Goal: Transaction & Acquisition: Purchase product/service

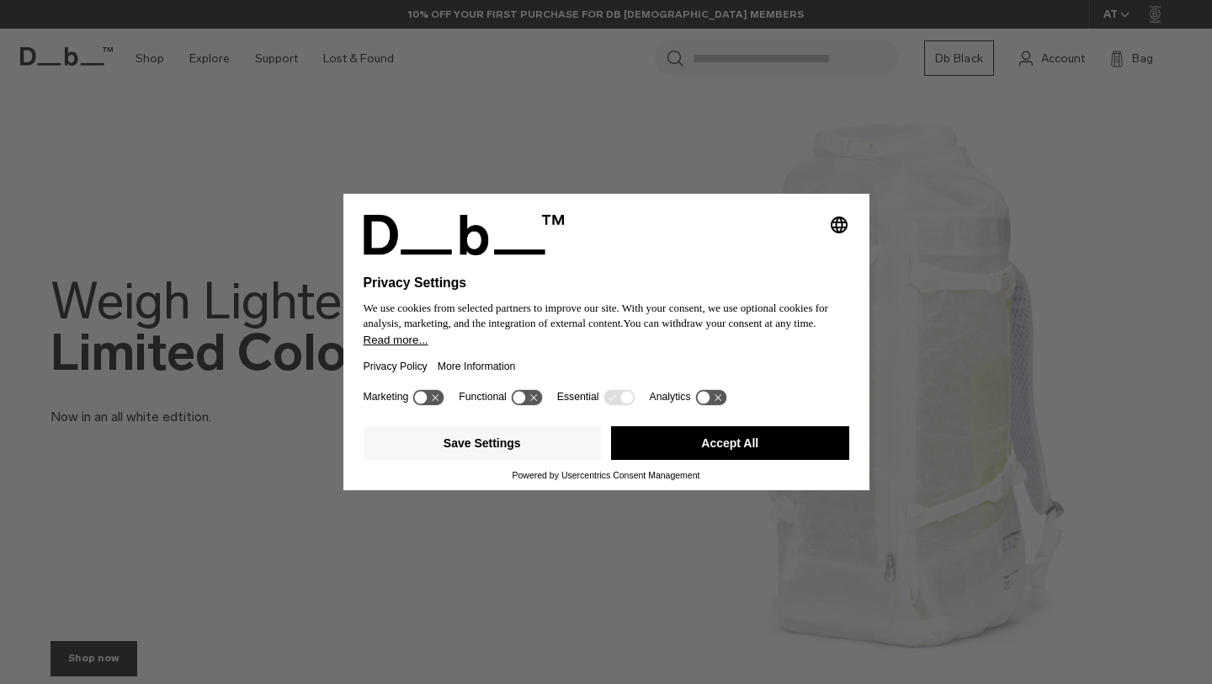
click at [767, 447] on button "Accept All" at bounding box center [730, 443] width 238 height 34
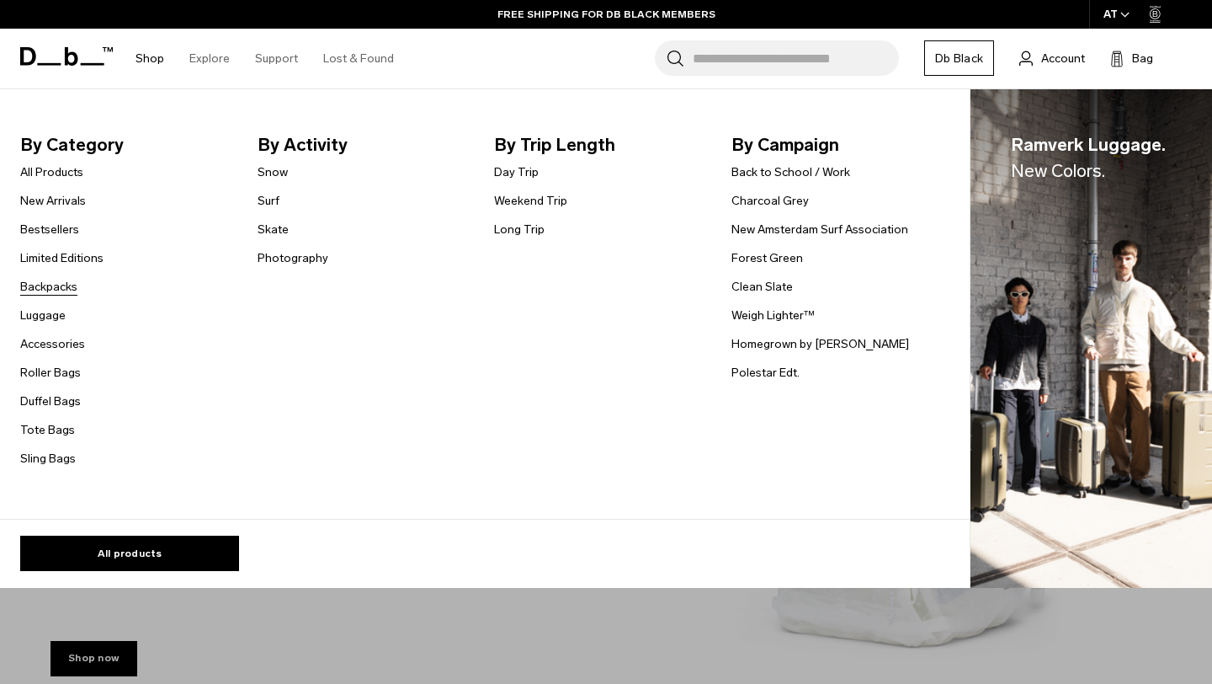
click at [59, 282] on link "Backpacks" at bounding box center [48, 287] width 57 height 18
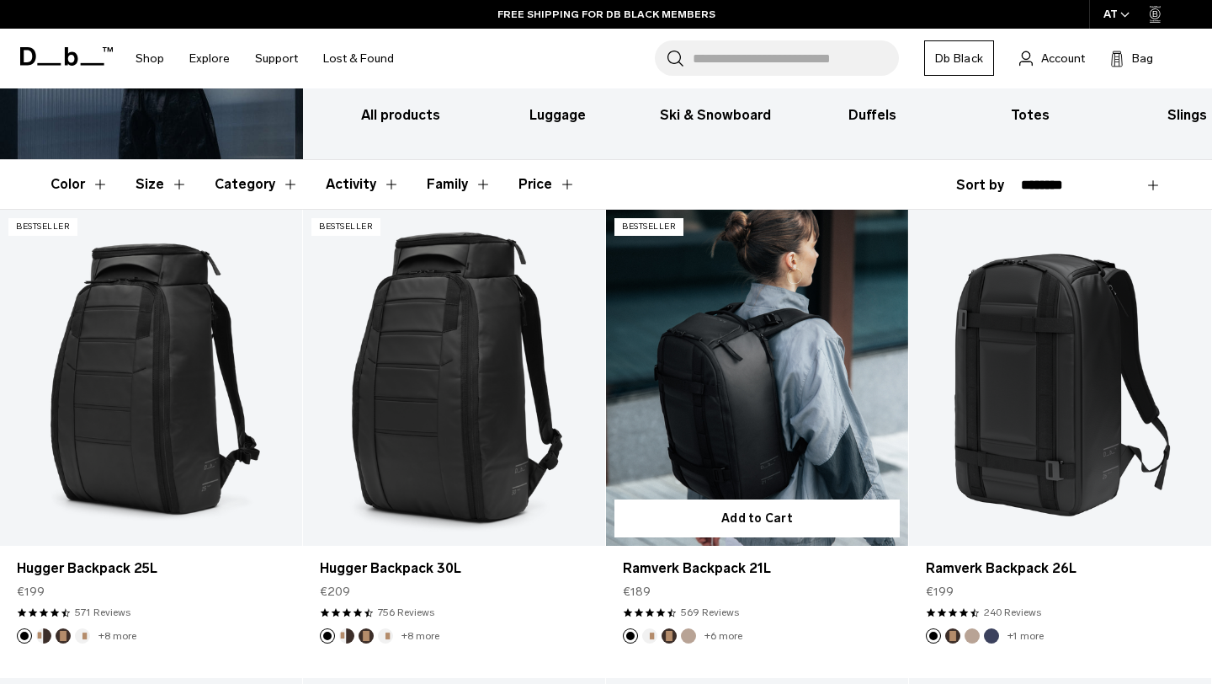
scroll to position [122, 0]
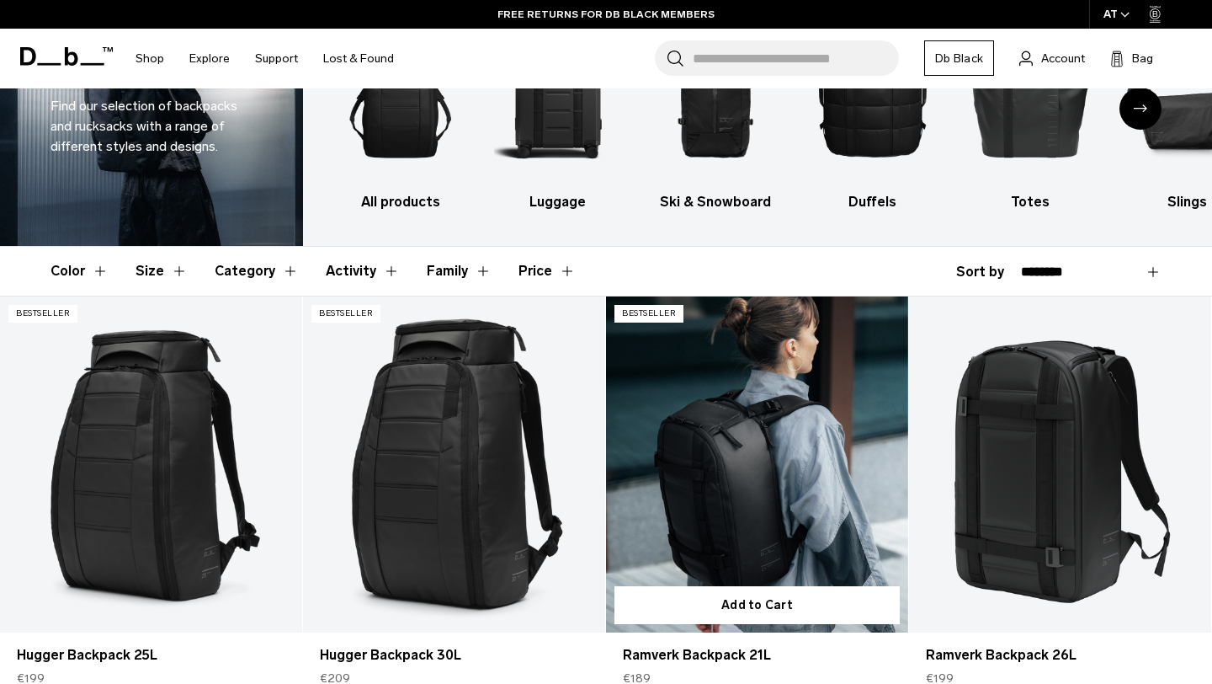
click at [741, 414] on link "Ramverk Backpack 21L" at bounding box center [757, 464] width 302 height 336
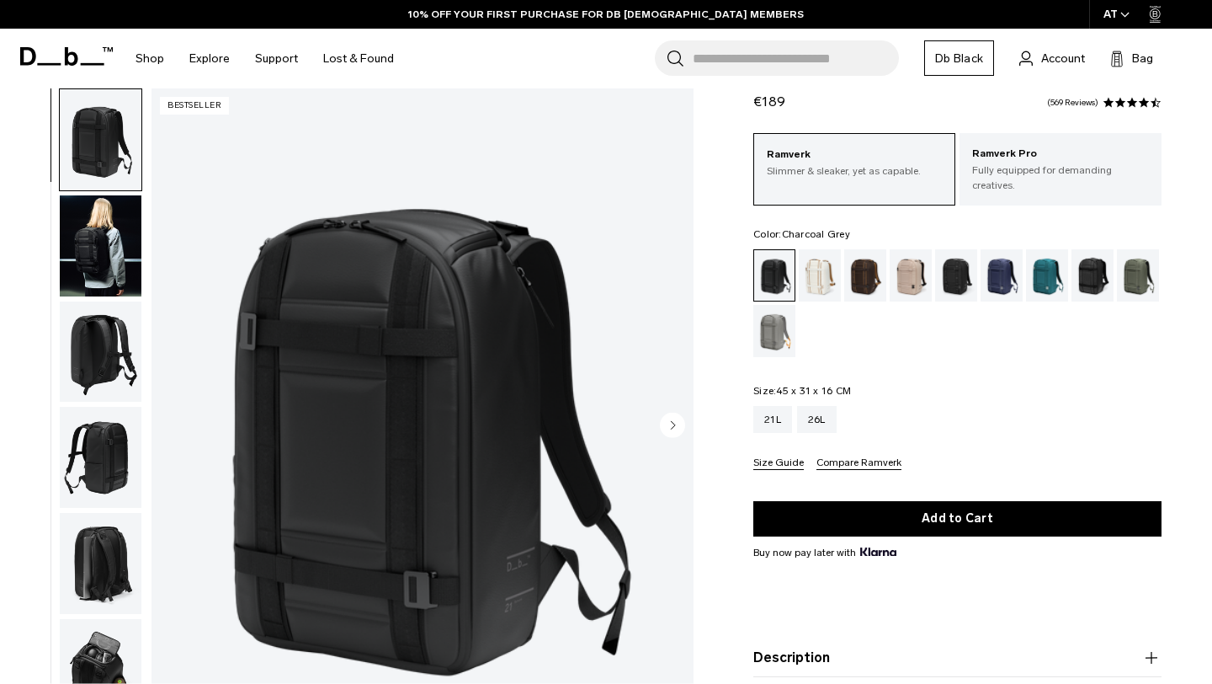
click at [956, 264] on div "Charcoal Grey" at bounding box center [956, 275] width 43 height 52
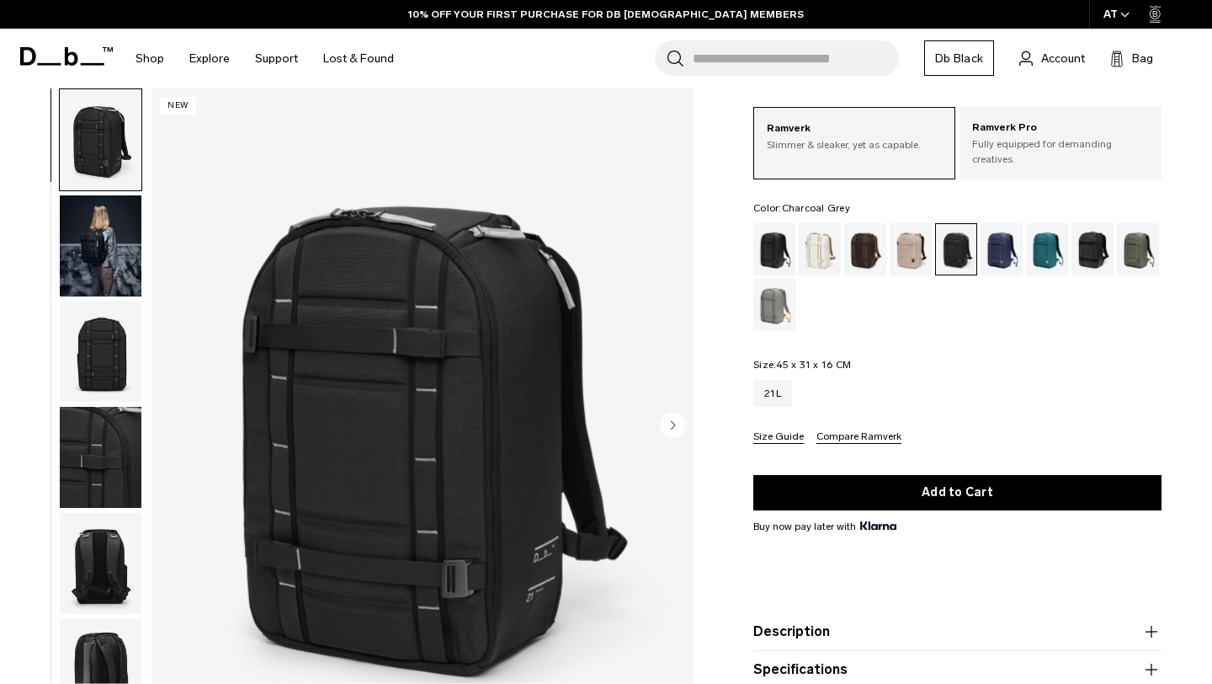
click at [104, 243] on img "button" at bounding box center [101, 245] width 82 height 101
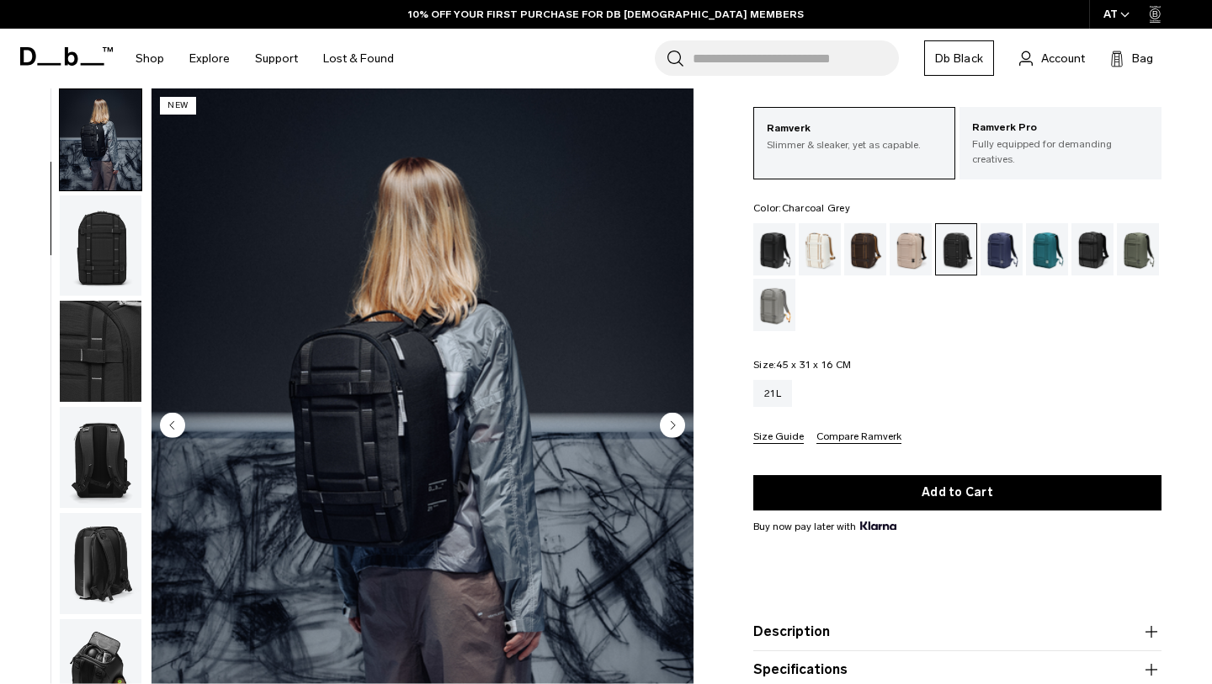
click at [101, 265] on img "button" at bounding box center [101, 245] width 82 height 101
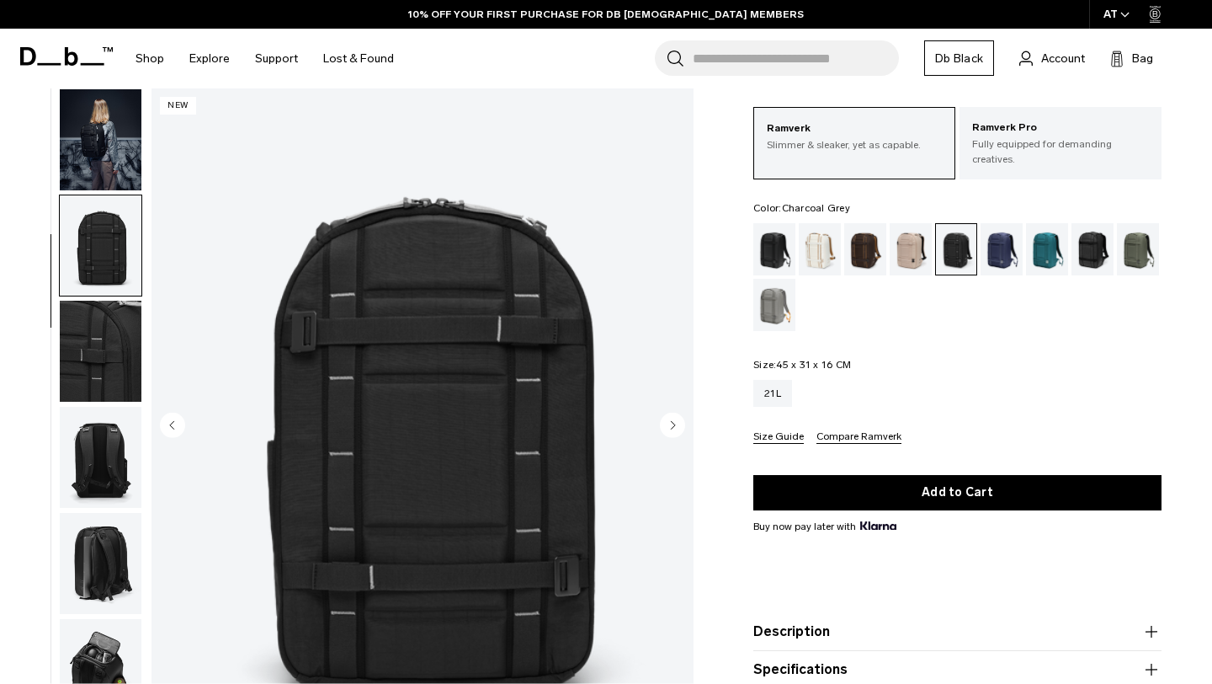
click at [104, 407] on img "button" at bounding box center [101, 457] width 82 height 101
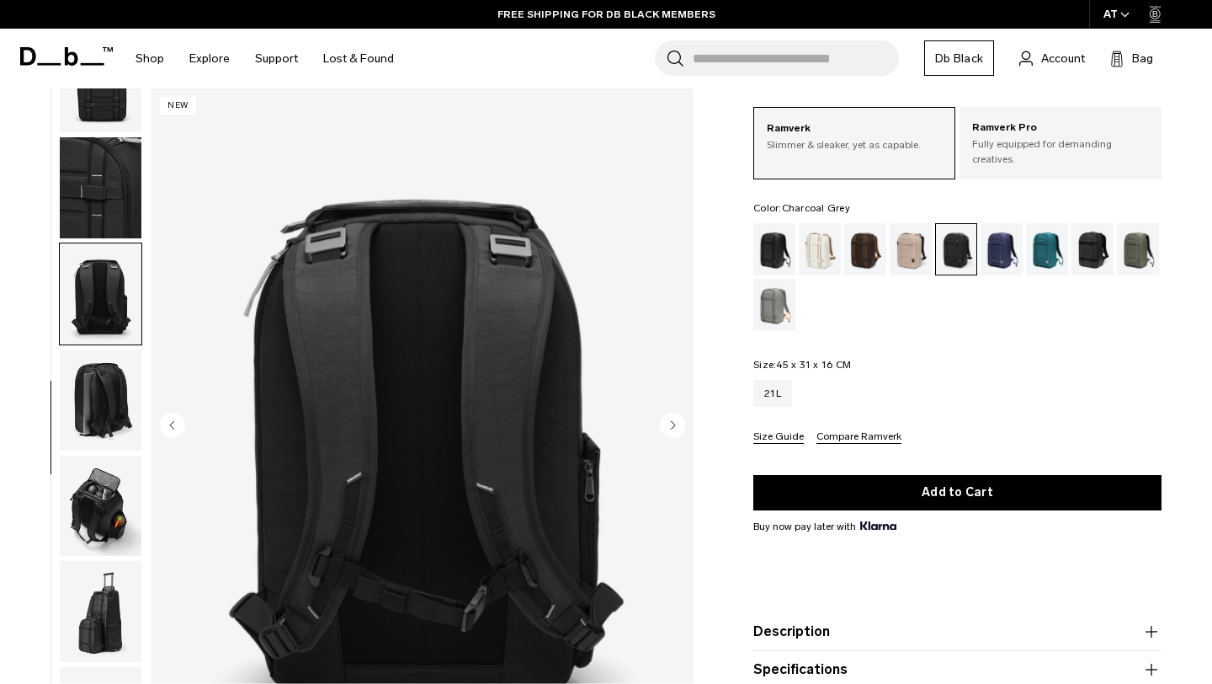
scroll to position [273, 0]
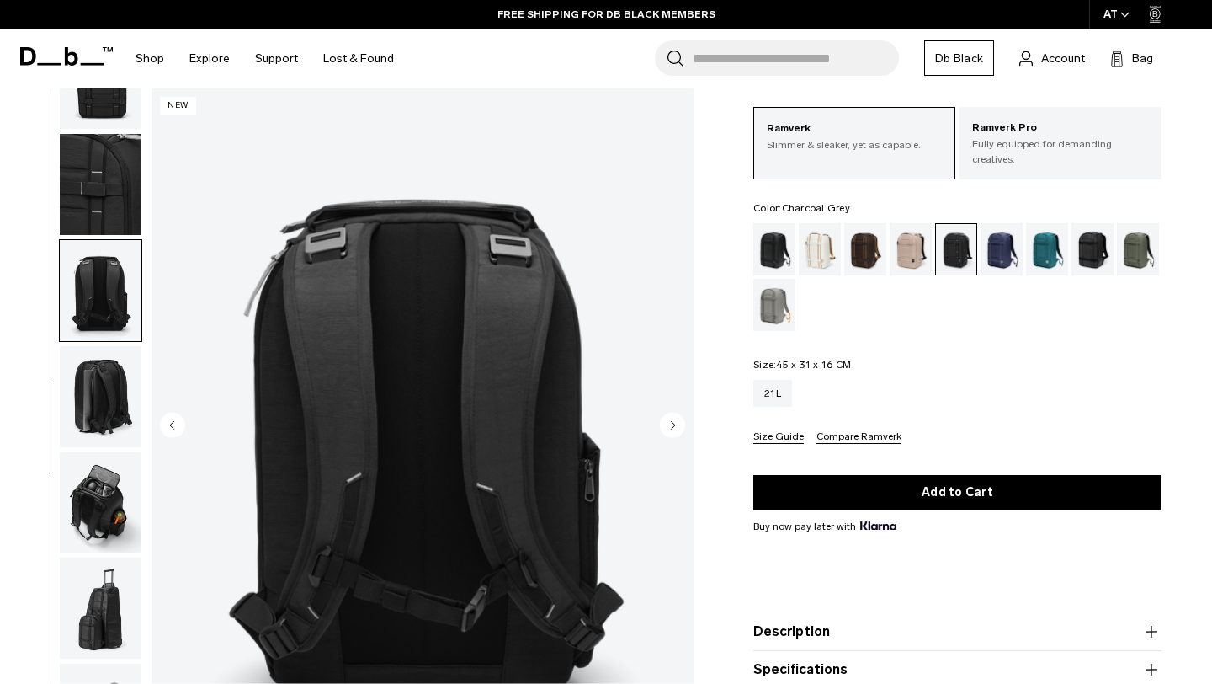
click at [104, 308] on img "button" at bounding box center [101, 290] width 82 height 101
click at [112, 407] on img "button" at bounding box center [101, 396] width 82 height 101
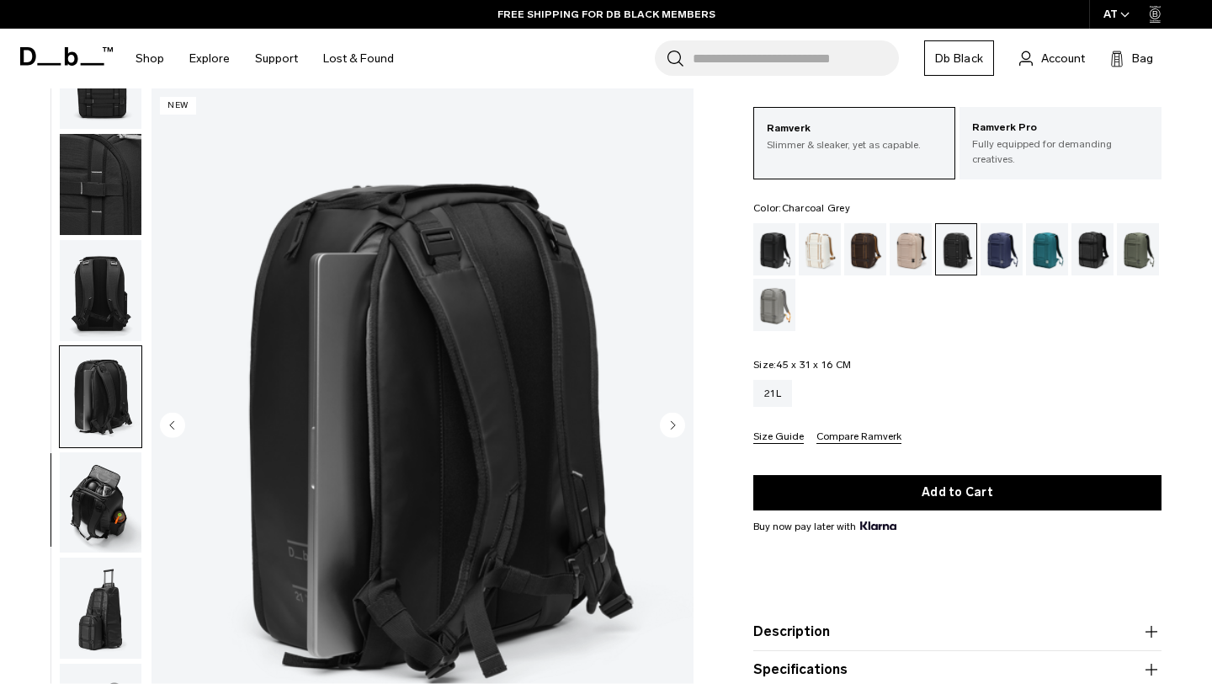
click at [104, 452] on img "button" at bounding box center [101, 502] width 82 height 101
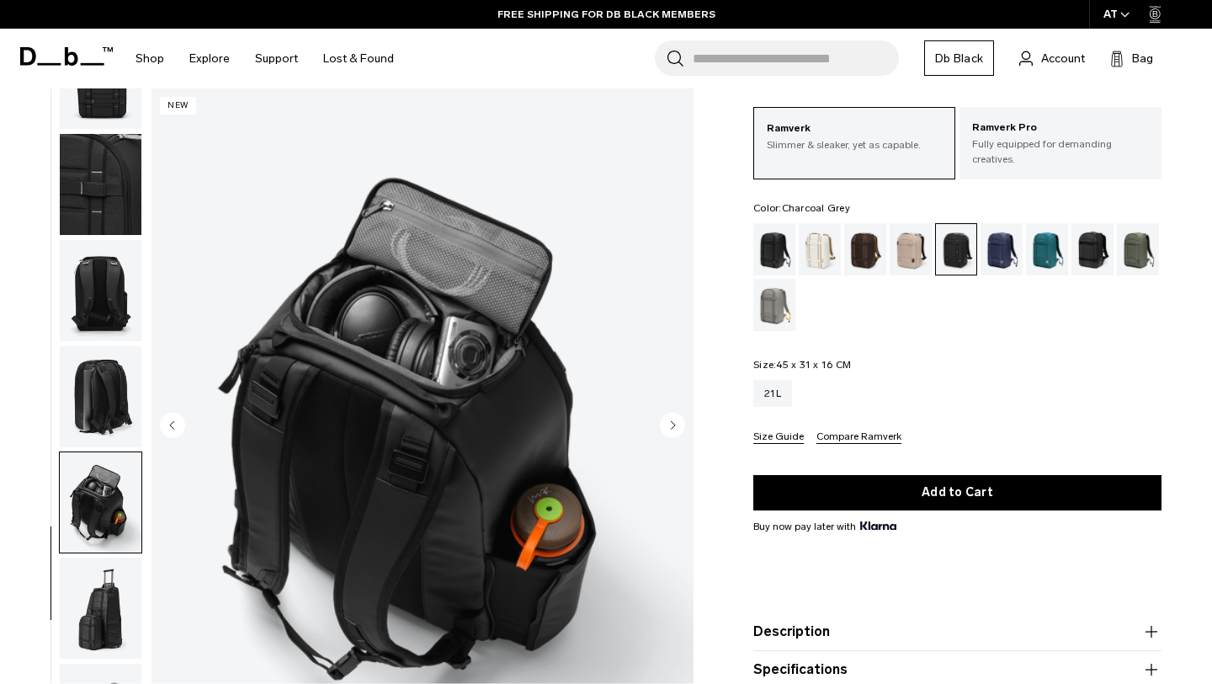
click at [104, 562] on img "button" at bounding box center [101, 607] width 82 height 101
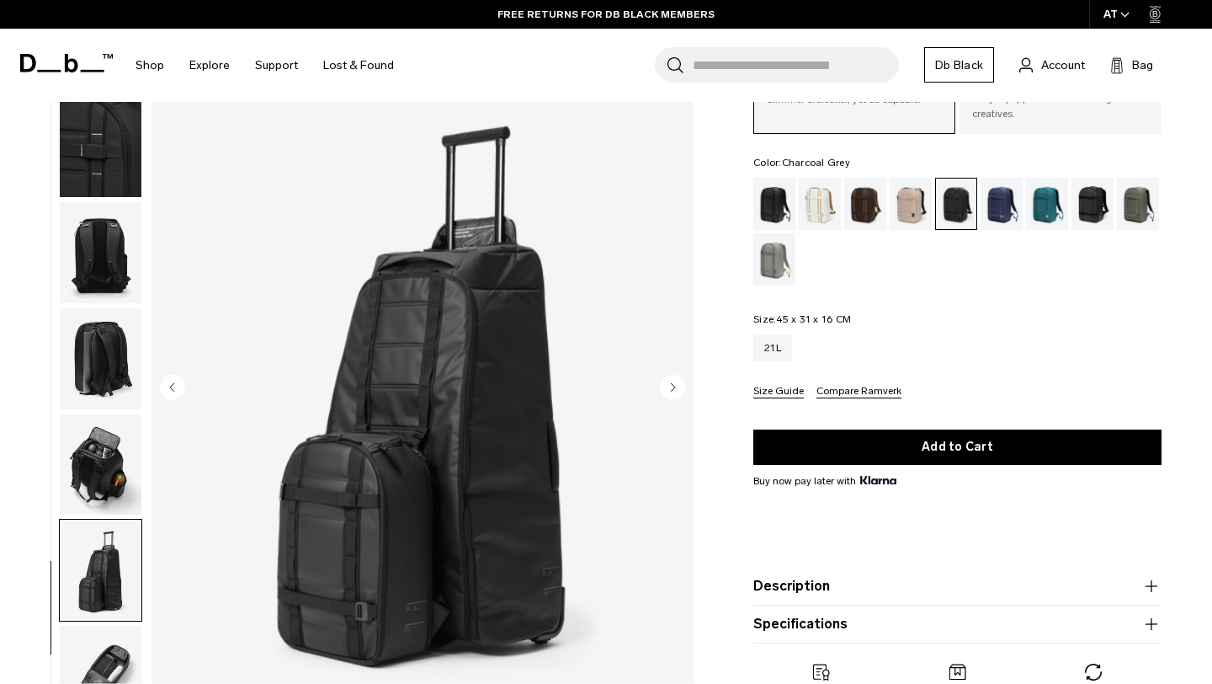
scroll to position [0, 0]
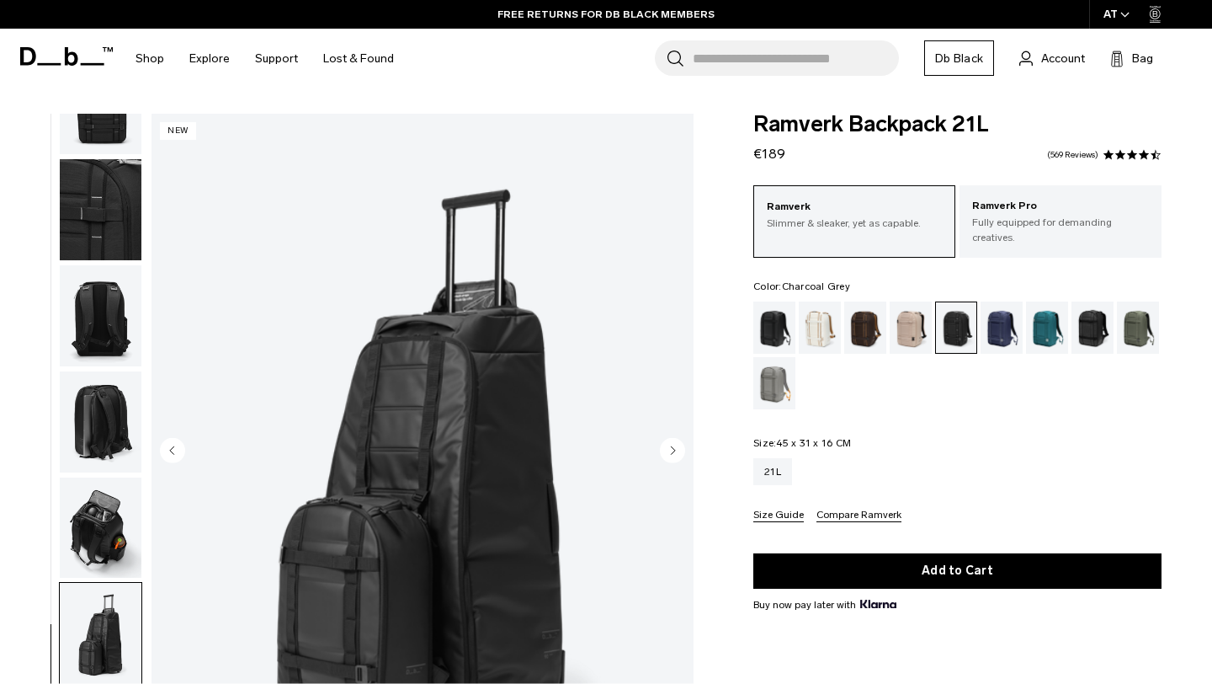
click at [89, 215] on img "button" at bounding box center [101, 209] width 82 height 101
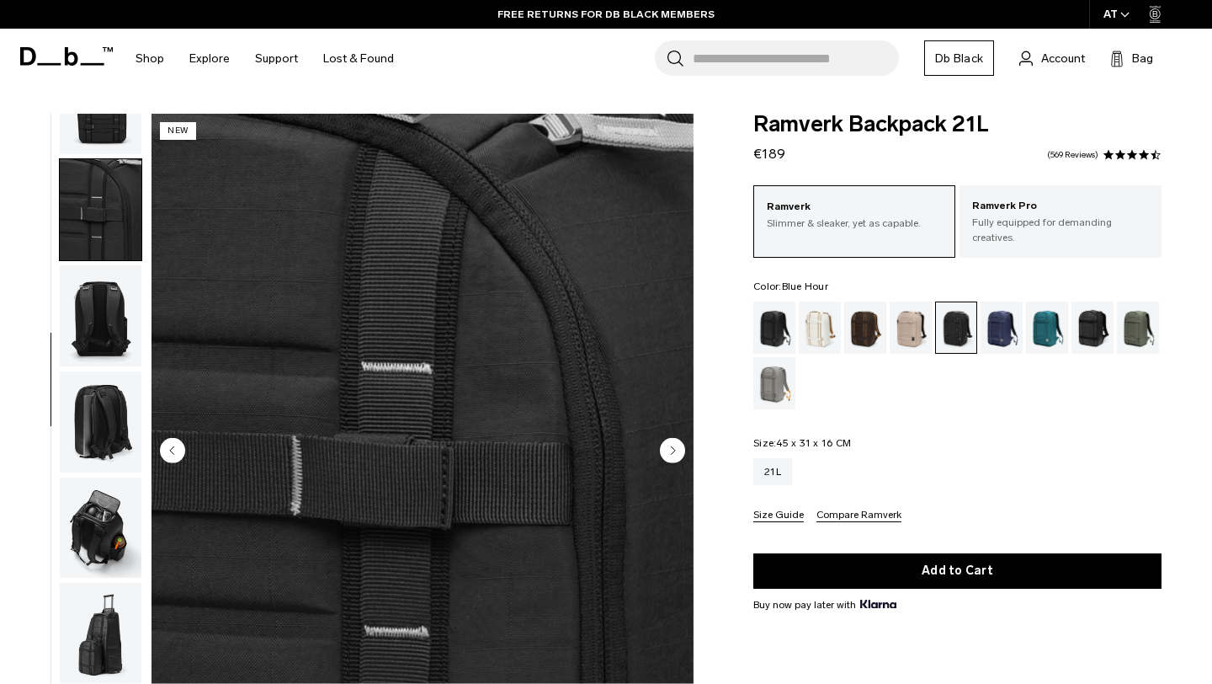
click at [1006, 311] on div "Blue Hour" at bounding box center [1002, 327] width 43 height 52
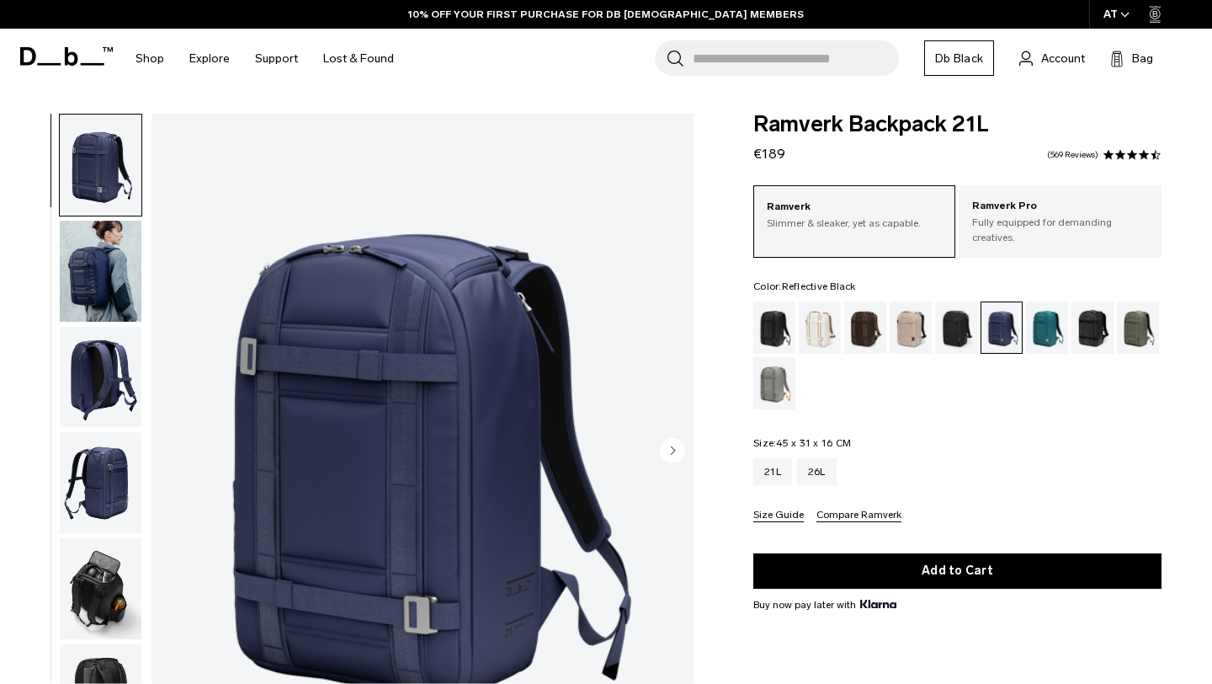
click at [1088, 326] on div "Reflective Black" at bounding box center [1093, 327] width 43 height 52
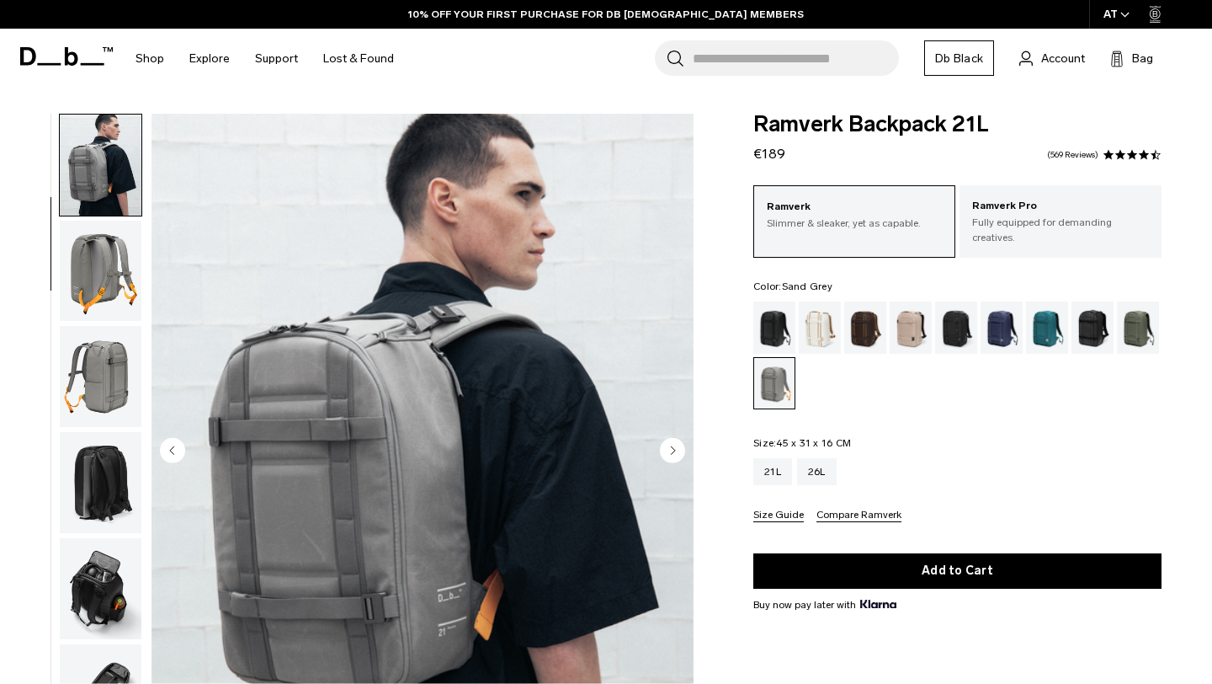
scroll to position [61, 0]
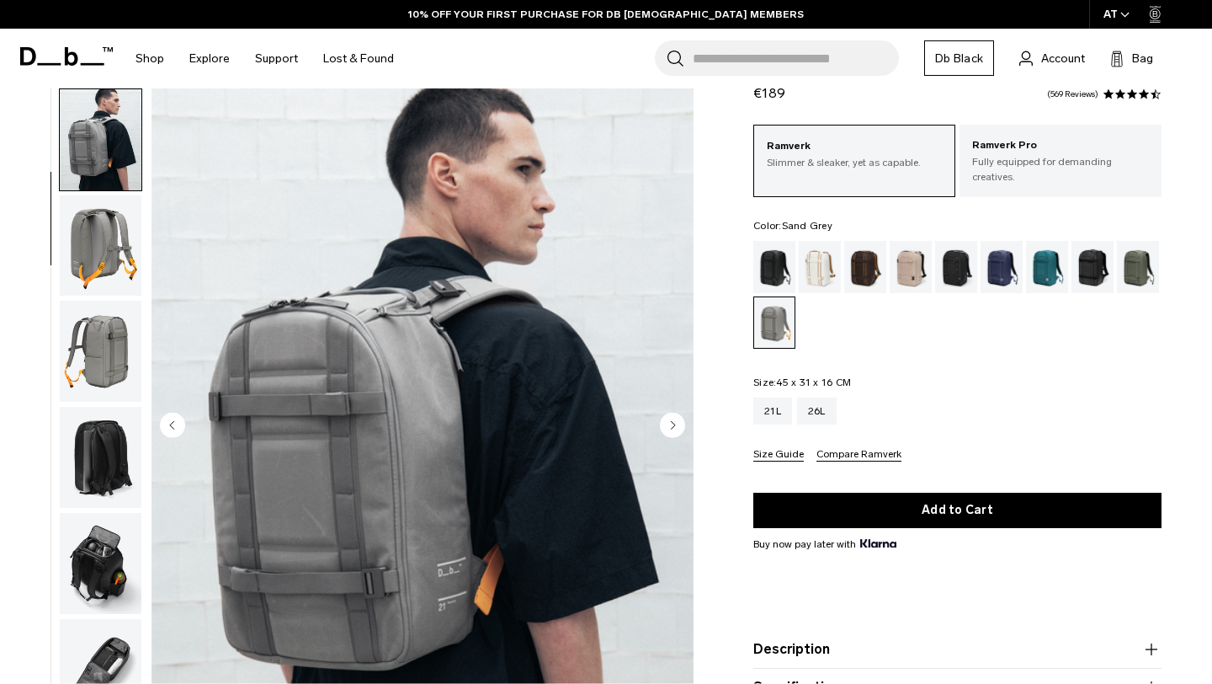
click at [74, 248] on img "button" at bounding box center [101, 245] width 82 height 101
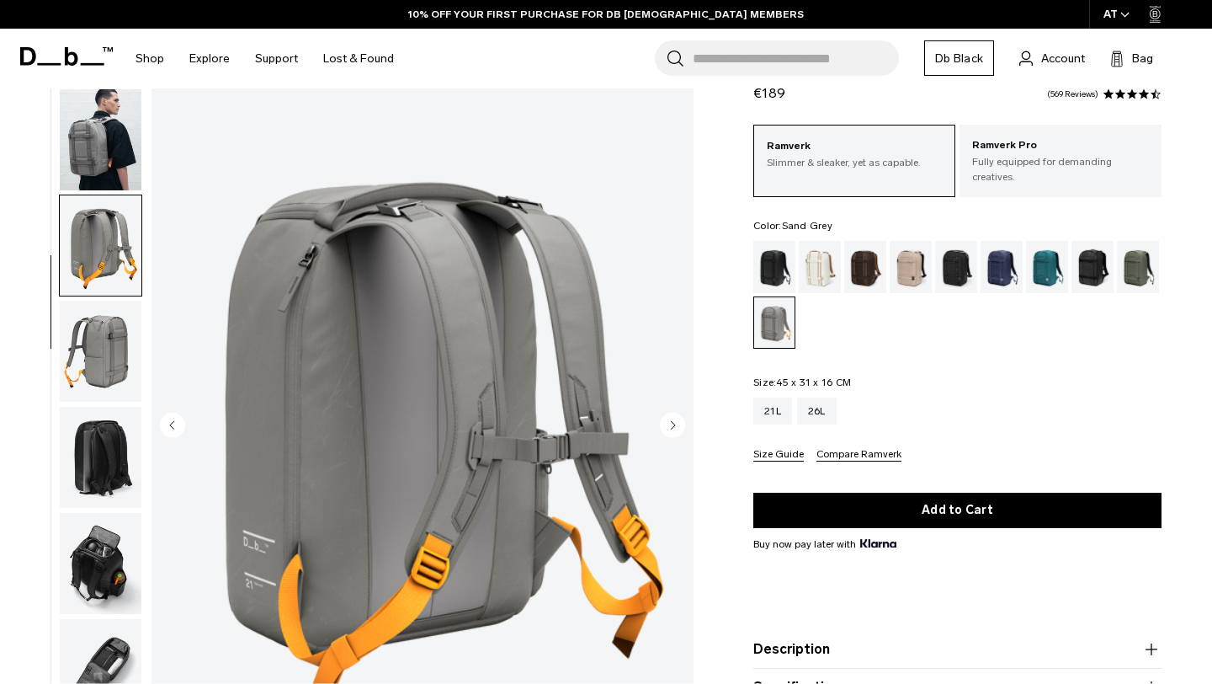
scroll to position [167, 0]
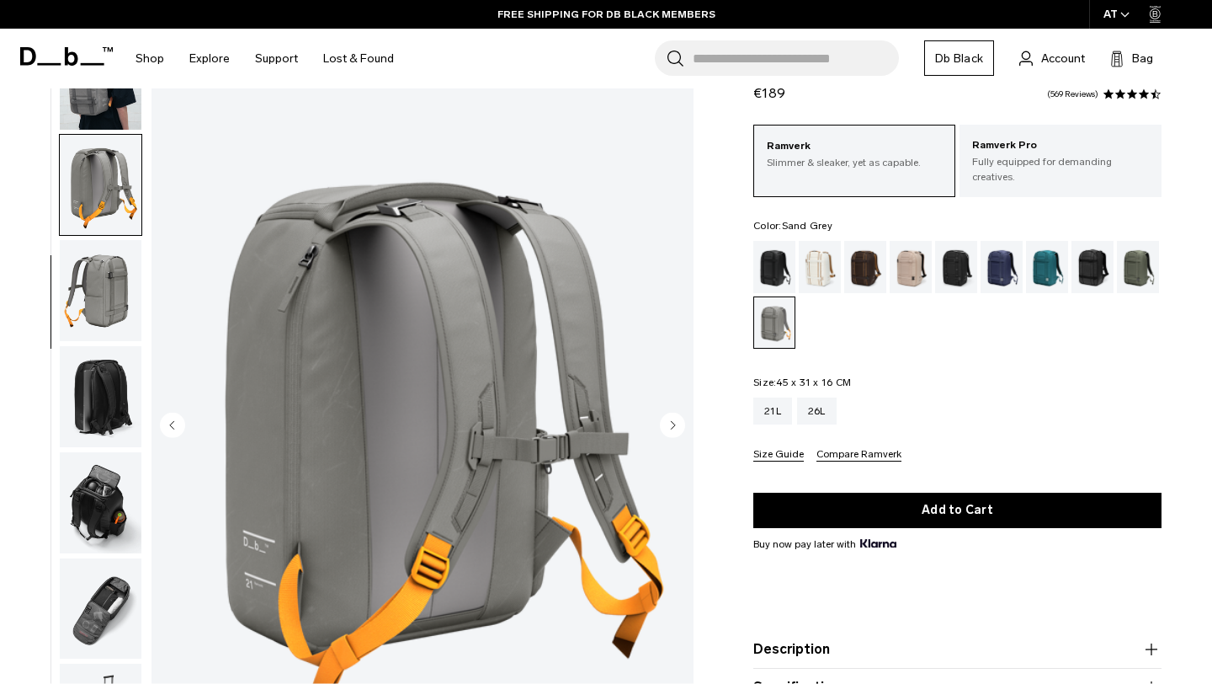
click at [79, 294] on img "button" at bounding box center [101, 290] width 82 height 101
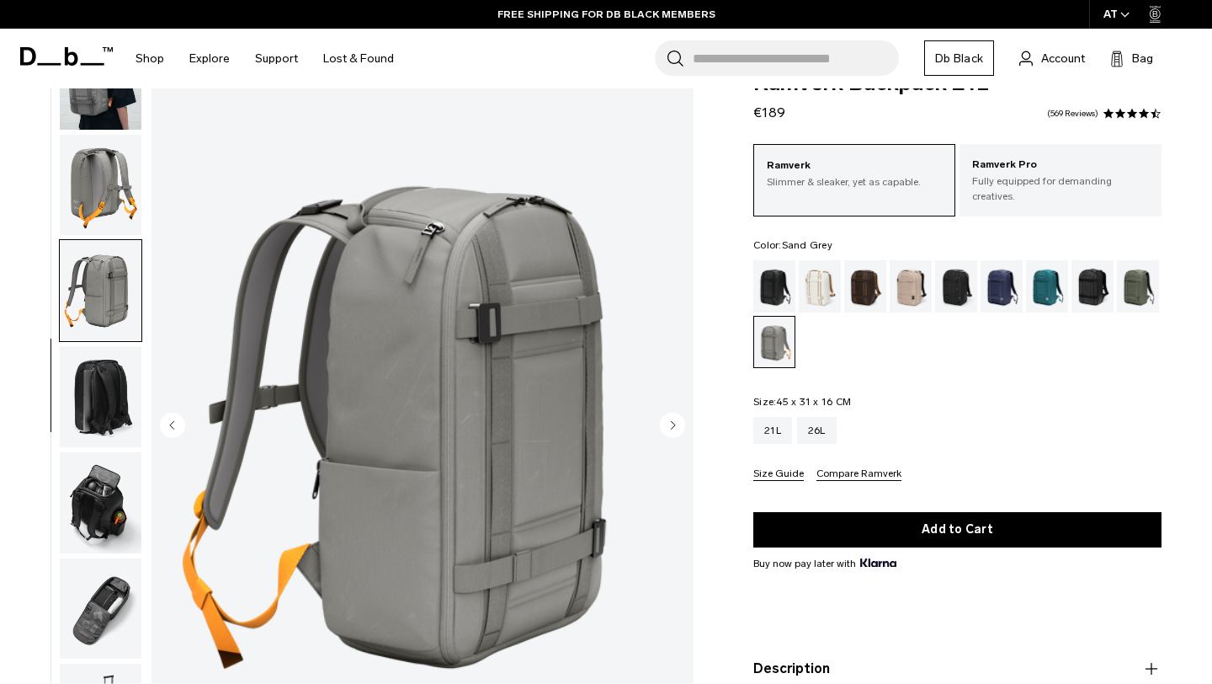
scroll to position [0, 0]
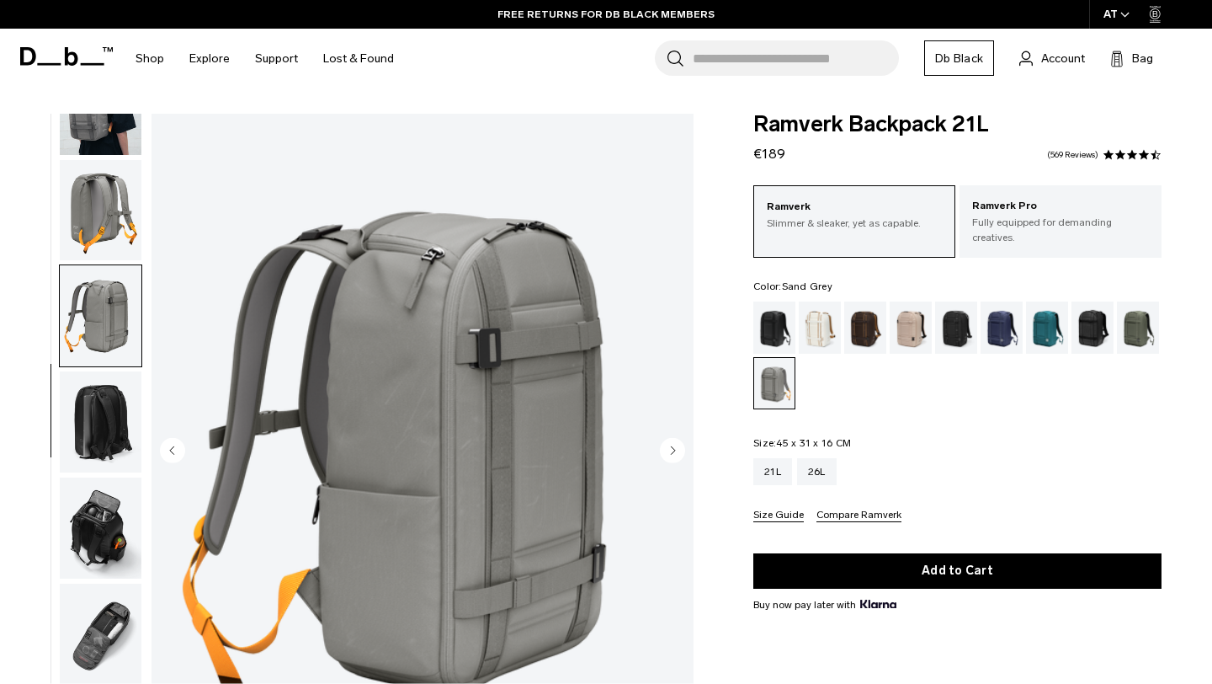
click at [114, 157] on ul at bounding box center [100, 452] width 83 height 677
click at [120, 142] on img "button" at bounding box center [101, 104] width 82 height 101
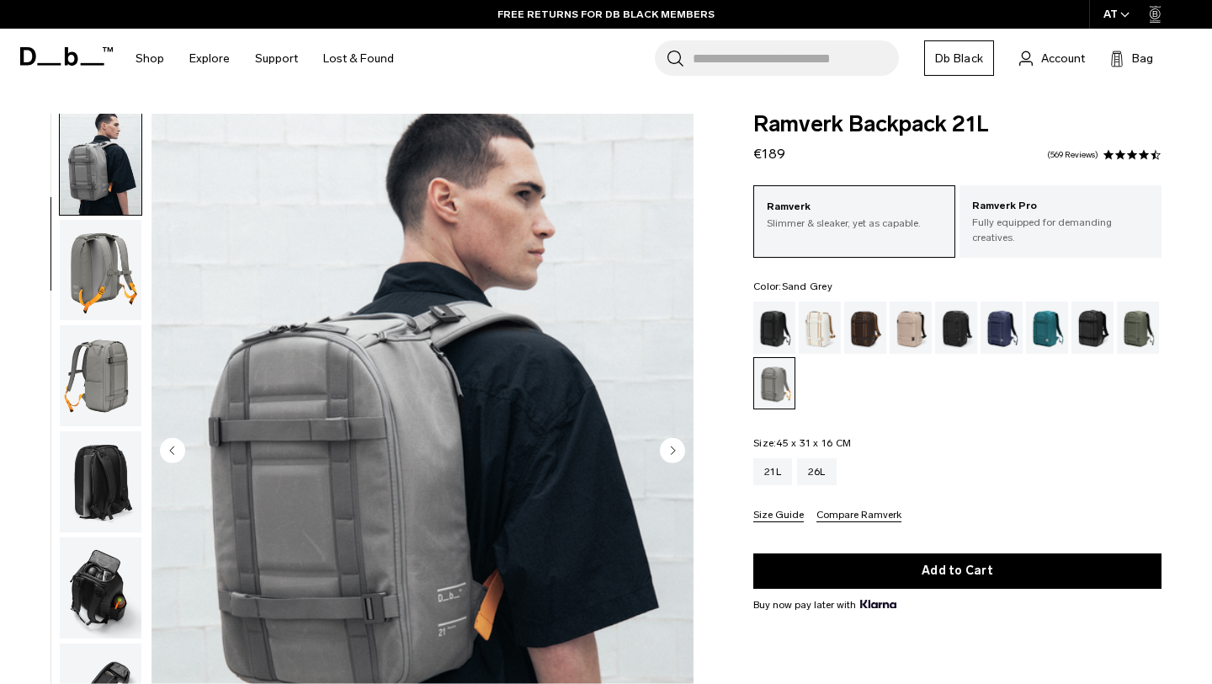
scroll to position [106, 0]
click at [997, 322] on div "Blue Hour" at bounding box center [1002, 327] width 43 height 52
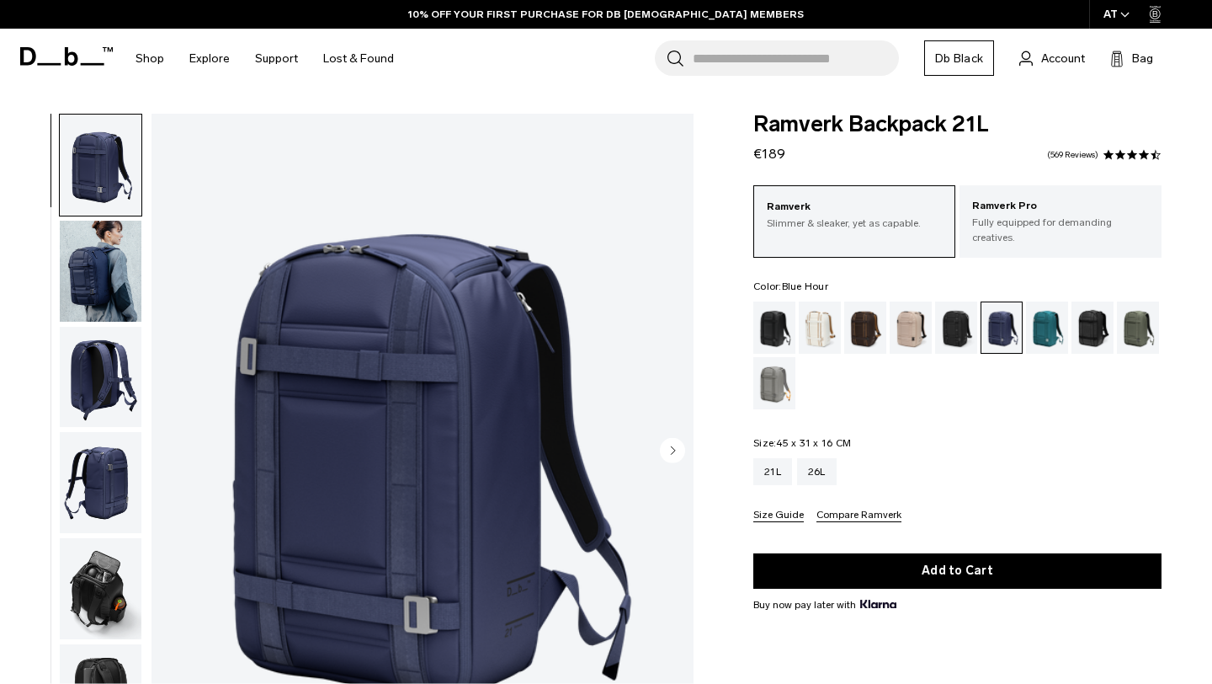
click at [107, 285] on img "button" at bounding box center [101, 271] width 82 height 101
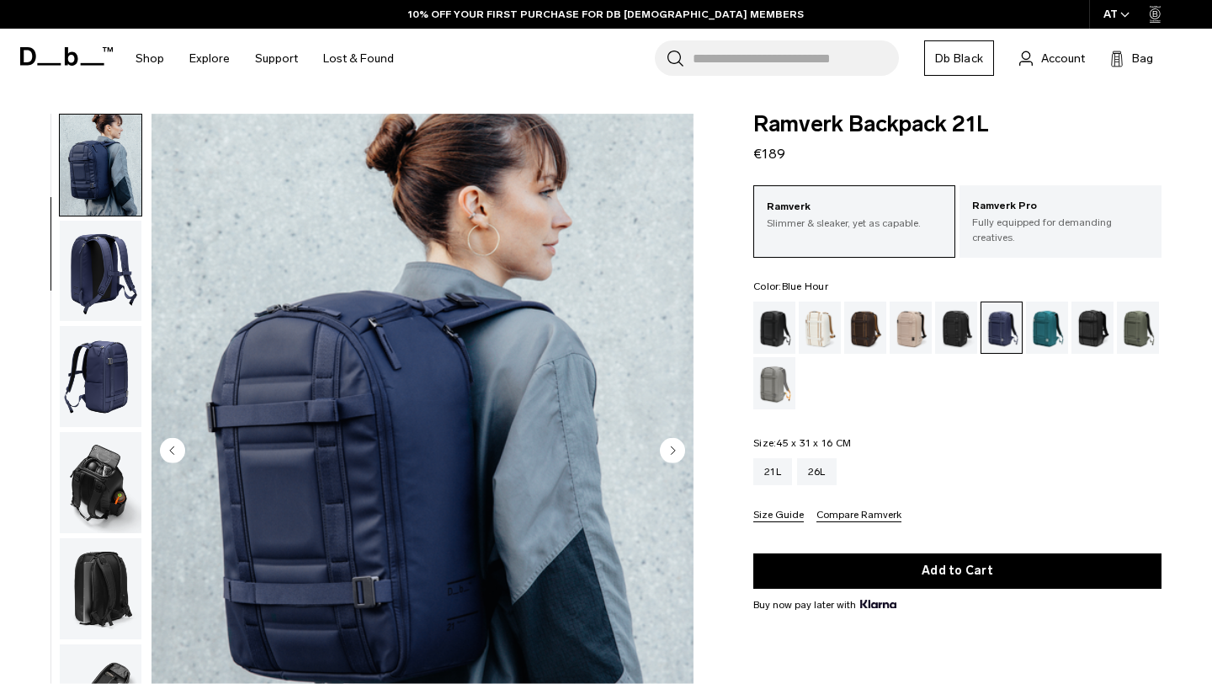
click at [104, 343] on img "button" at bounding box center [101, 376] width 82 height 101
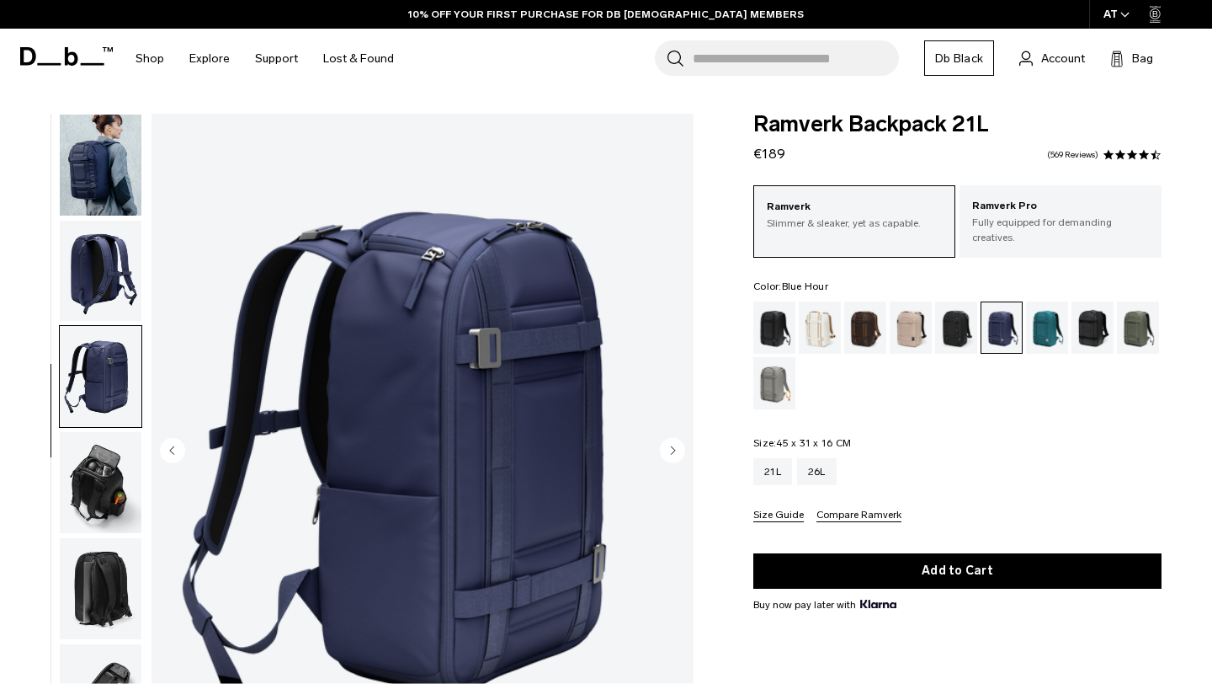
scroll to position [167, 0]
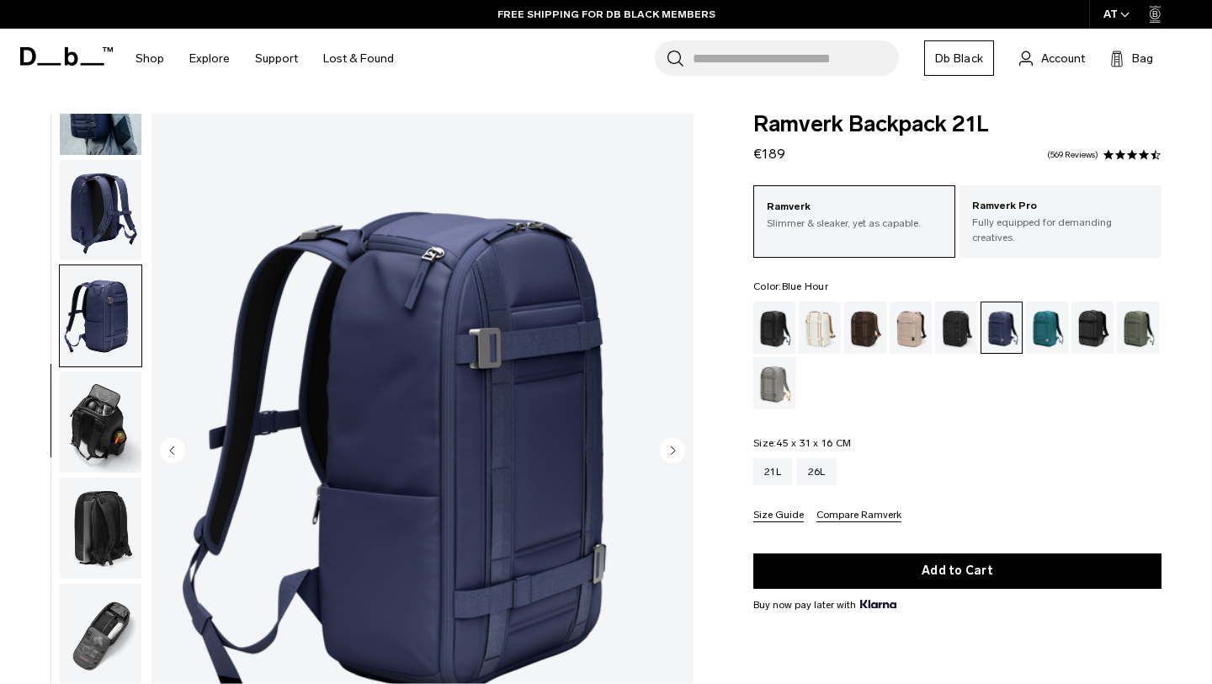
click at [87, 217] on img "button" at bounding box center [101, 210] width 82 height 101
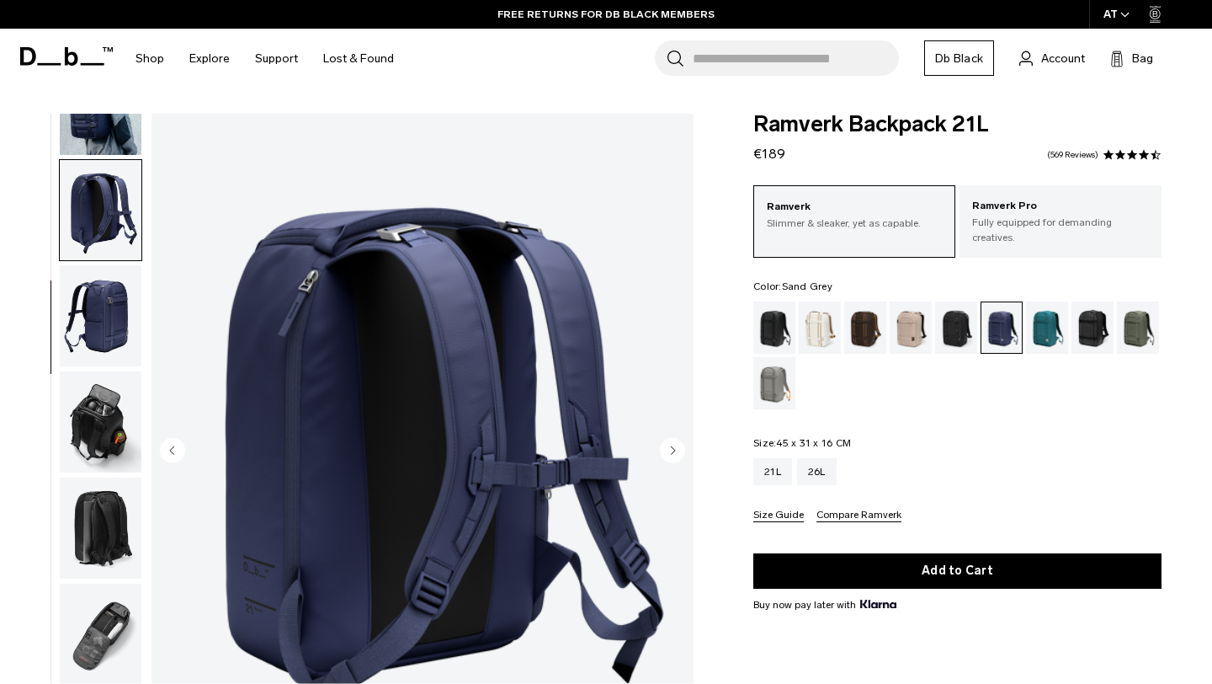
click at [775, 377] on div "Sand Grey" at bounding box center [775, 383] width 43 height 52
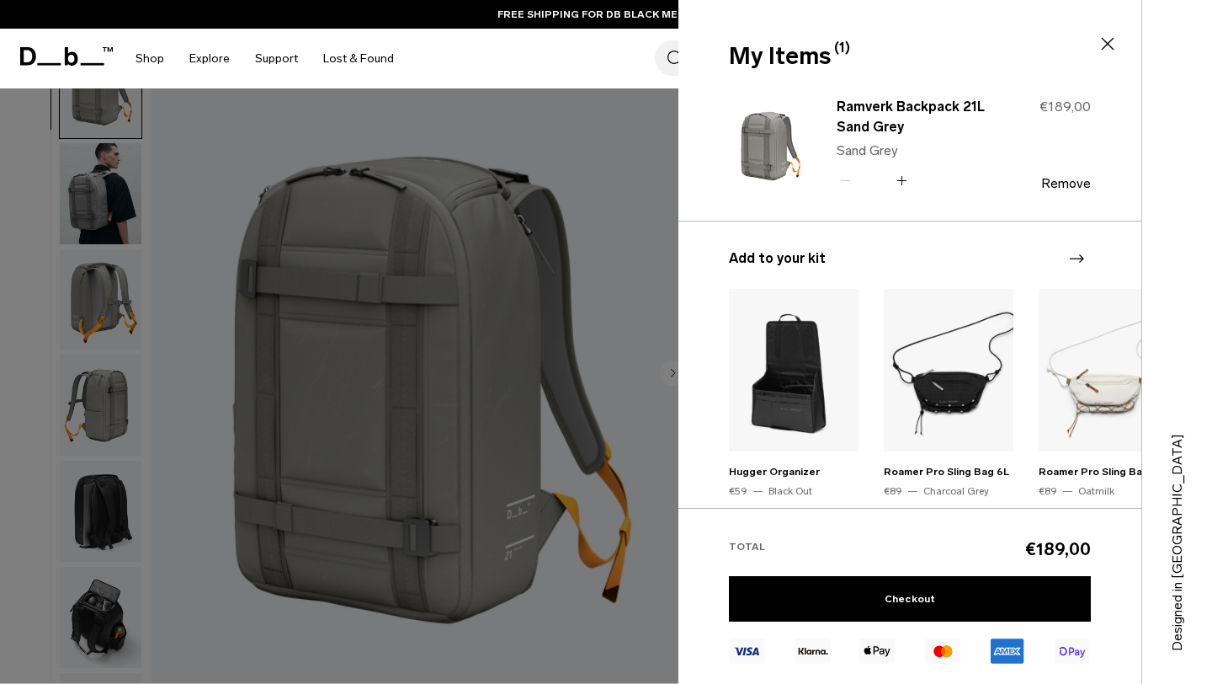
scroll to position [152, 0]
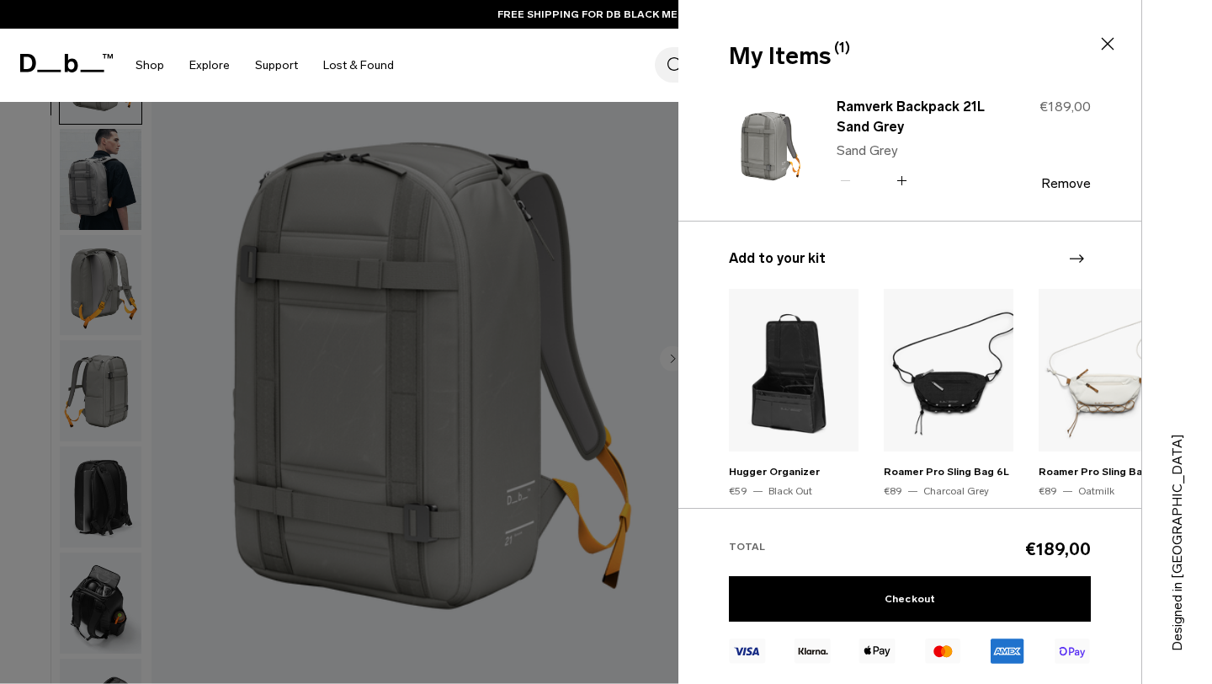
click at [1106, 43] on icon at bounding box center [1108, 44] width 13 height 13
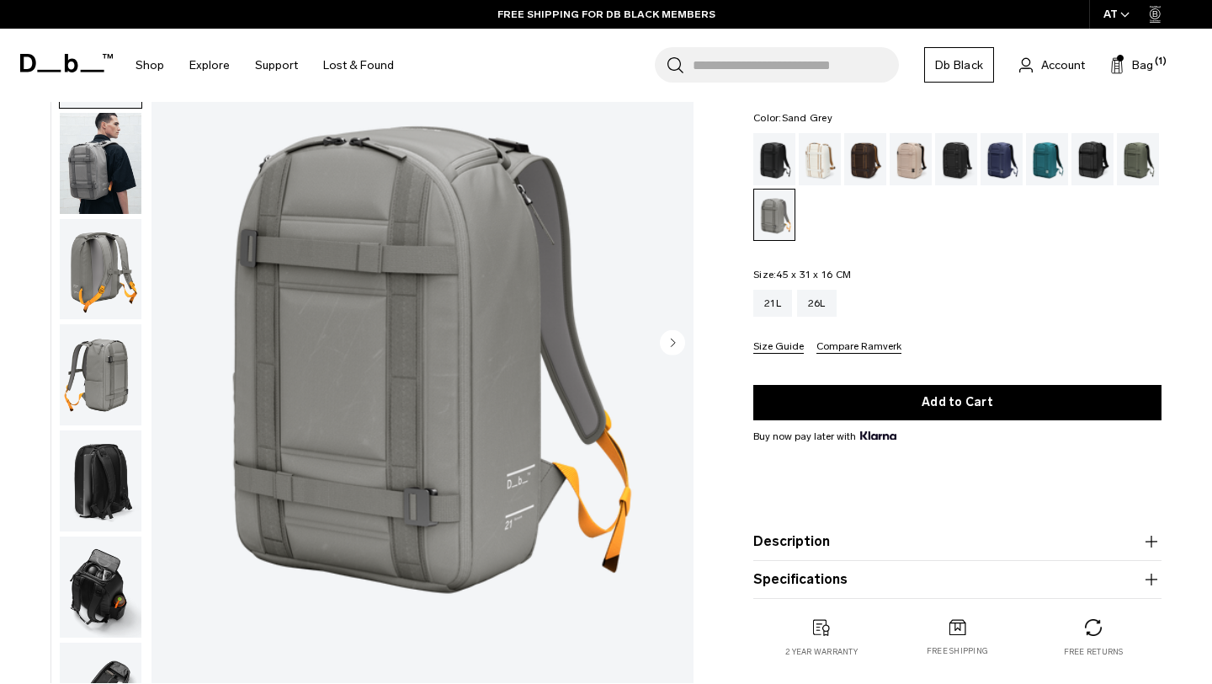
scroll to position [183, 0]
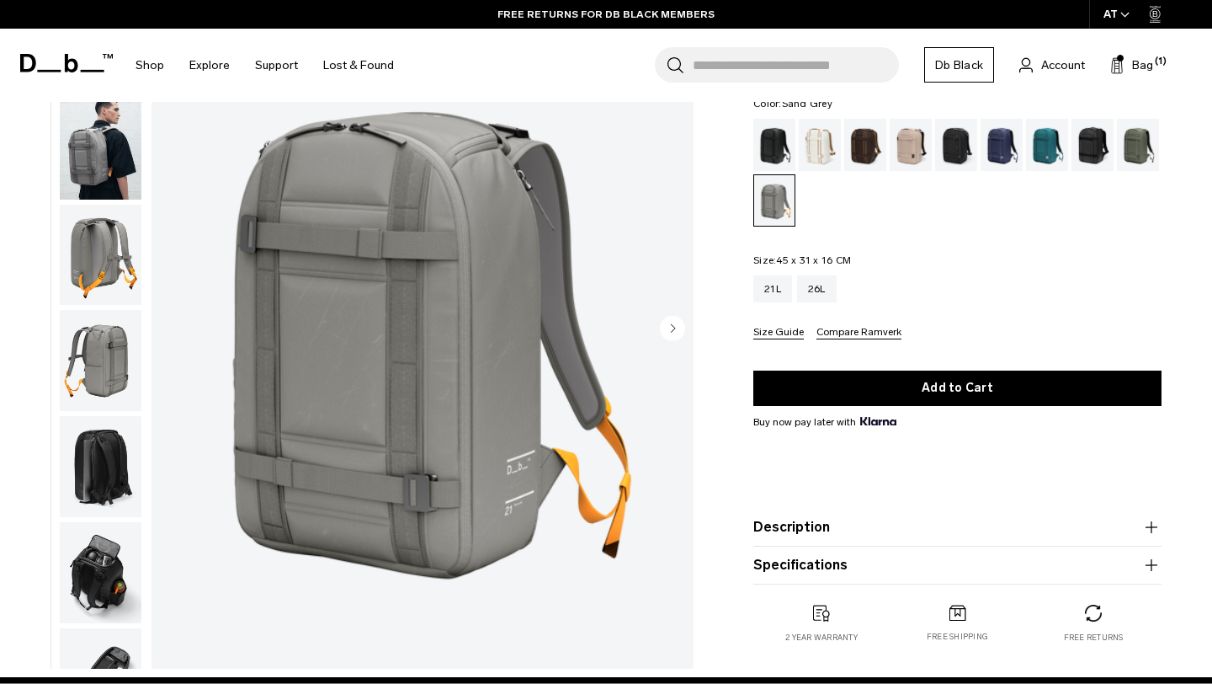
click at [87, 241] on img "button" at bounding box center [101, 254] width 82 height 101
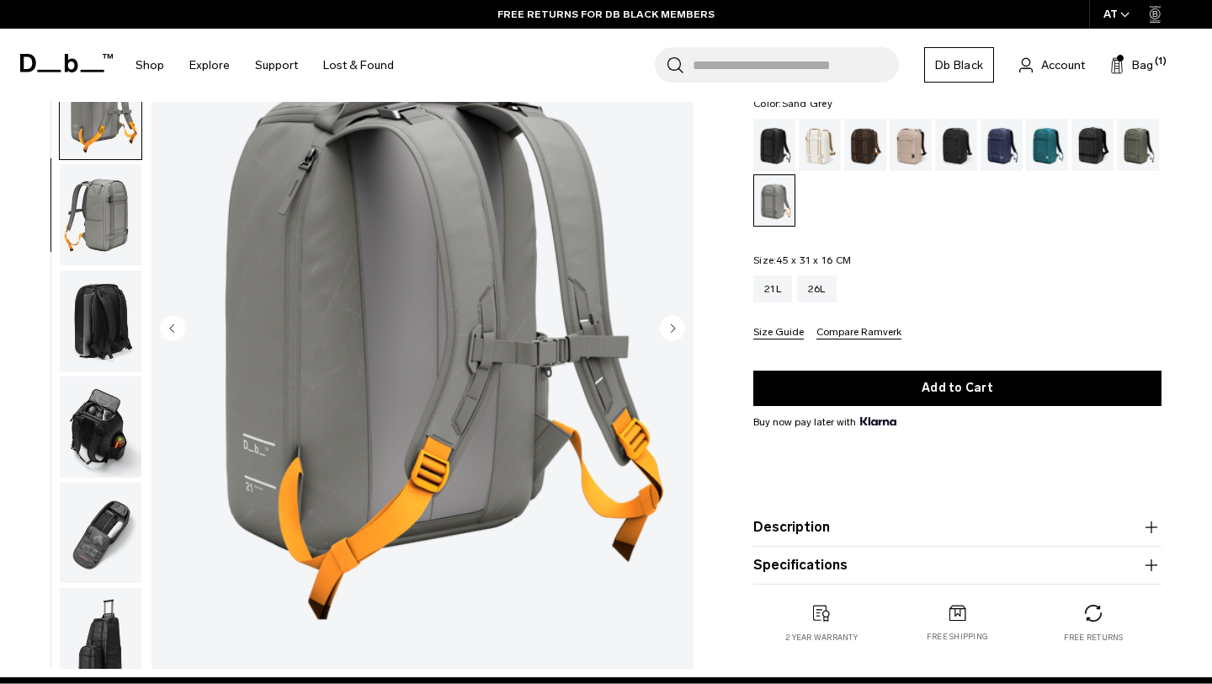
scroll to position [167, 0]
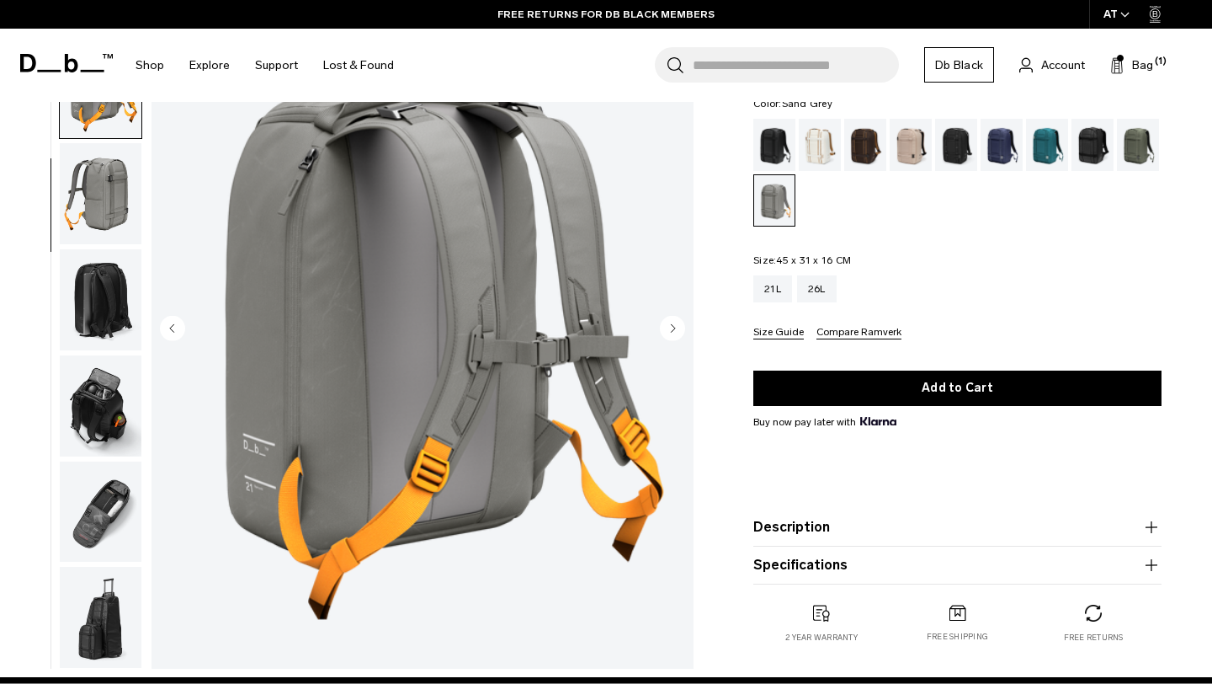
click at [97, 216] on img "button" at bounding box center [101, 193] width 82 height 101
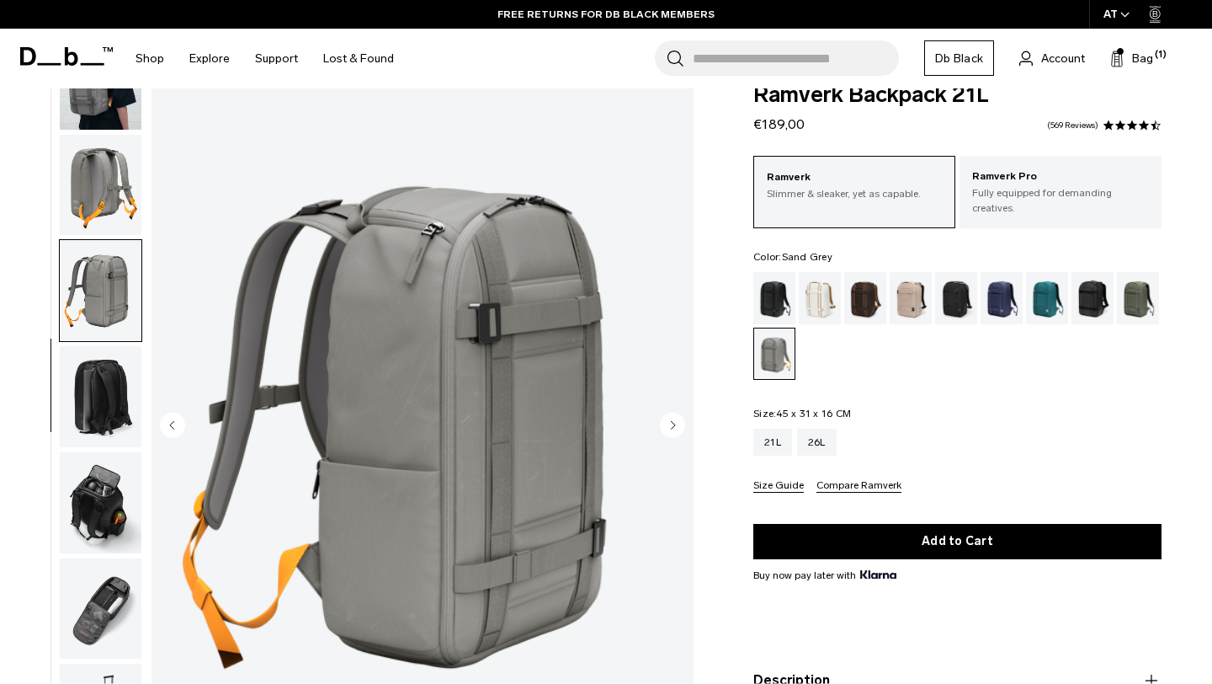
scroll to position [0, 0]
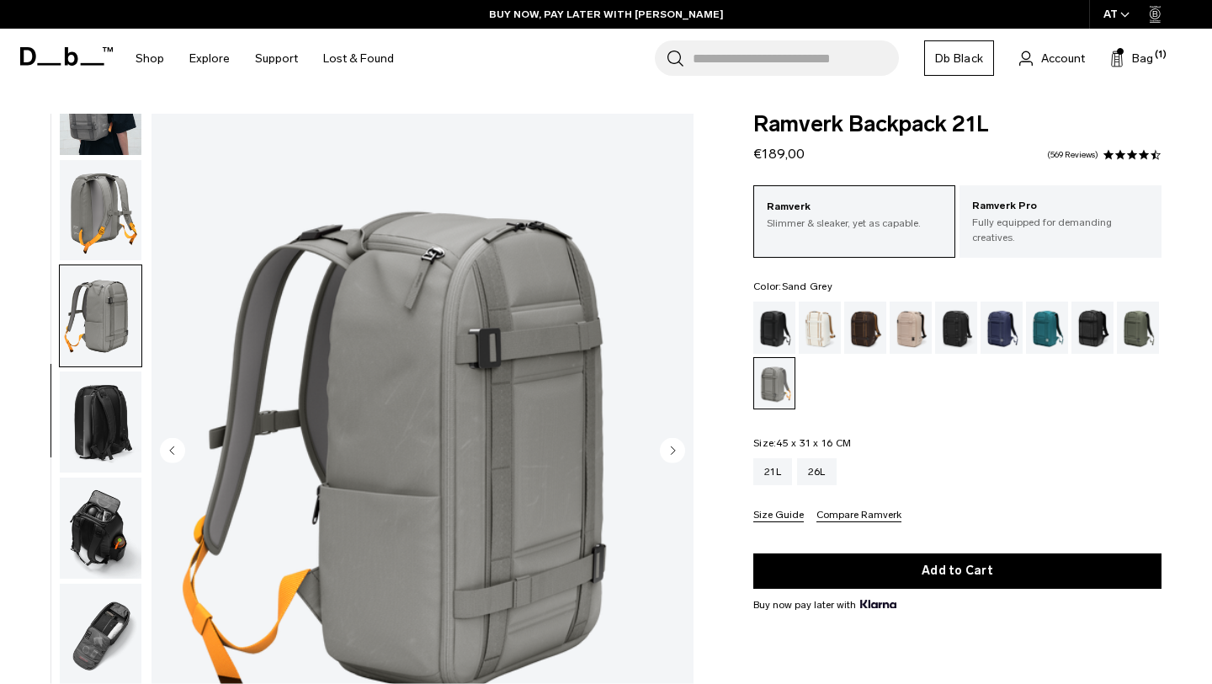
click at [83, 135] on img "button" at bounding box center [101, 104] width 82 height 101
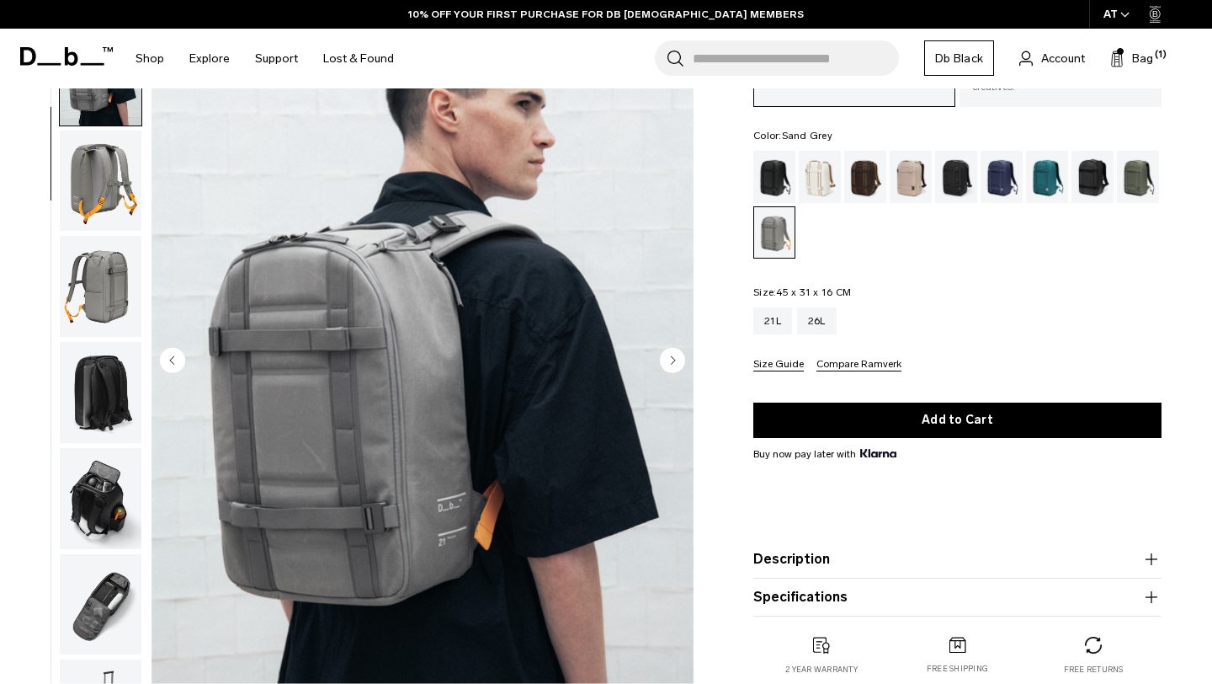
scroll to position [153, 0]
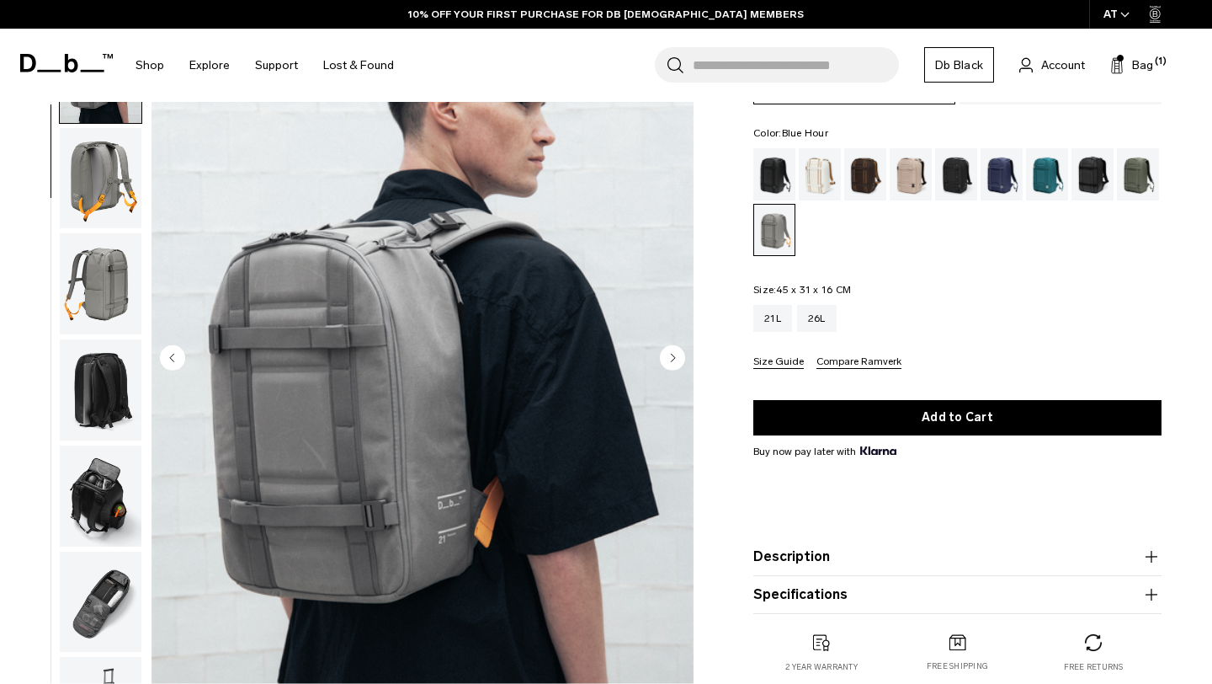
click at [998, 151] on div "Blue Hour" at bounding box center [1002, 174] width 43 height 52
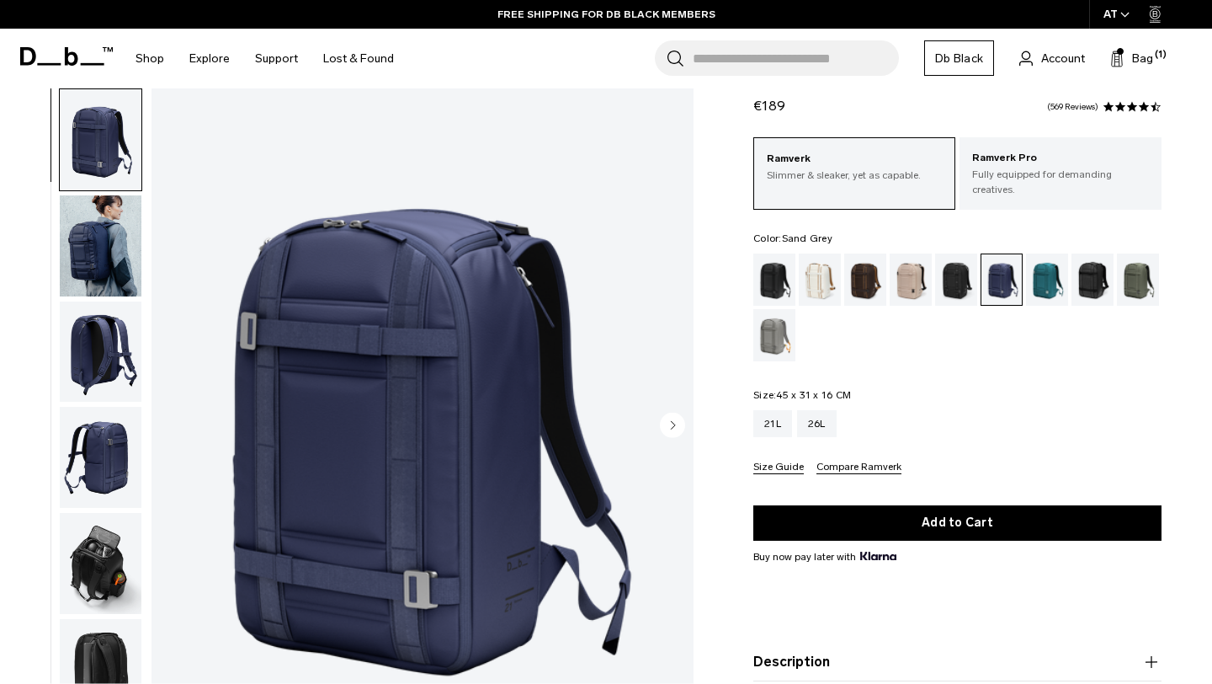
click at [767, 317] on div "Sand Grey" at bounding box center [775, 335] width 43 height 52
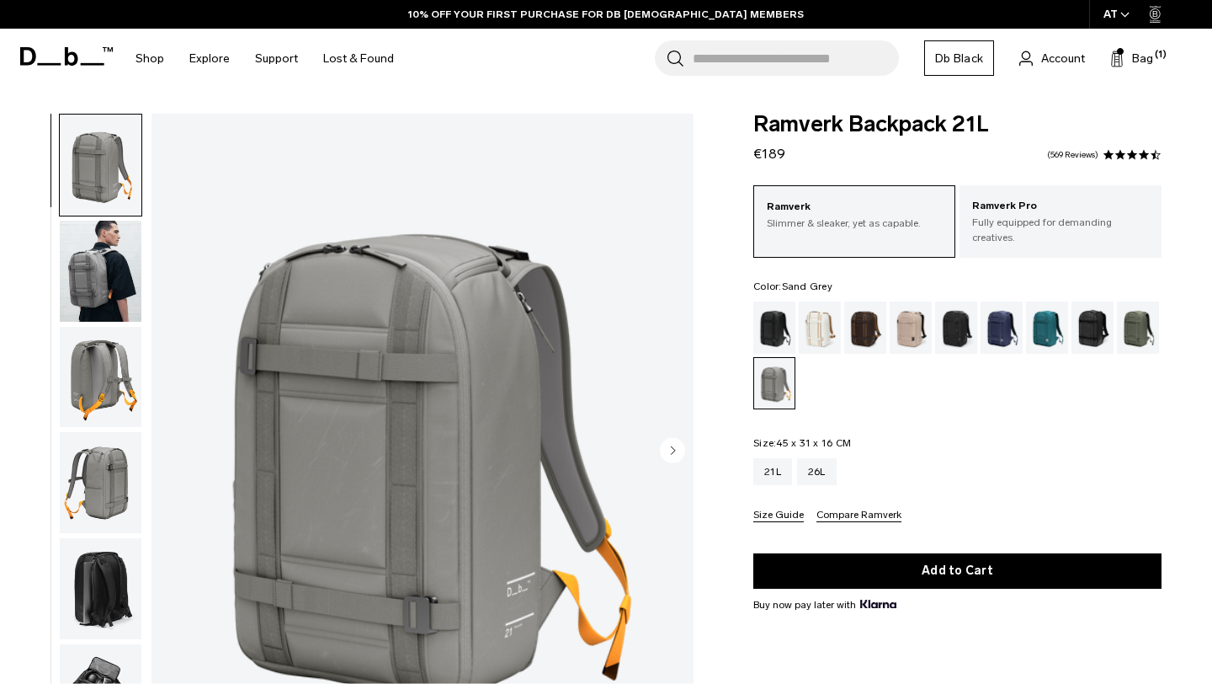
scroll to position [14, 0]
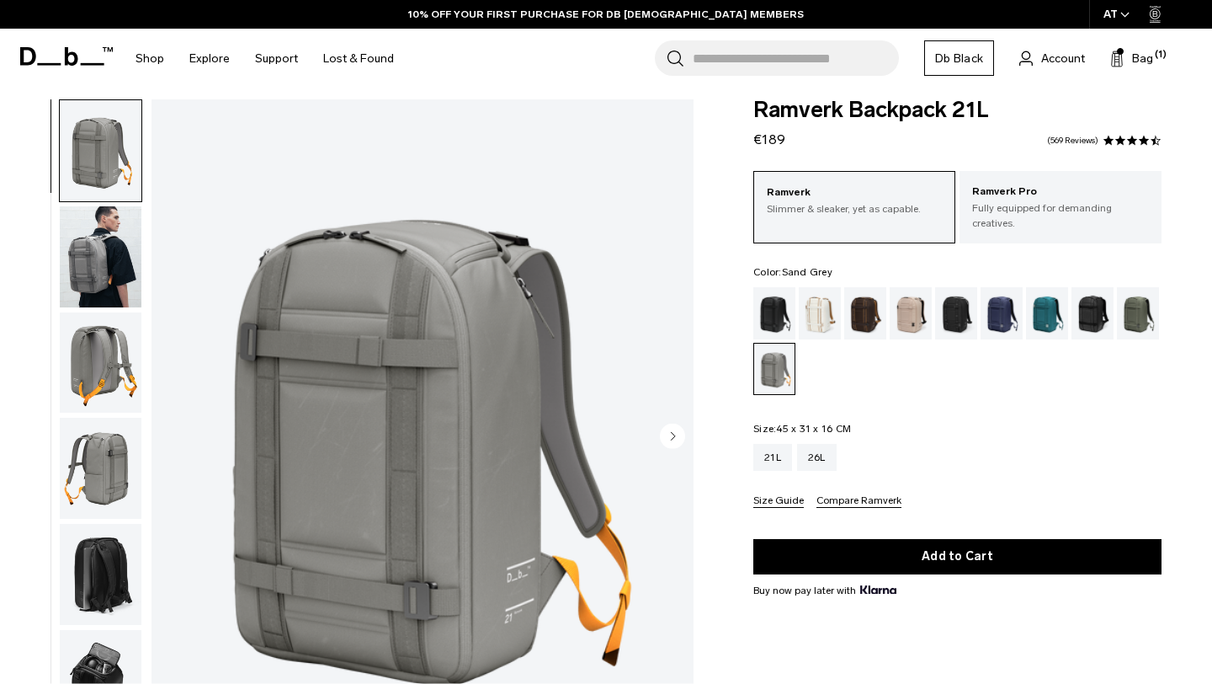
click at [117, 226] on img "button" at bounding box center [101, 256] width 82 height 101
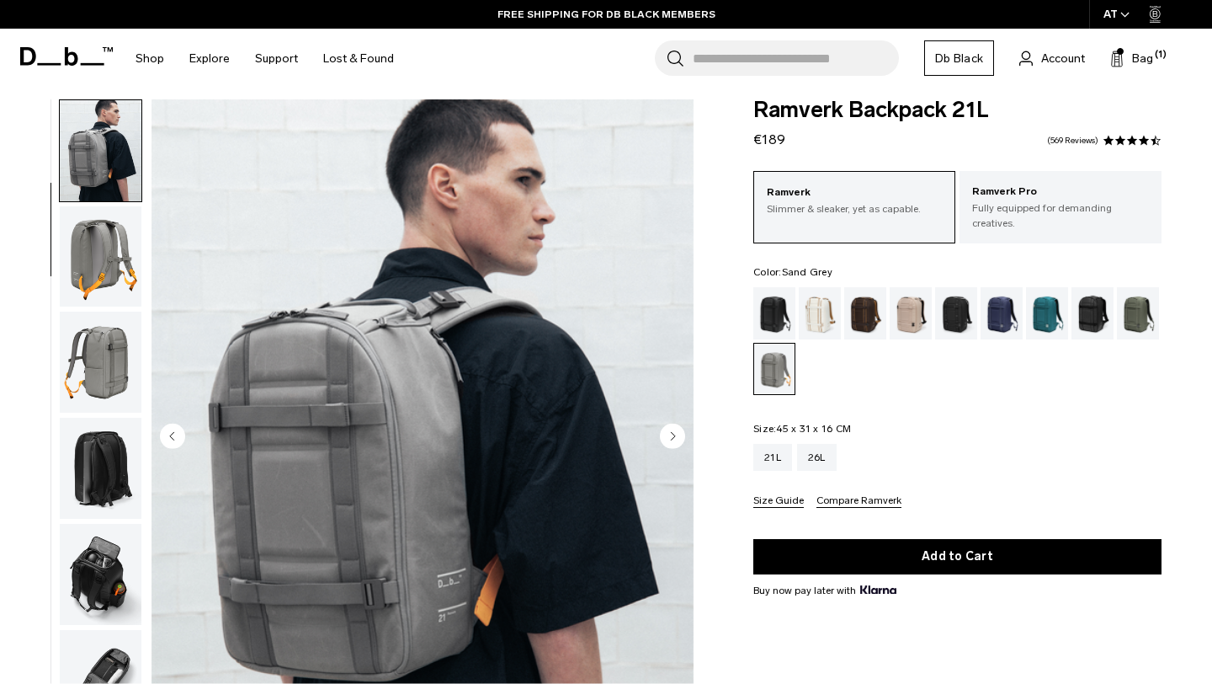
scroll to position [65, 0]
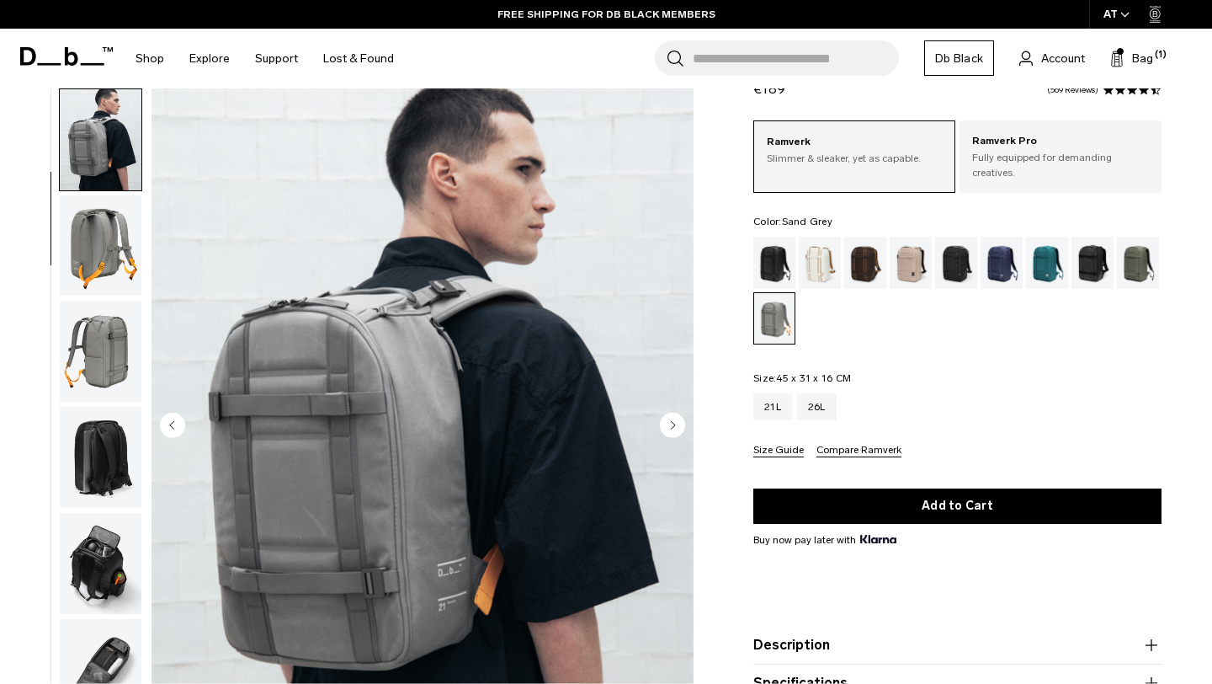
click at [98, 356] on img "button" at bounding box center [101, 351] width 82 height 101
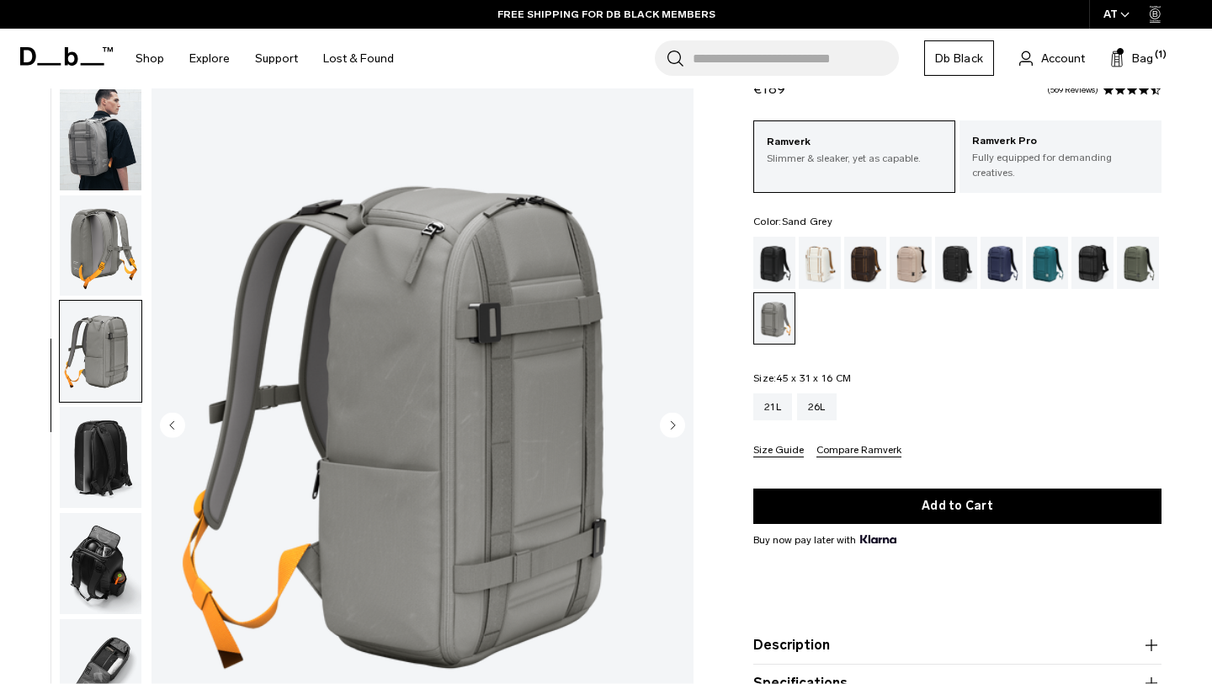
scroll to position [167, 0]
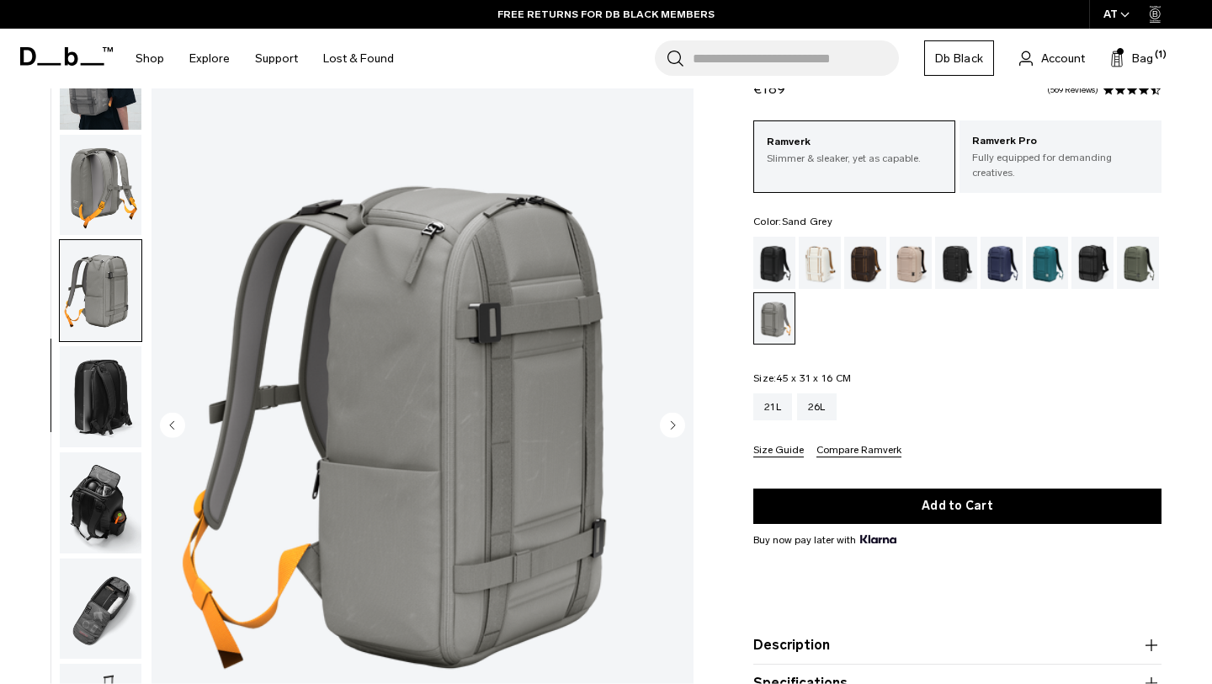
click at [121, 205] on img "button" at bounding box center [101, 185] width 82 height 101
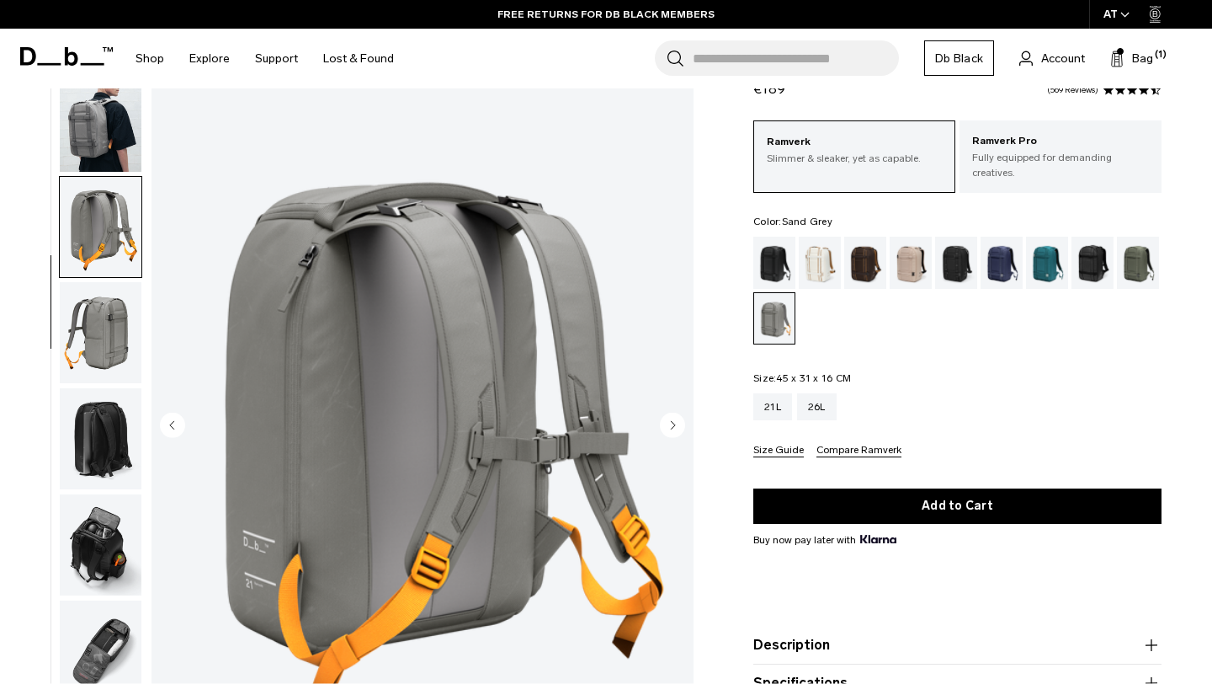
scroll to position [120, 0]
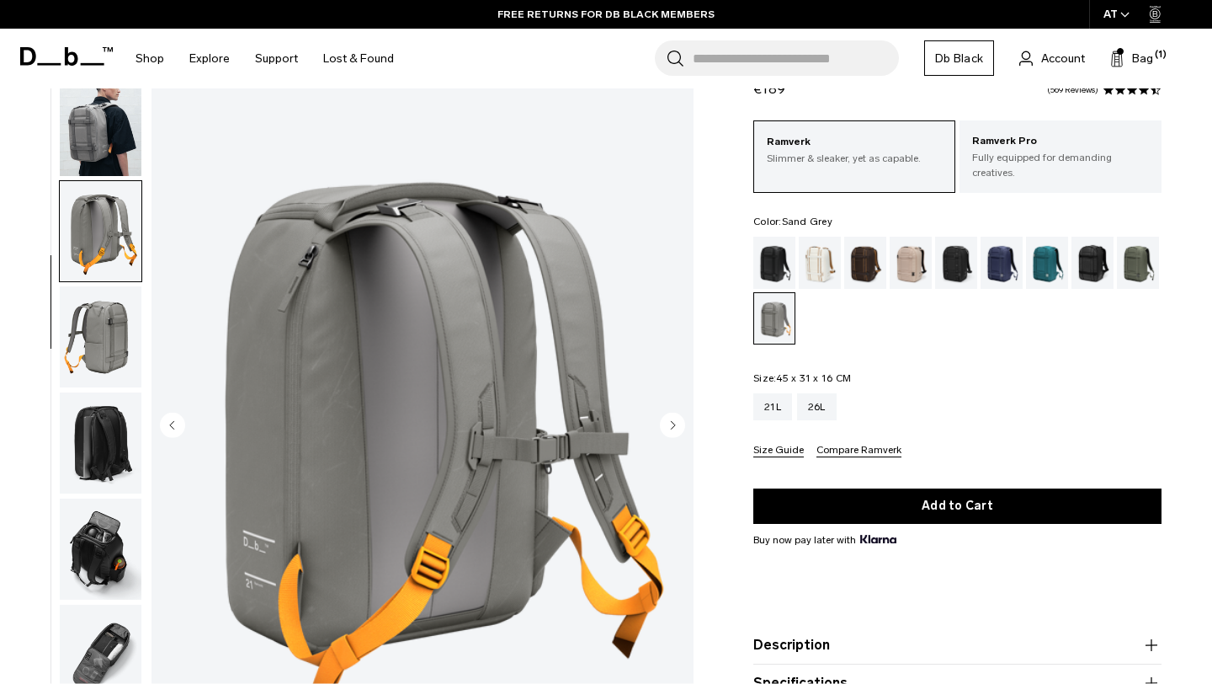
click at [114, 148] on img "button" at bounding box center [101, 125] width 82 height 101
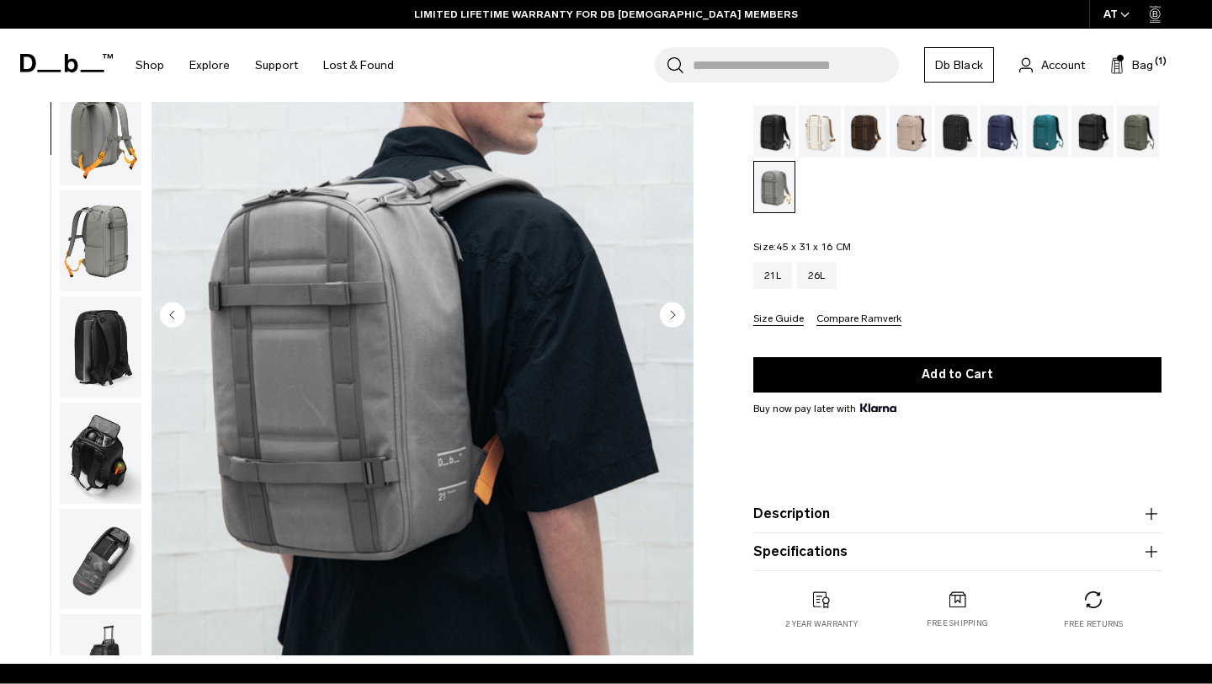
scroll to position [343, 0]
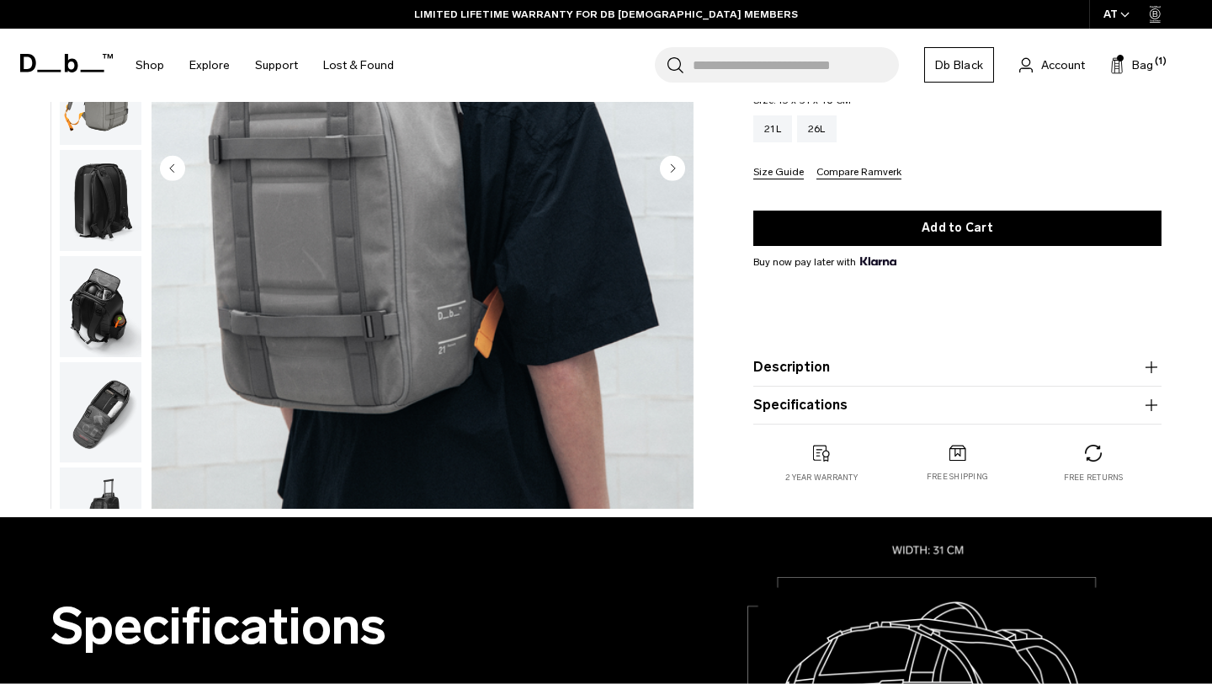
click at [881, 357] on button "Description" at bounding box center [958, 367] width 408 height 20
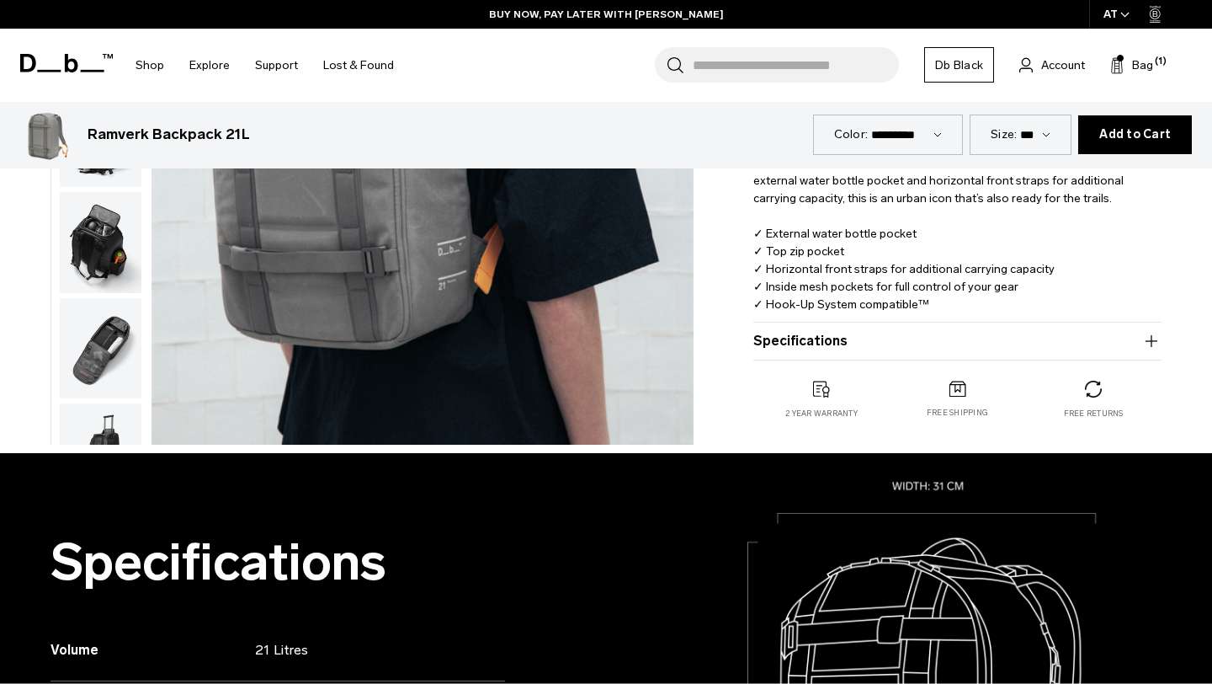
scroll to position [600, 0]
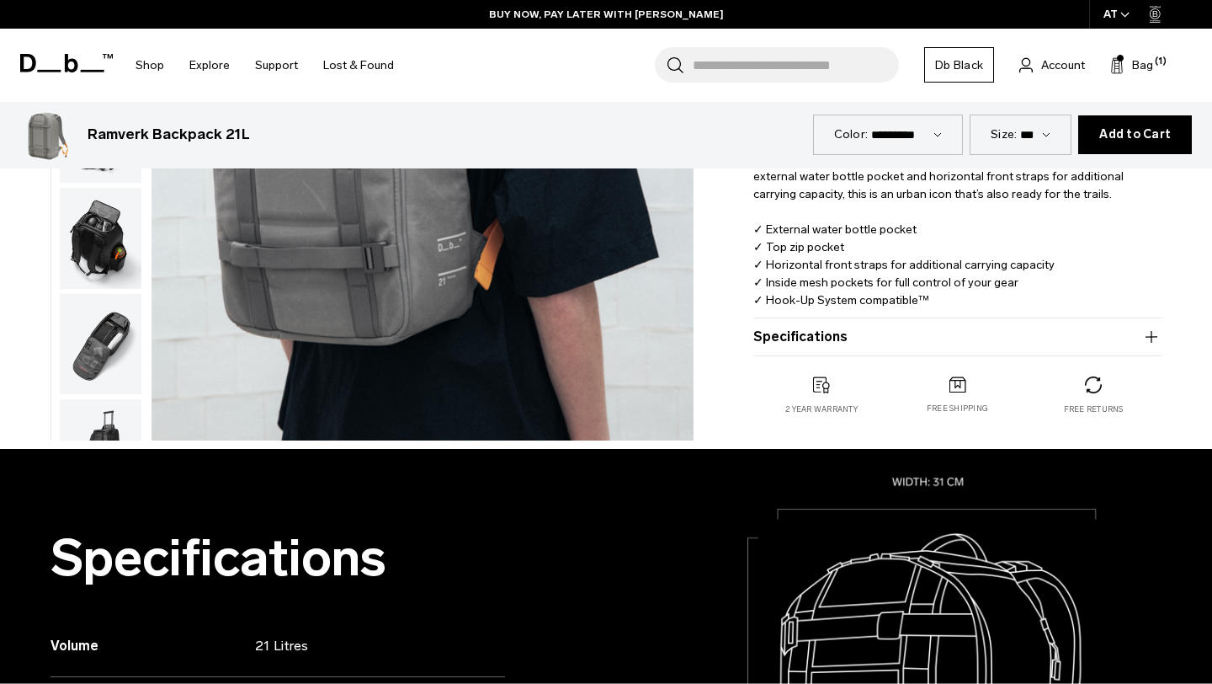
click at [881, 330] on button "Specifications" at bounding box center [958, 337] width 408 height 20
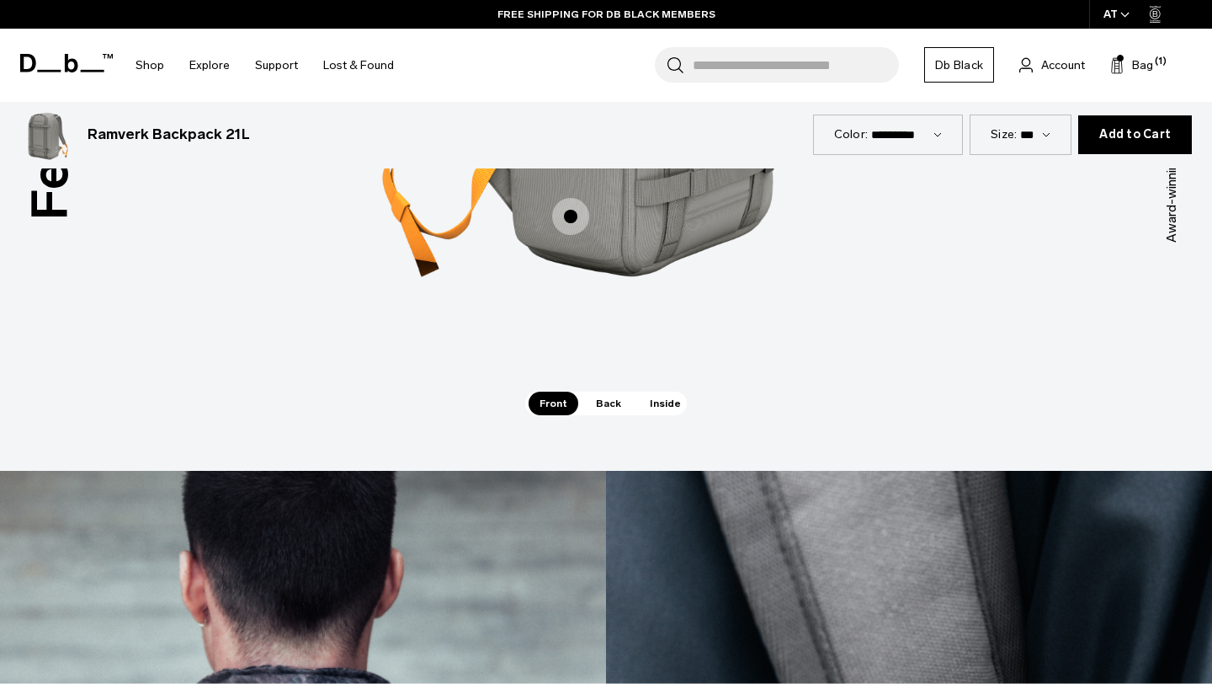
scroll to position [2048, 0]
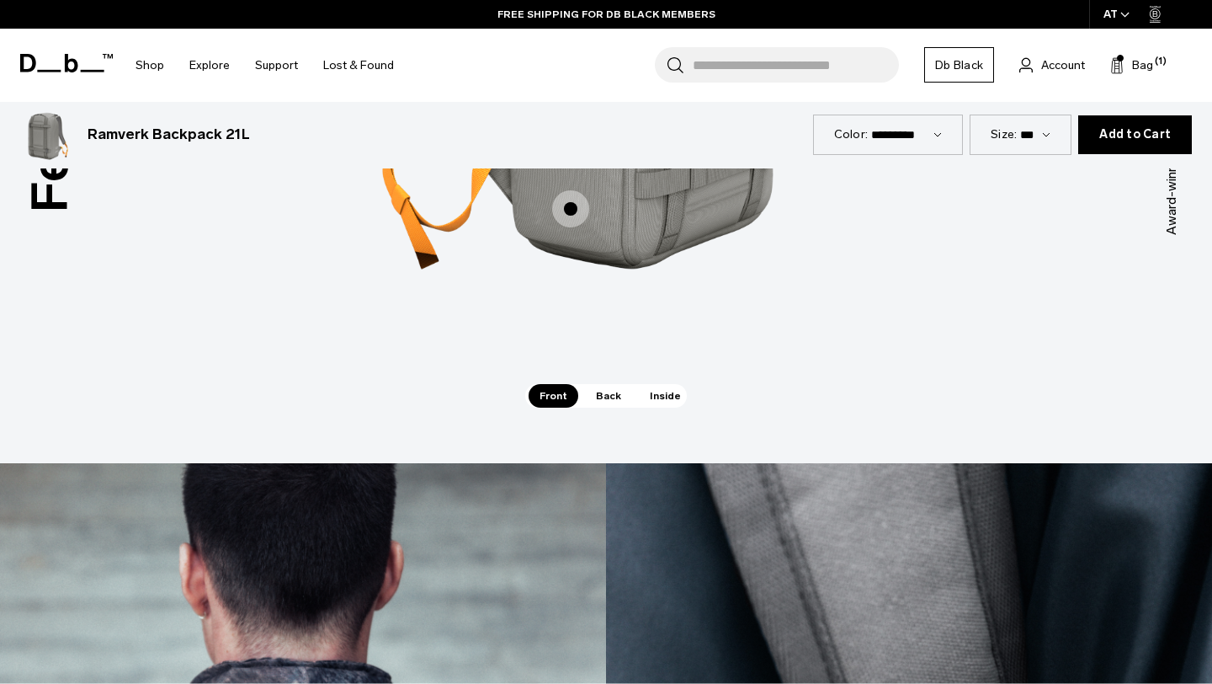
click at [604, 384] on span "Back" at bounding box center [608, 396] width 47 height 24
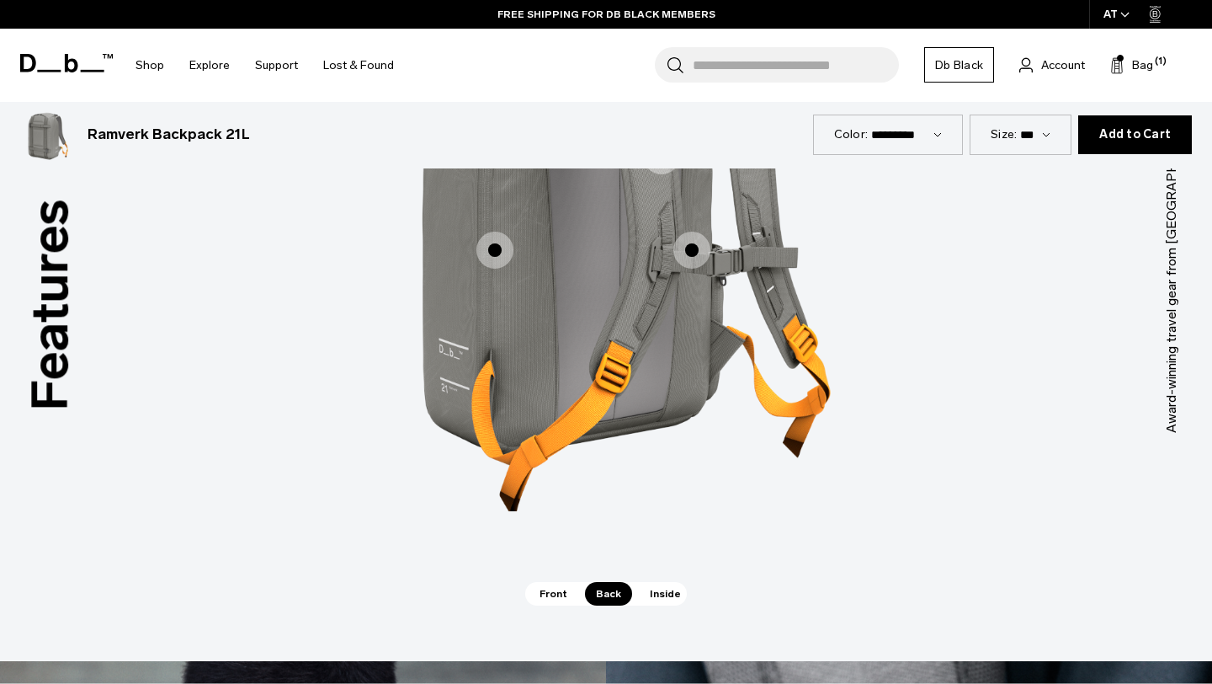
scroll to position [1851, 0]
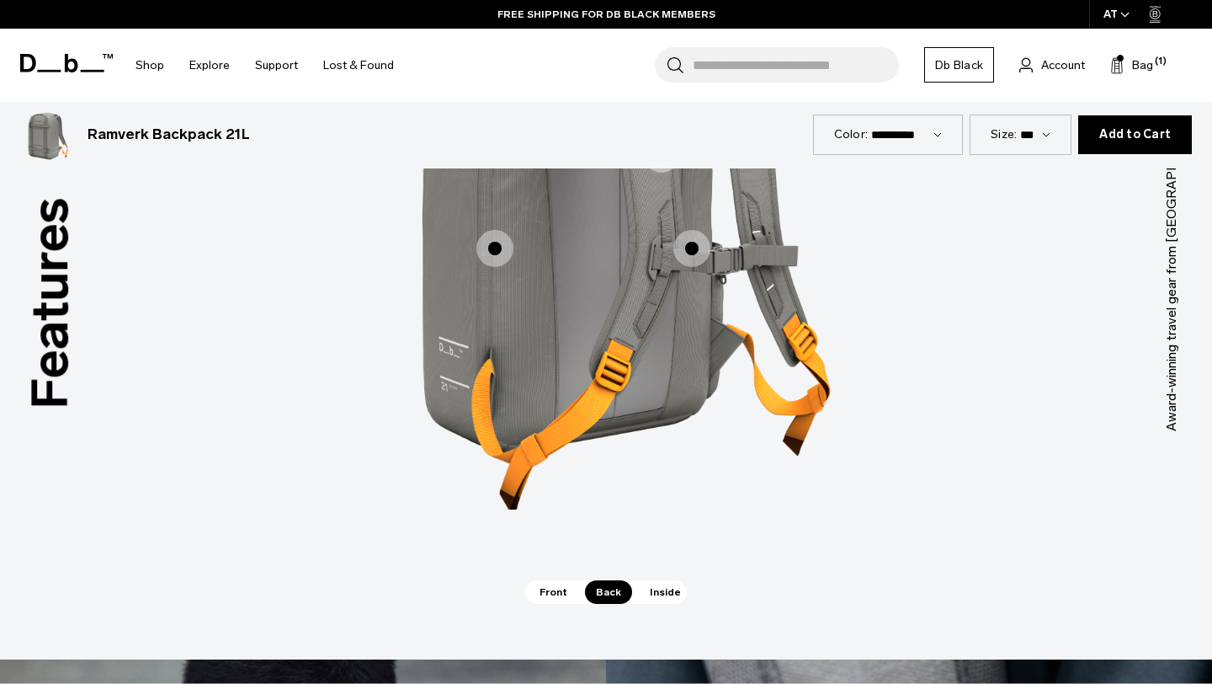
click at [658, 580] on span "Inside" at bounding box center [665, 592] width 53 height 24
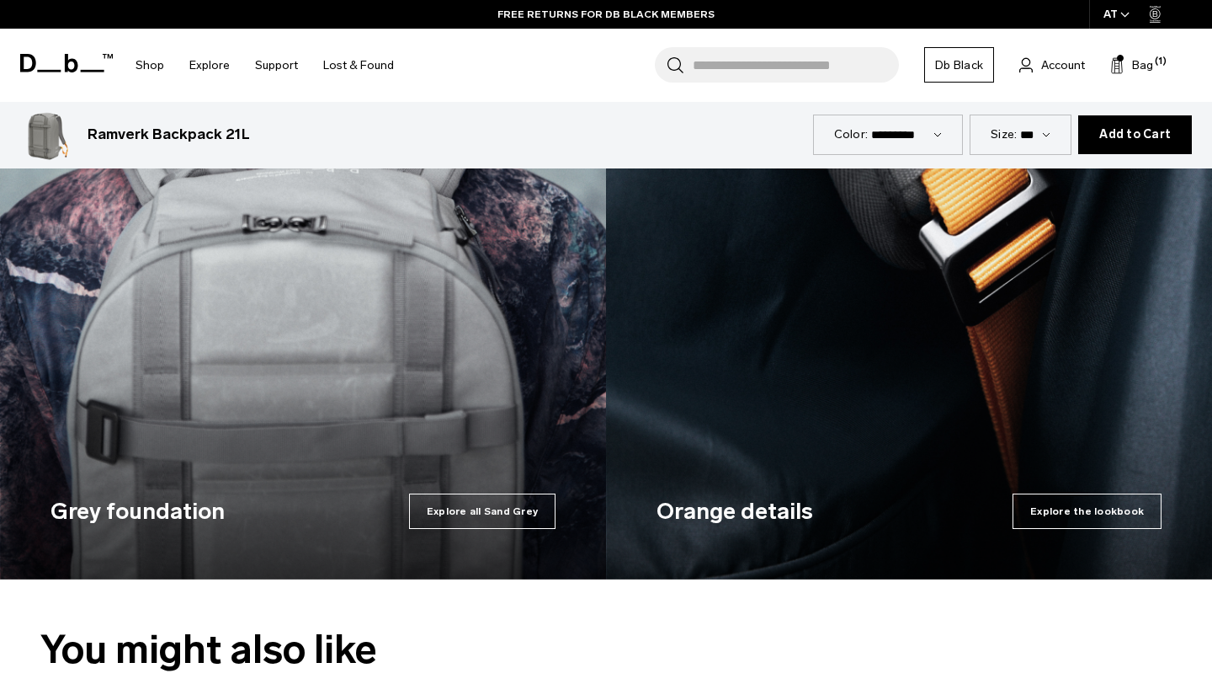
scroll to position [2681, 0]
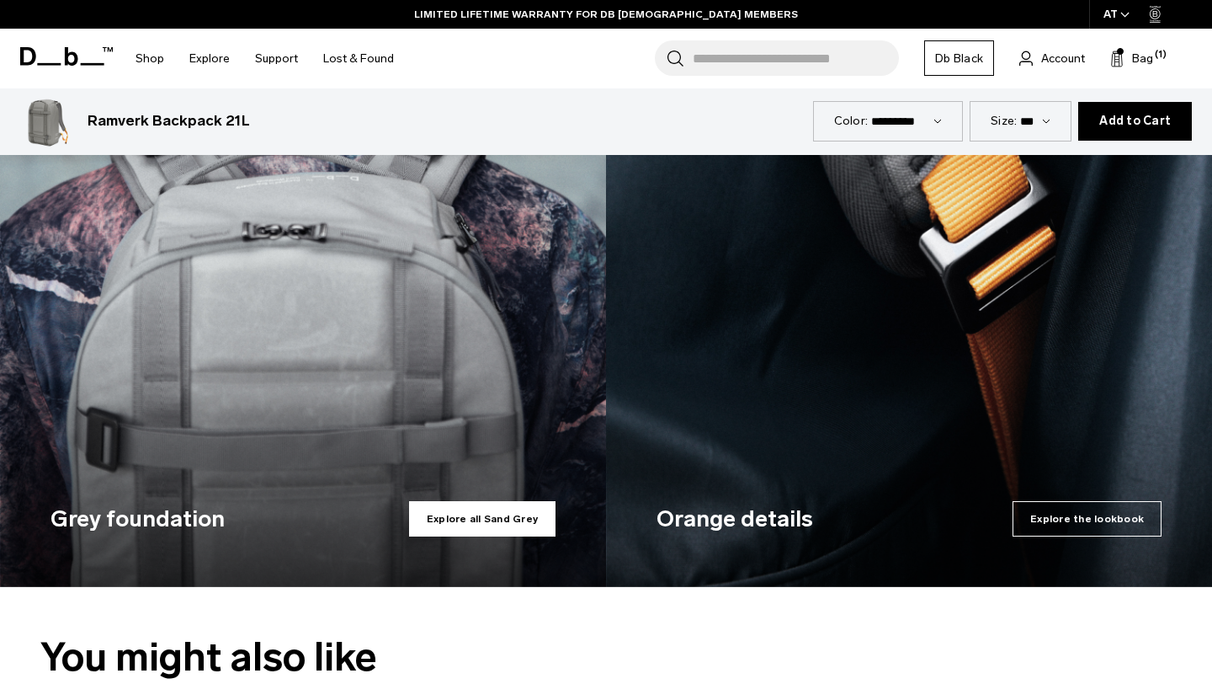
click at [503, 509] on span "Explore all Sand Grey" at bounding box center [482, 518] width 146 height 35
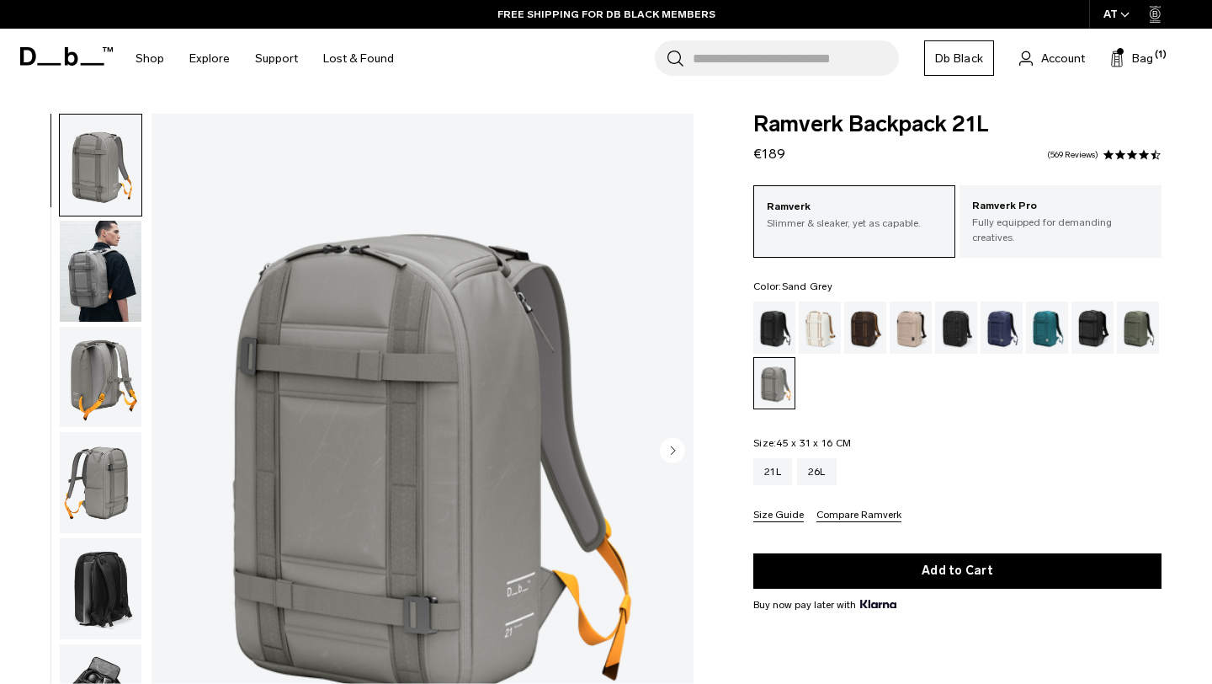
click at [378, 452] on img "1 / 8" at bounding box center [423, 452] width 542 height 677
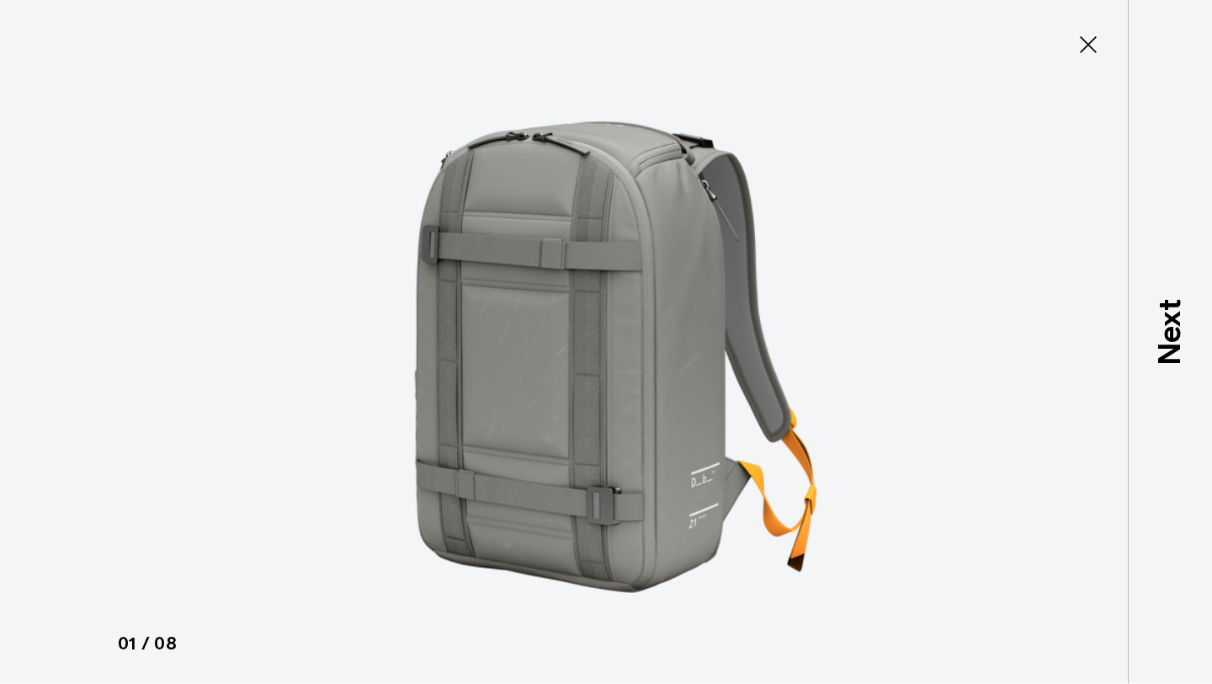
type button "Close"
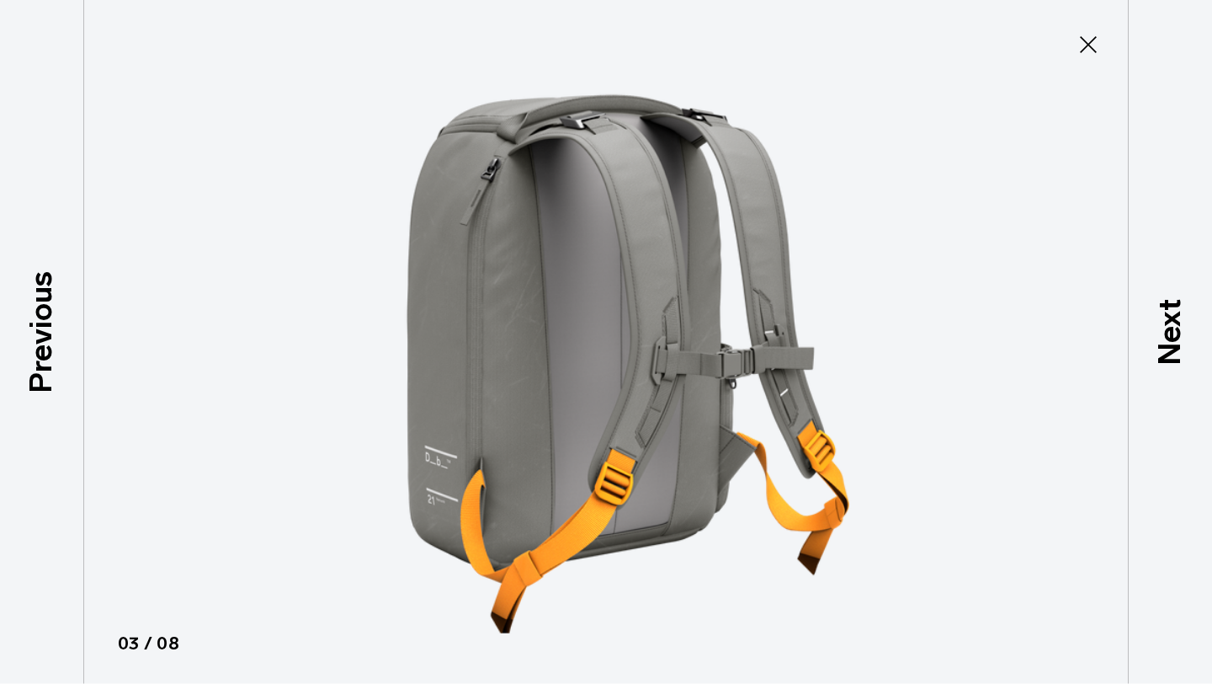
scroll to position [167, 0]
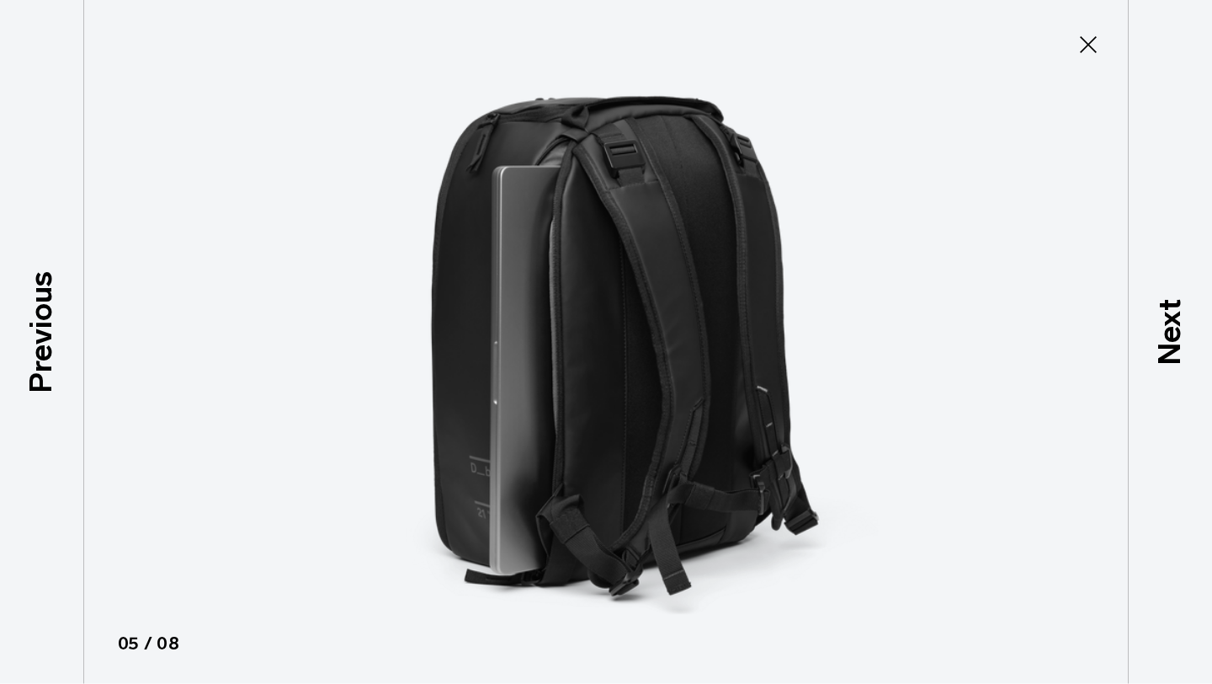
click at [1097, 40] on icon at bounding box center [1088, 44] width 27 height 27
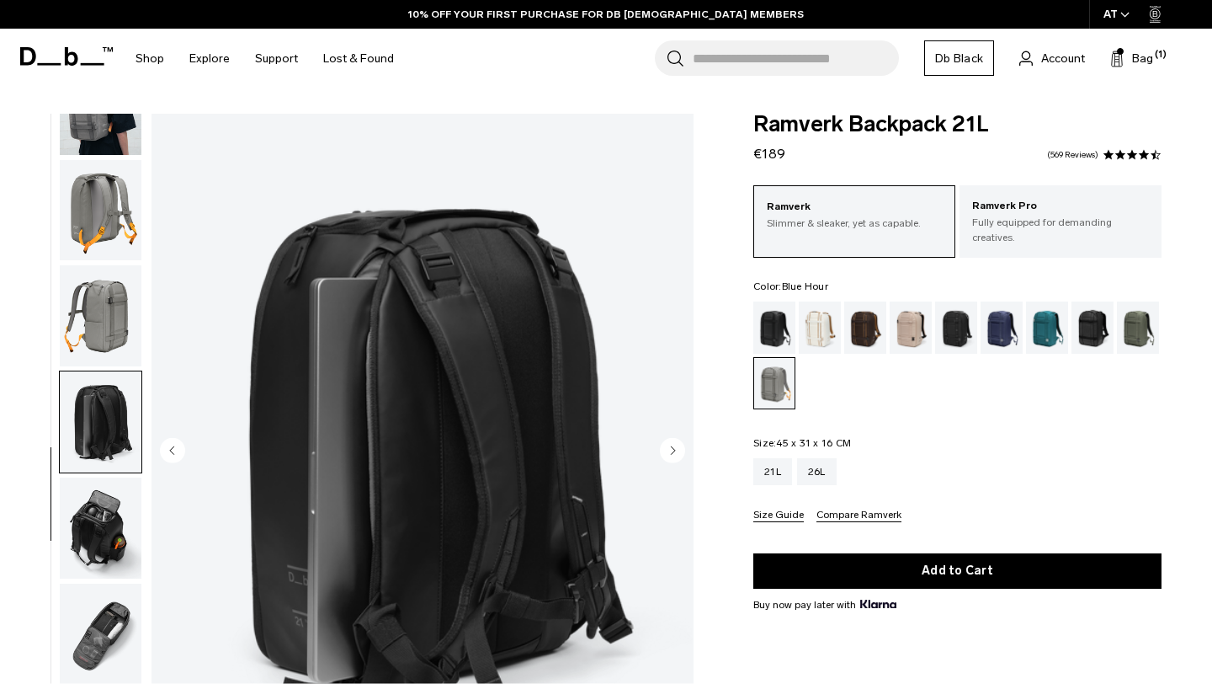
click at [993, 309] on div "Blue Hour" at bounding box center [1002, 327] width 43 height 52
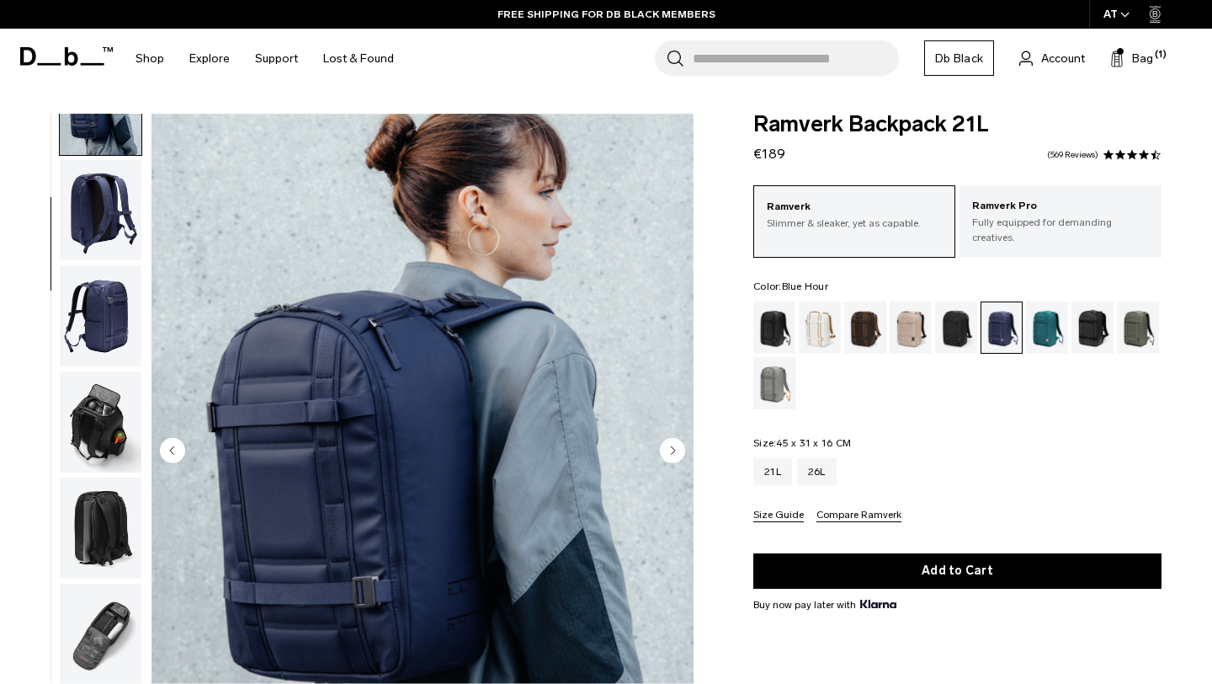
scroll to position [106, 0]
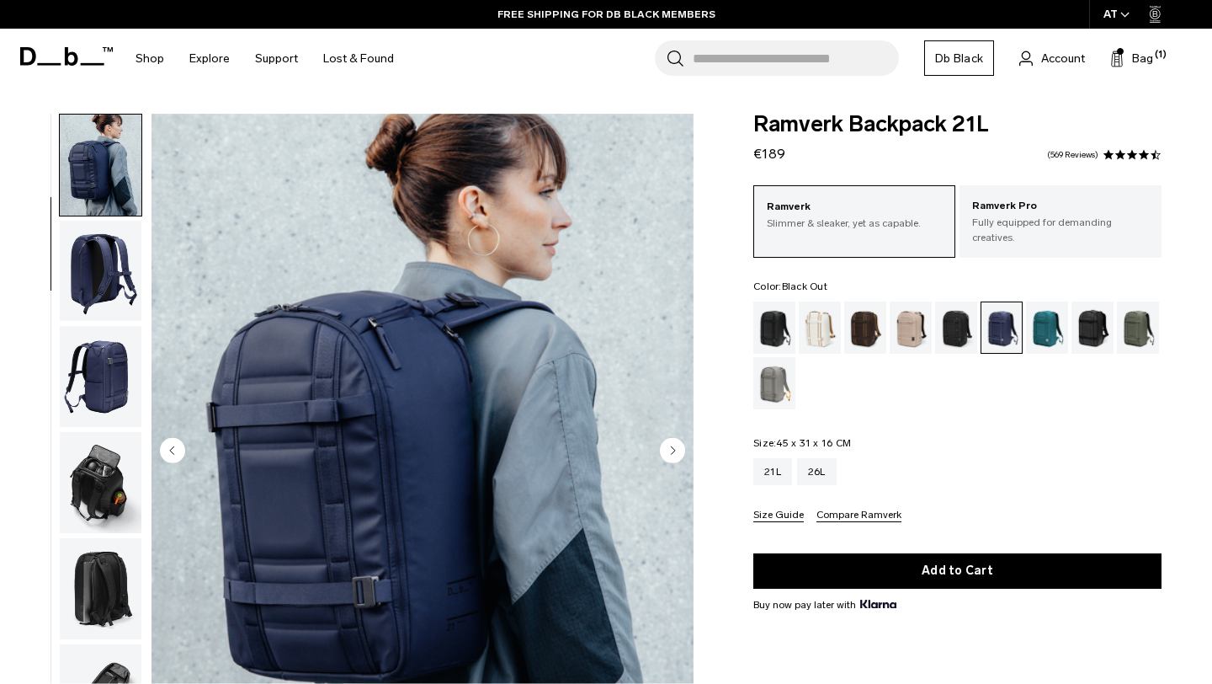
click at [754, 306] on div "Black Out" at bounding box center [775, 327] width 43 height 52
click at [771, 313] on div "Black Out" at bounding box center [775, 327] width 43 height 52
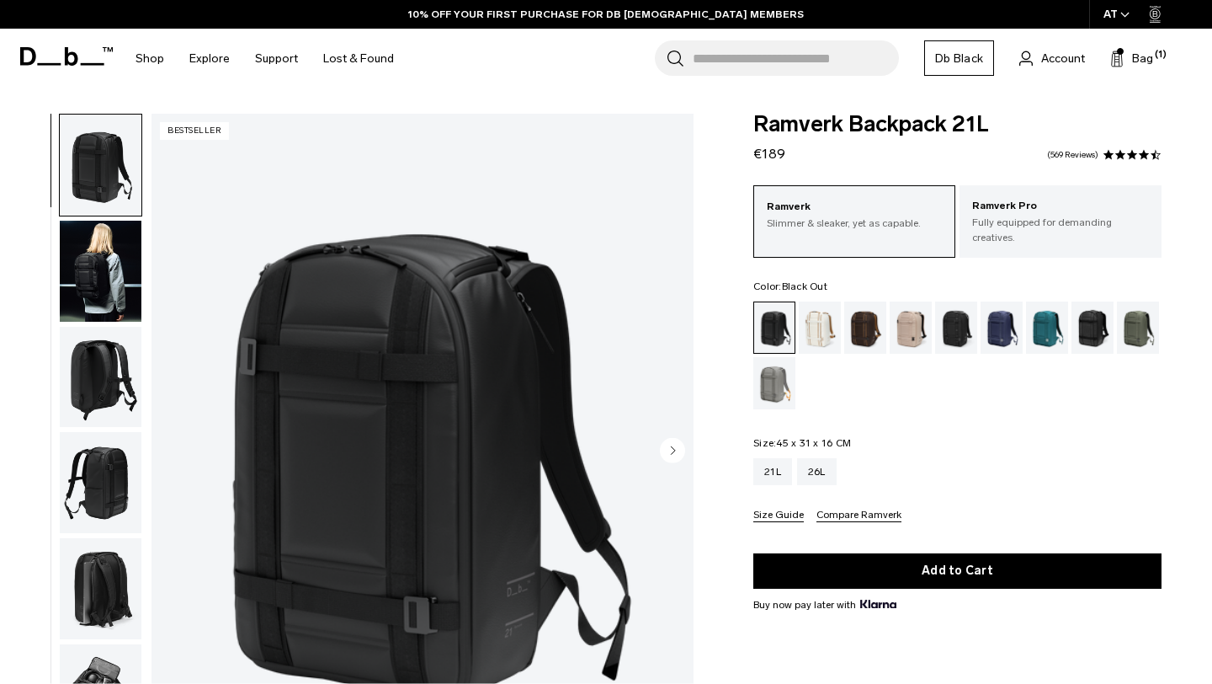
click at [144, 290] on div "01 / 08 Bestseller" at bounding box center [351, 456] width 703 height 685
click at [114, 279] on img "button" at bounding box center [101, 271] width 82 height 101
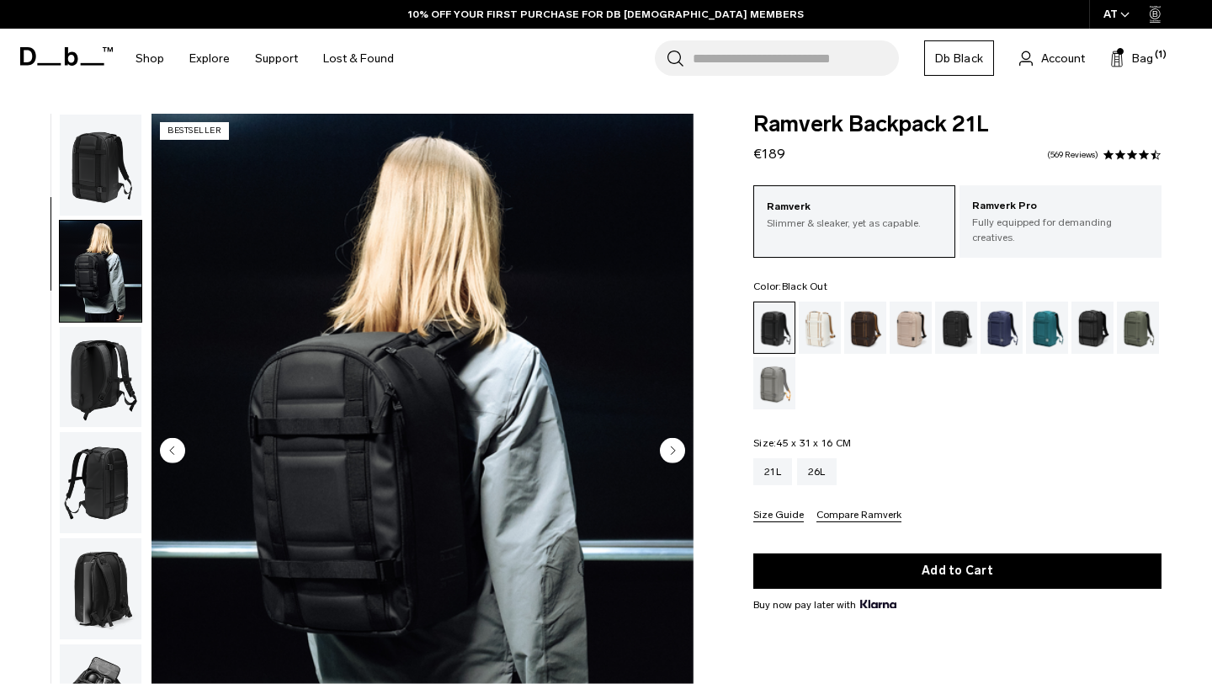
scroll to position [106, 0]
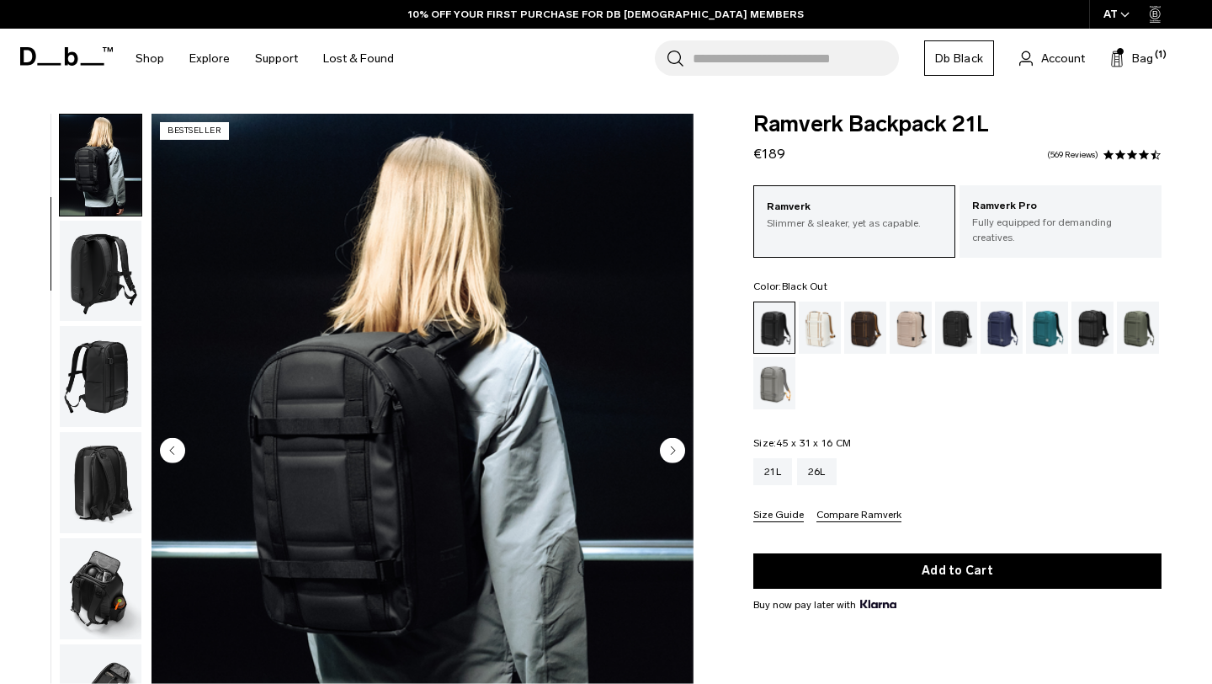
click at [98, 324] on ul at bounding box center [100, 452] width 83 height 677
click at [113, 371] on img "button" at bounding box center [101, 376] width 82 height 101
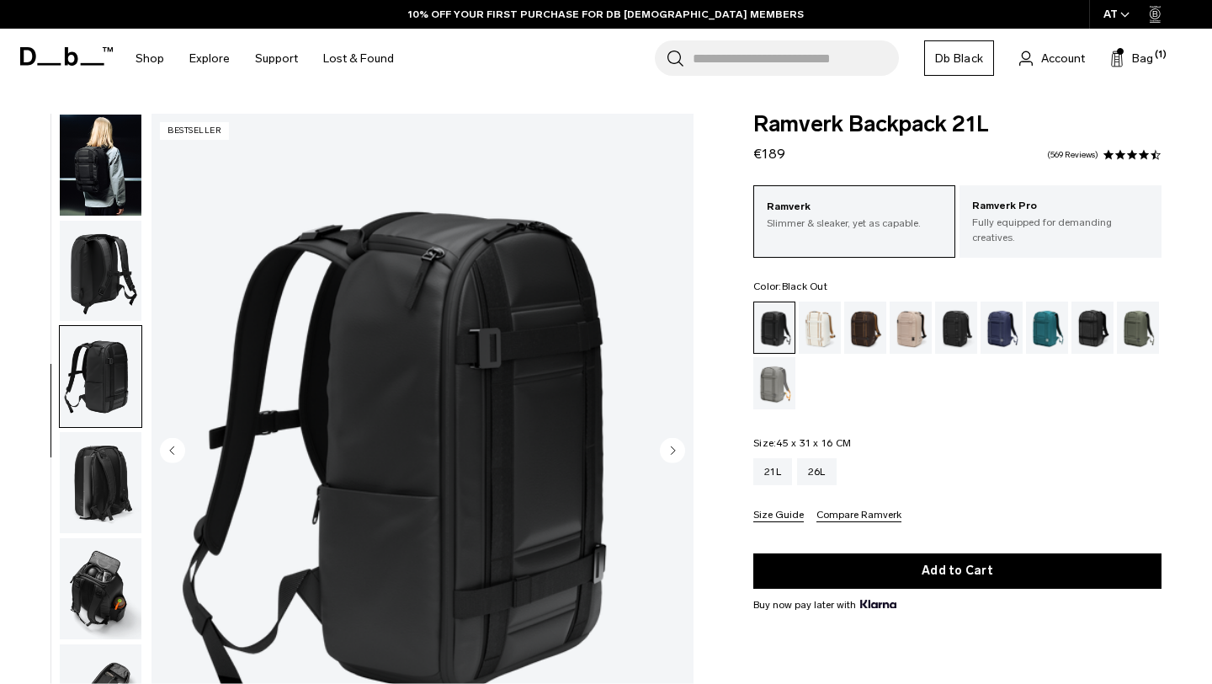
scroll to position [167, 0]
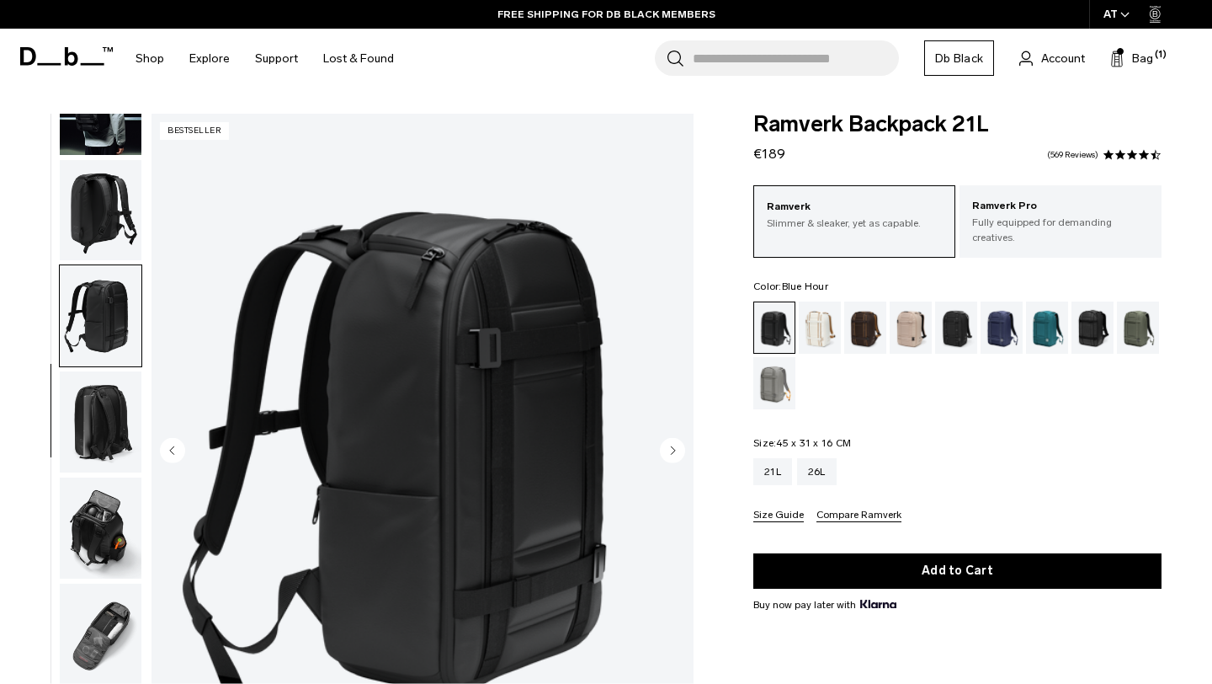
click at [1001, 311] on div "Blue Hour" at bounding box center [1002, 327] width 43 height 52
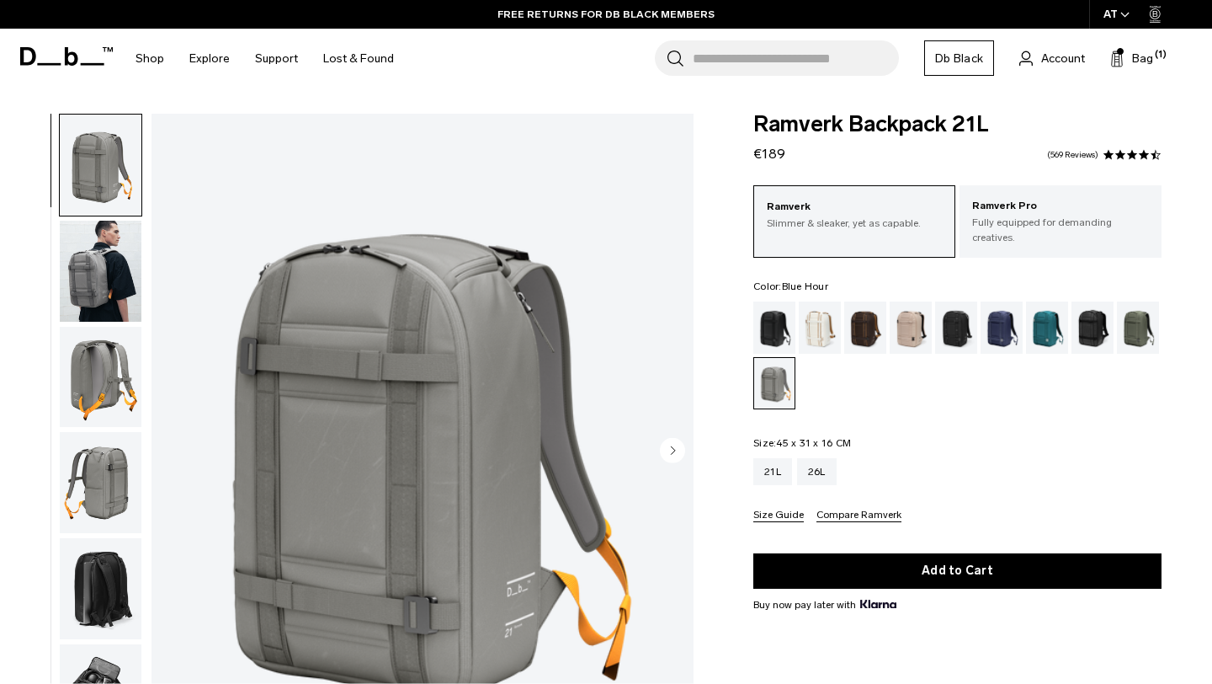
click at [992, 316] on div "Blue Hour" at bounding box center [1002, 327] width 43 height 52
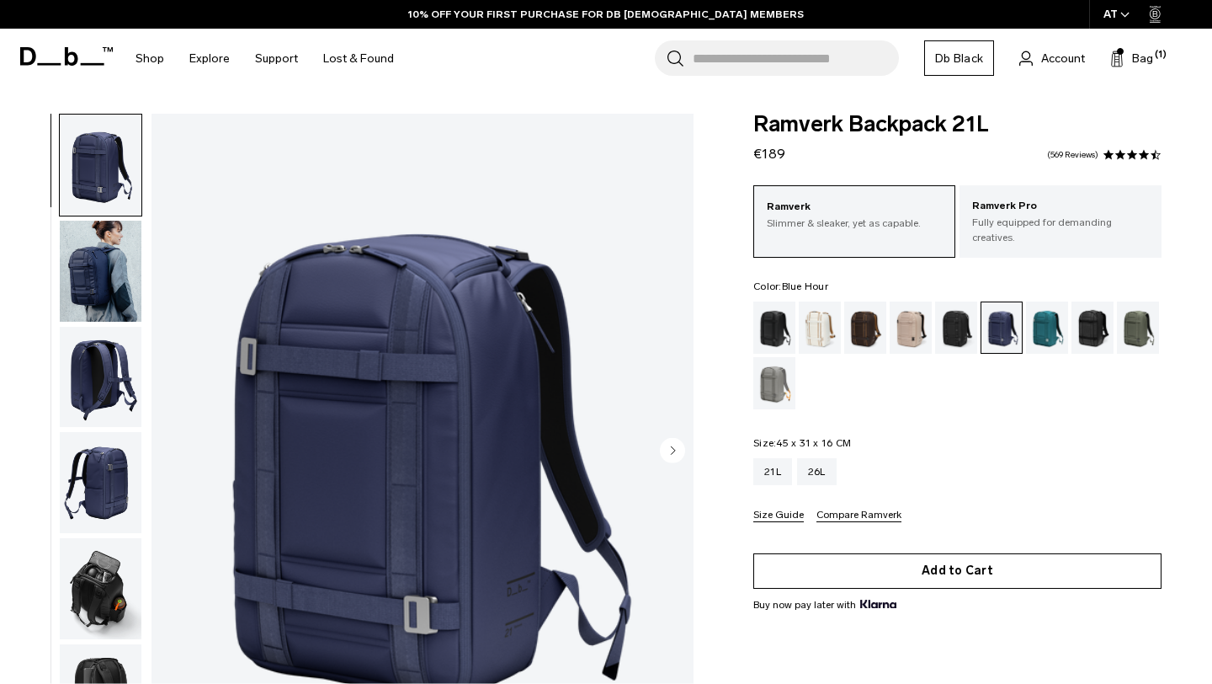
click at [940, 559] on button "Add to Cart" at bounding box center [958, 570] width 408 height 35
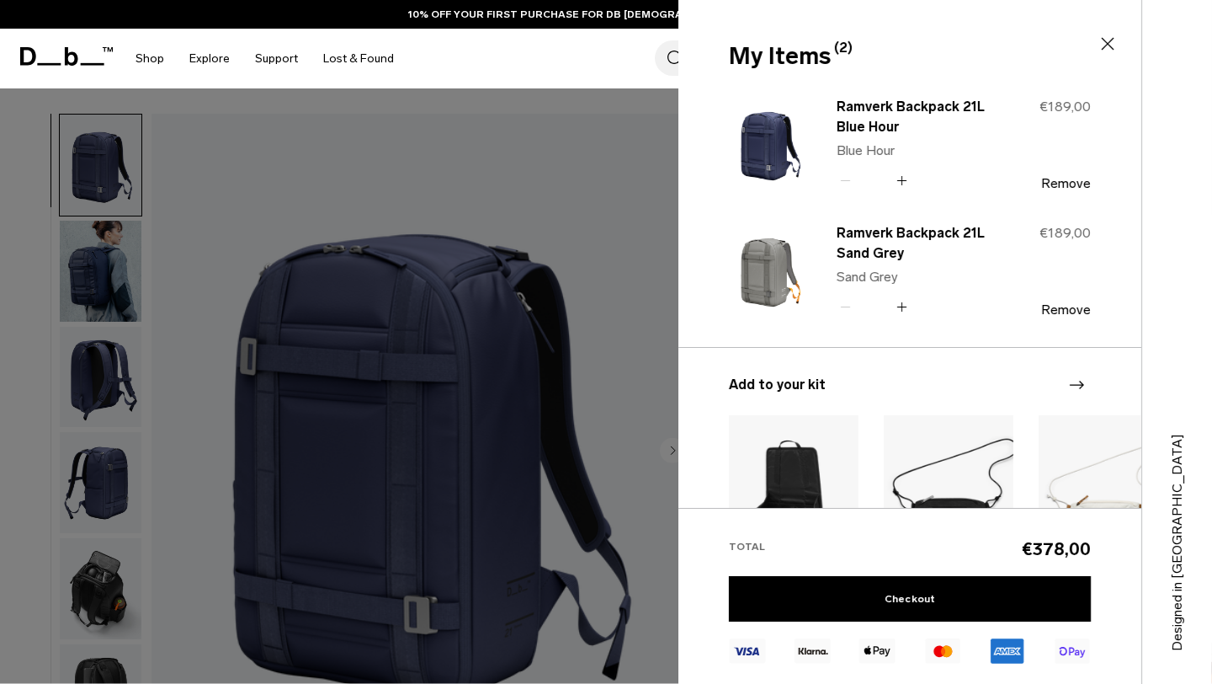
scroll to position [104, 0]
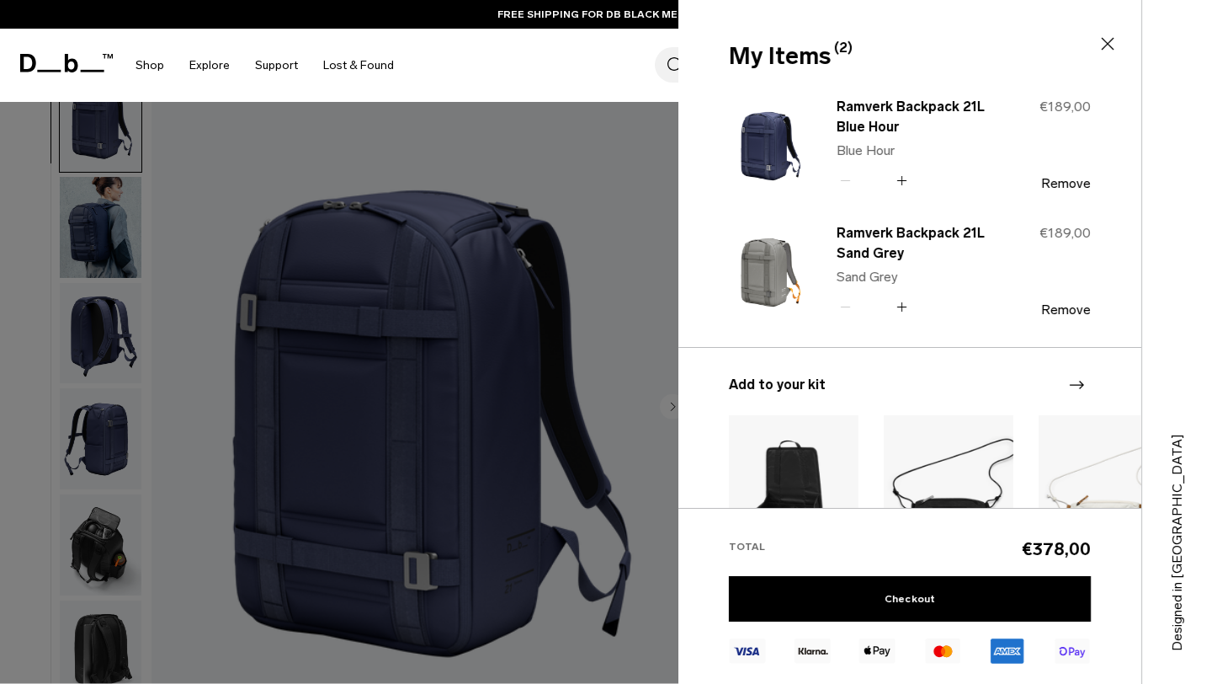
click at [645, 210] on div at bounding box center [606, 342] width 1212 height 684
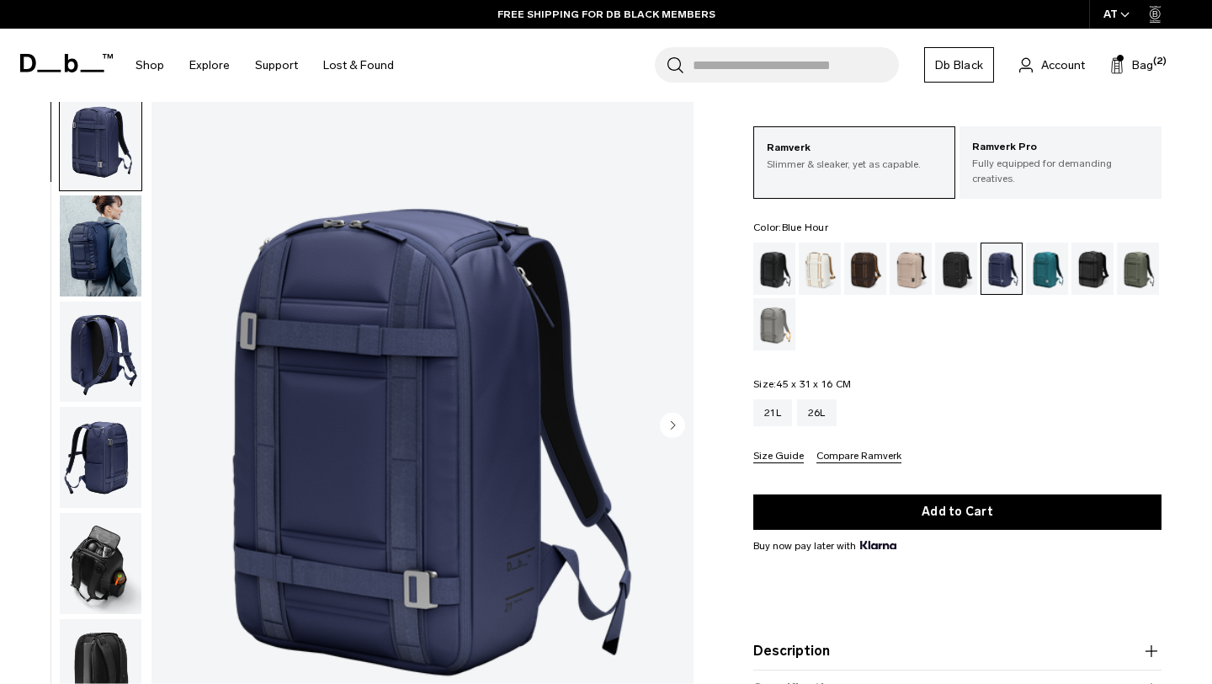
scroll to position [56, 0]
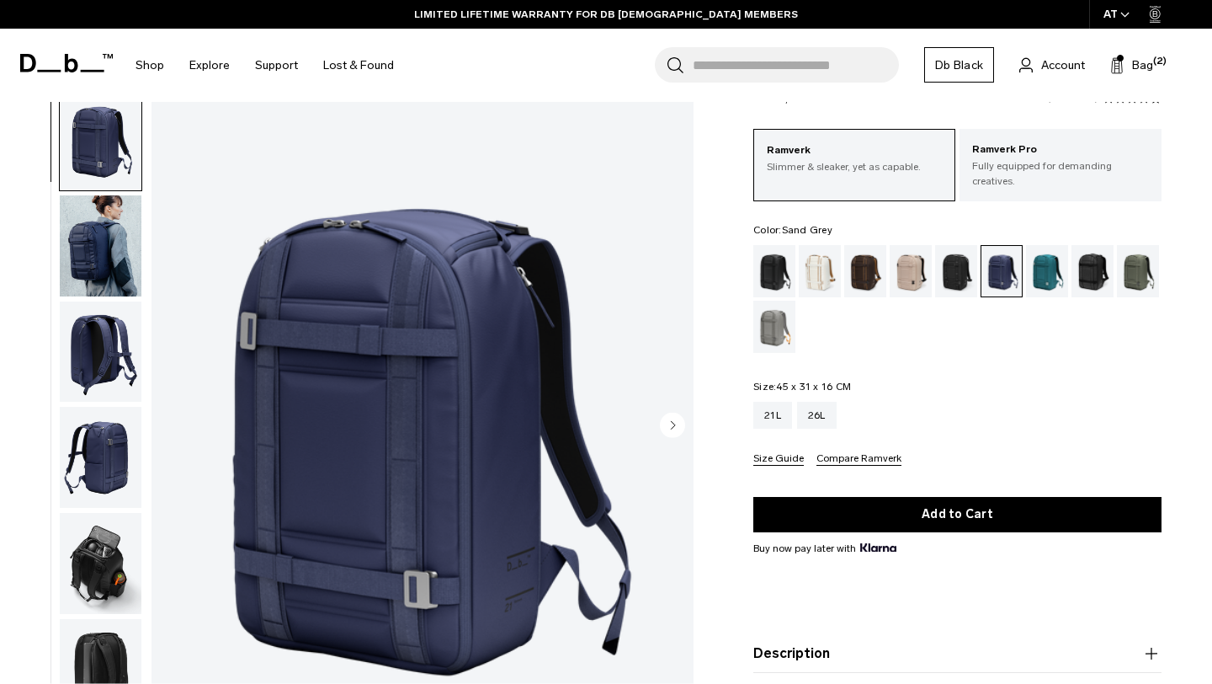
click at [768, 311] on div "Sand Grey" at bounding box center [775, 327] width 43 height 52
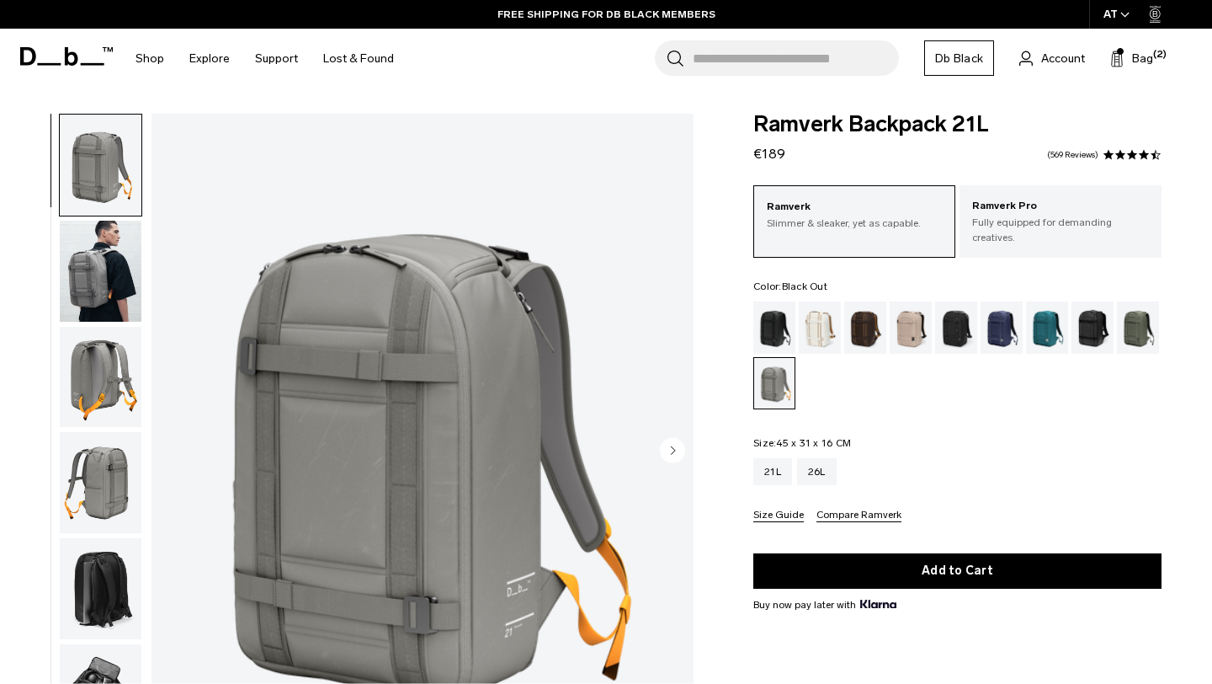
click at [768, 311] on div "Black Out" at bounding box center [775, 327] width 43 height 52
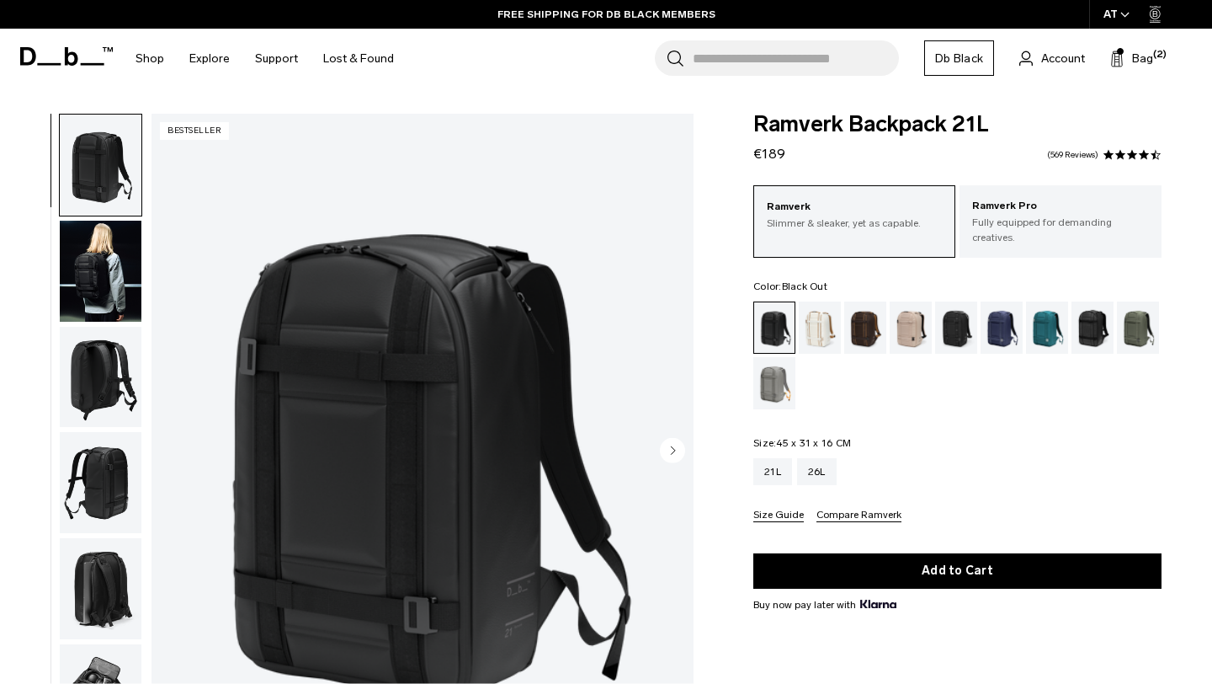
click at [97, 296] on img "button" at bounding box center [101, 271] width 82 height 101
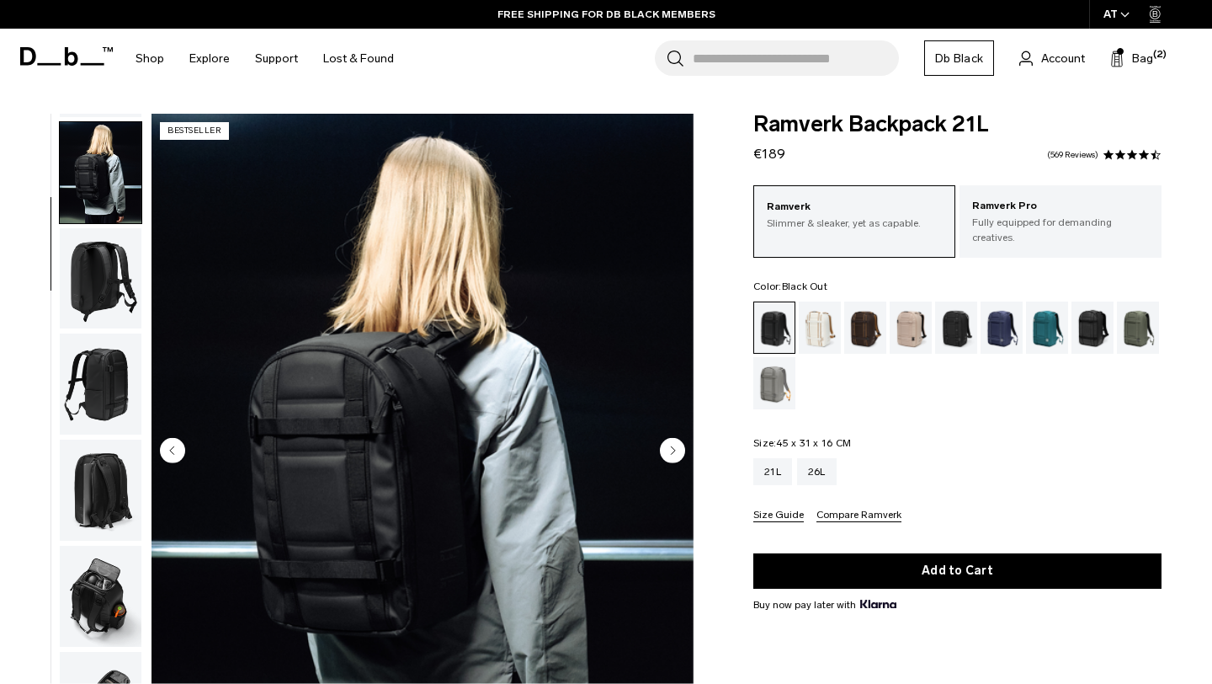
scroll to position [106, 0]
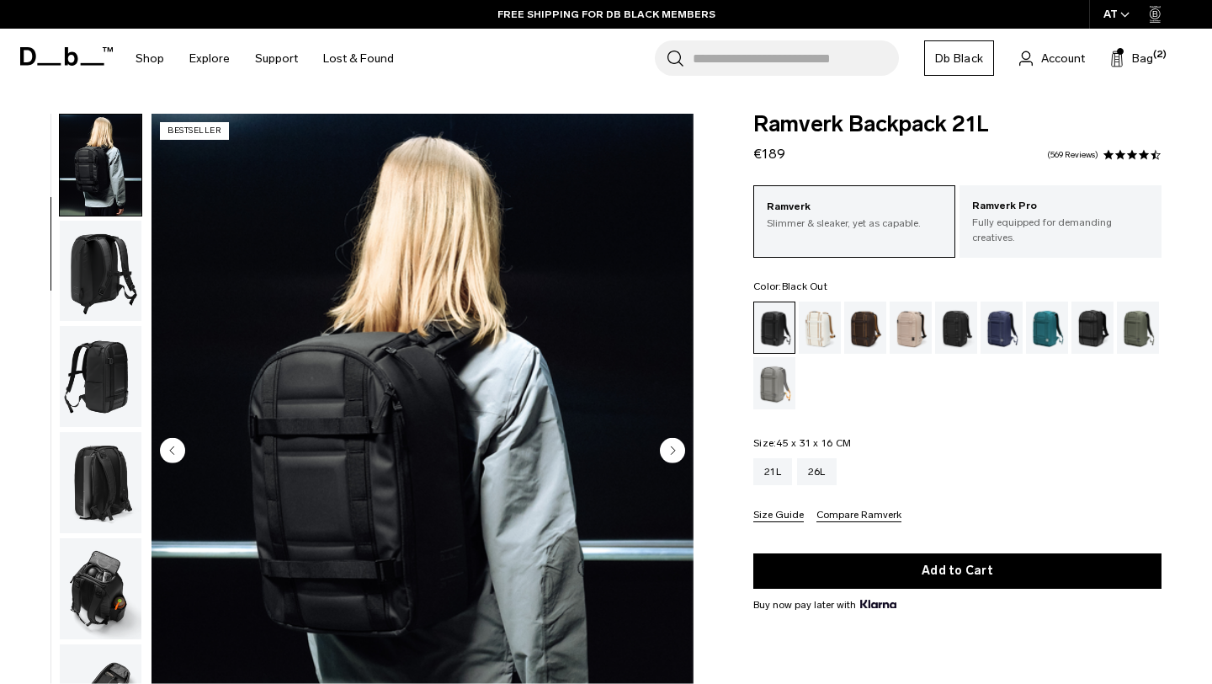
click at [679, 447] on circle "Next slide" at bounding box center [672, 450] width 25 height 25
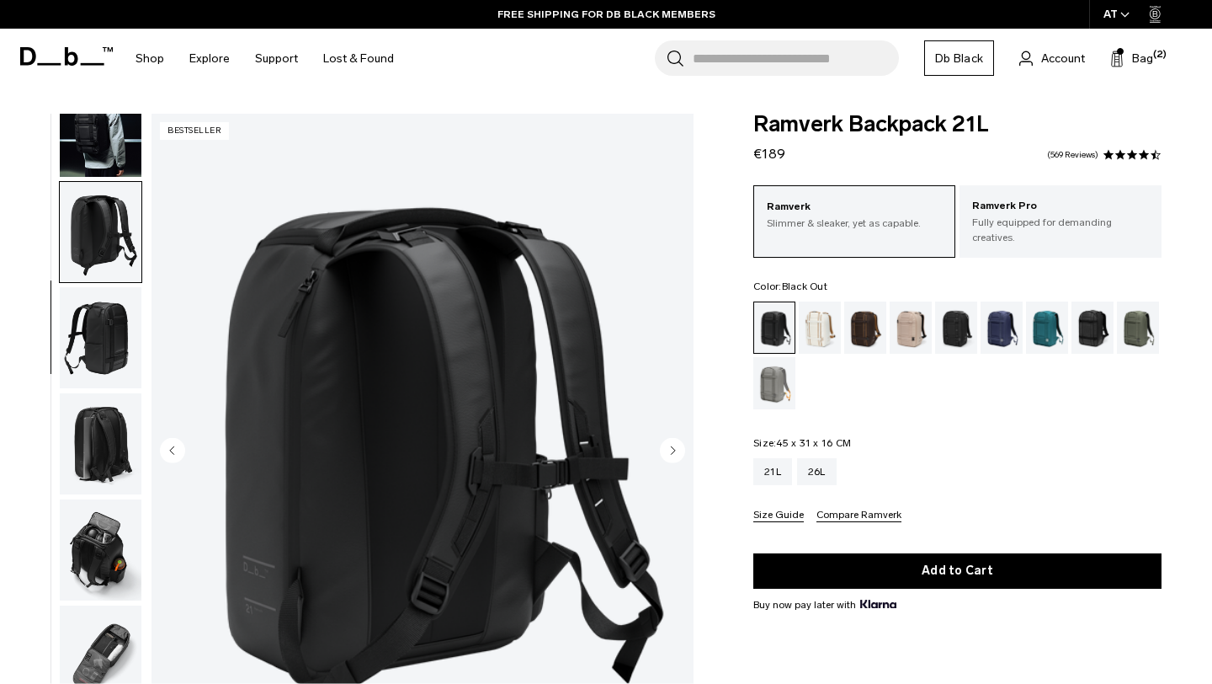
scroll to position [167, 0]
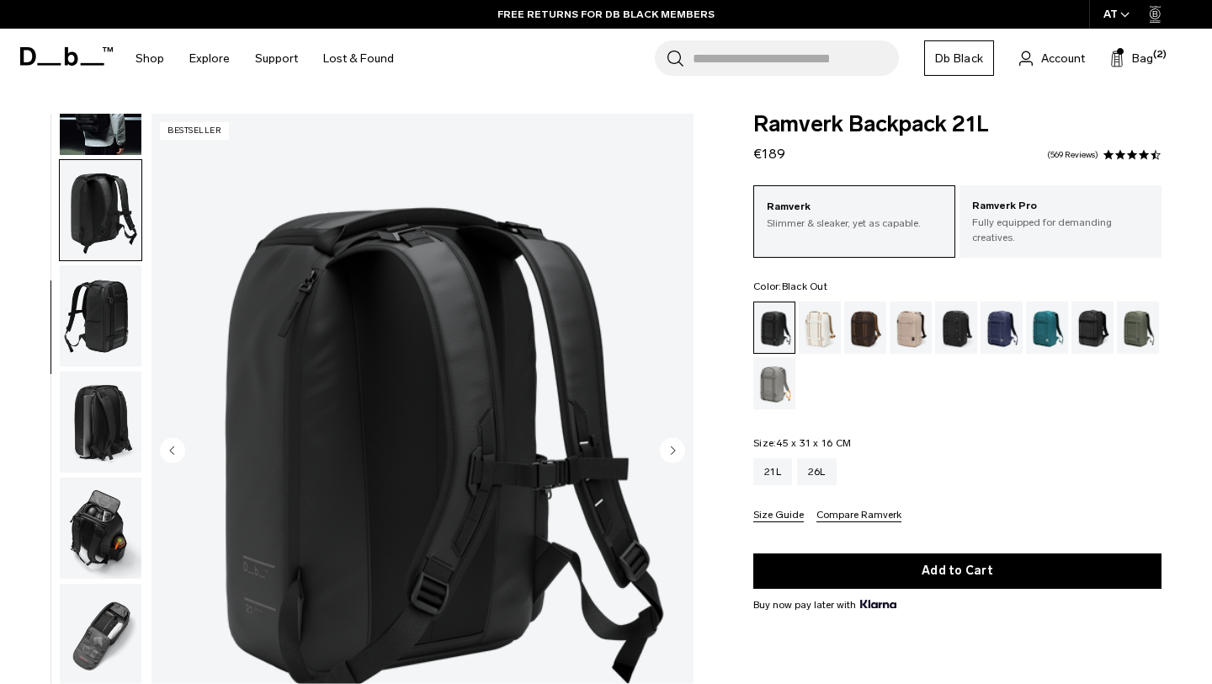
click at [679, 447] on circle "Next slide" at bounding box center [672, 450] width 25 height 25
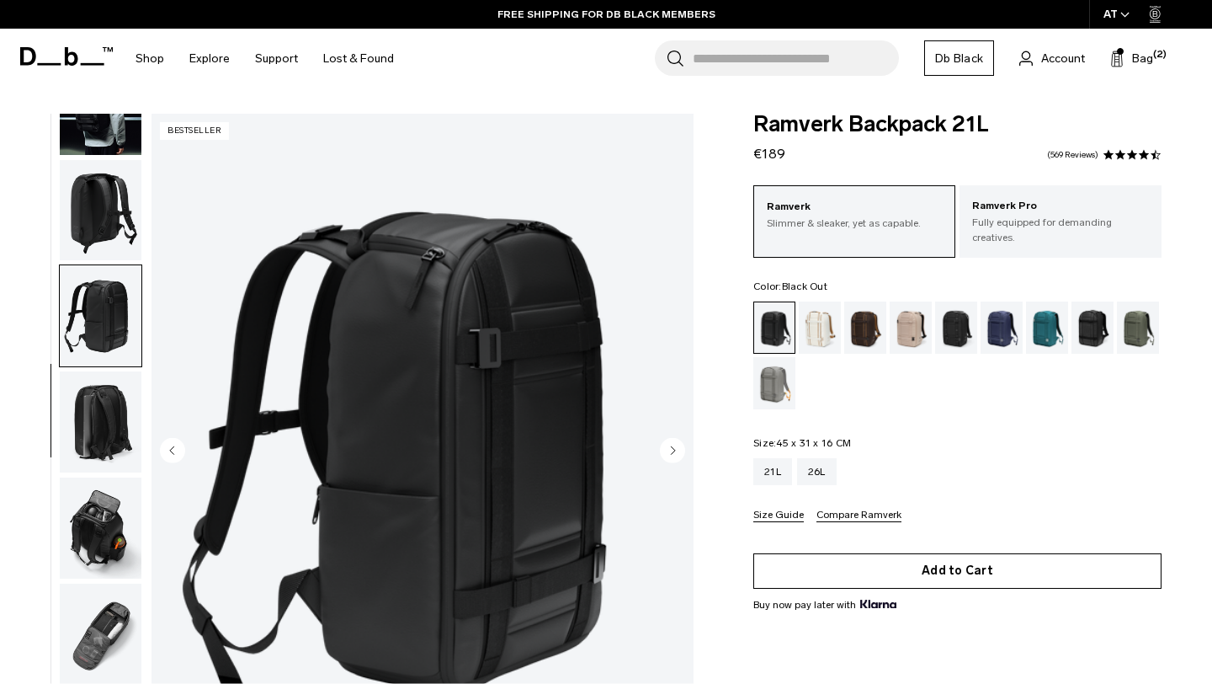
click at [835, 575] on button "Add to Cart" at bounding box center [958, 570] width 408 height 35
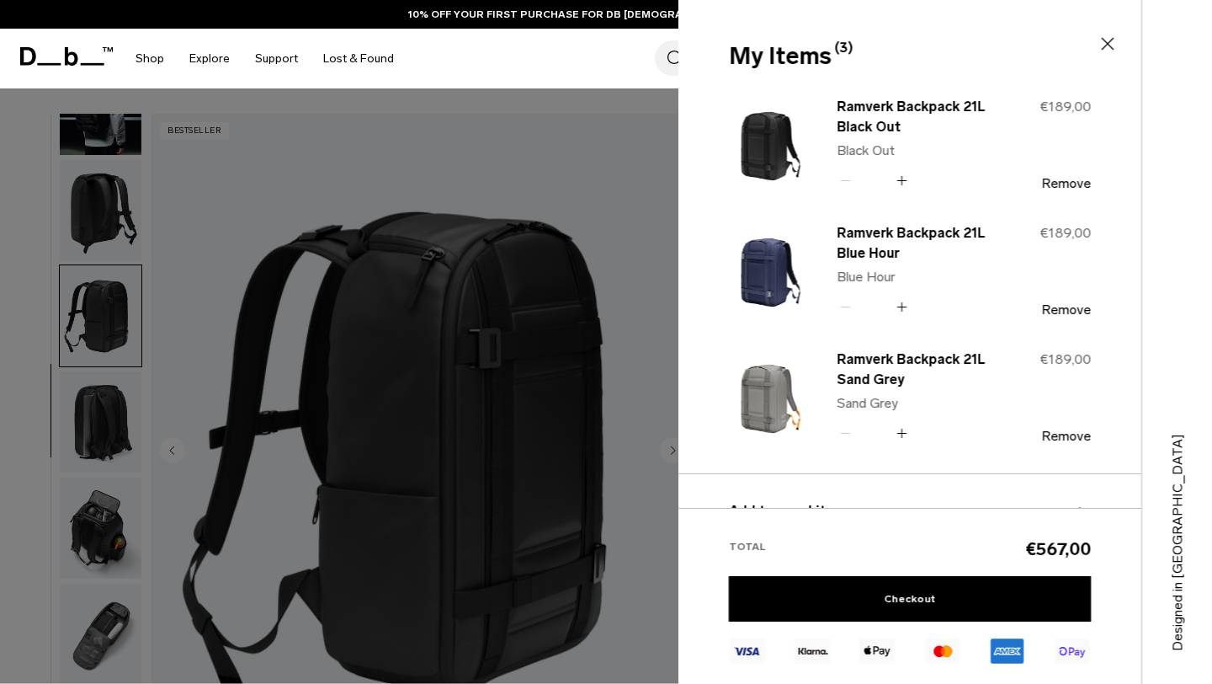
click at [471, 286] on div at bounding box center [606, 342] width 1212 height 684
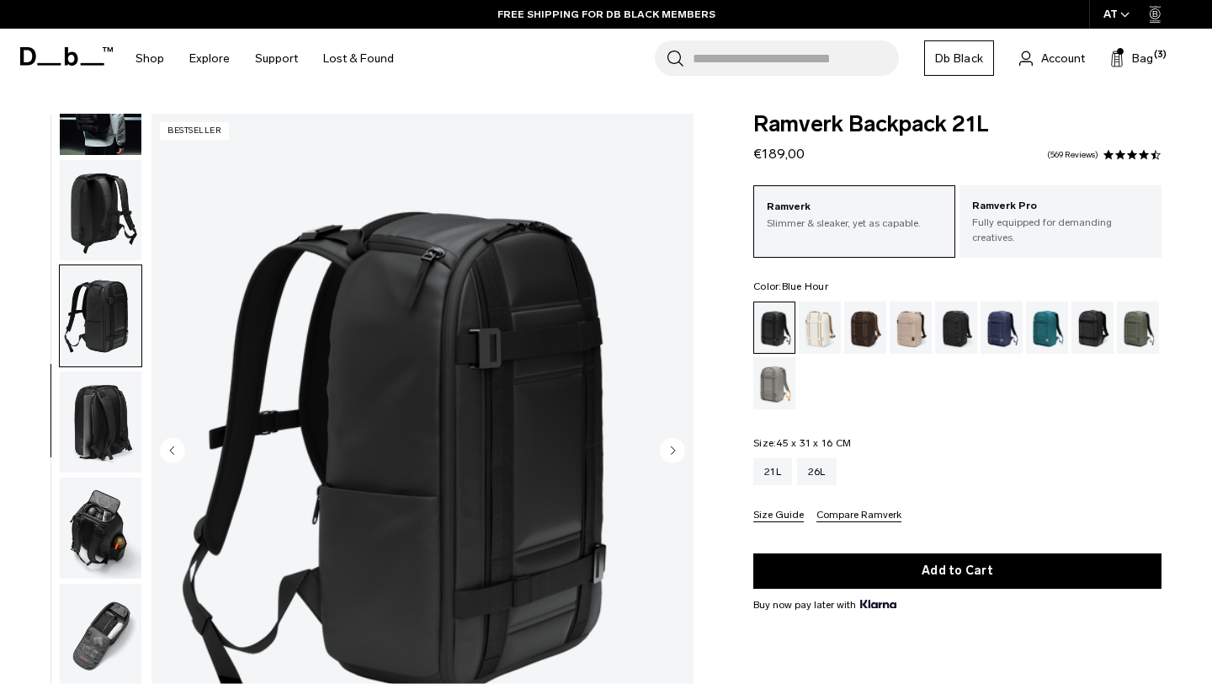
click at [993, 308] on div "Blue Hour" at bounding box center [1002, 327] width 43 height 52
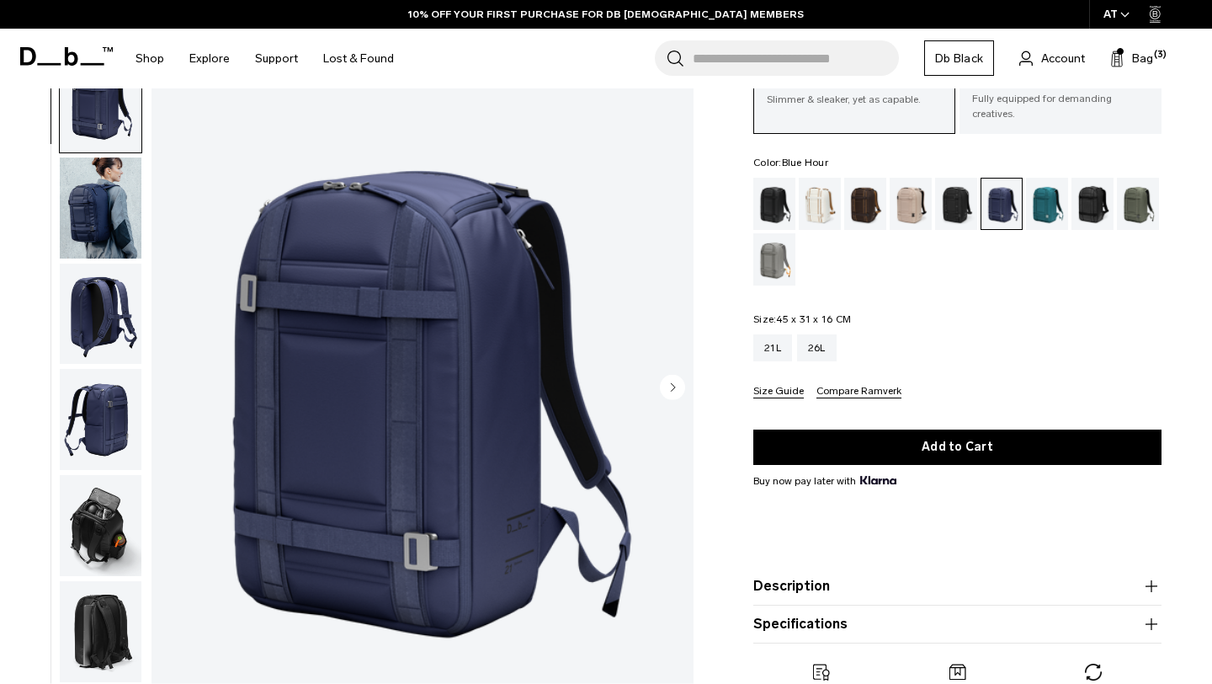
click at [982, 289] on div "Ramverk Slimmer & sleaker, yet as capable. Ramverk Pro Fully equipped for deman…" at bounding box center [958, 229] width 408 height 337
click at [1137, 191] on div "Moss Green" at bounding box center [1138, 204] width 43 height 52
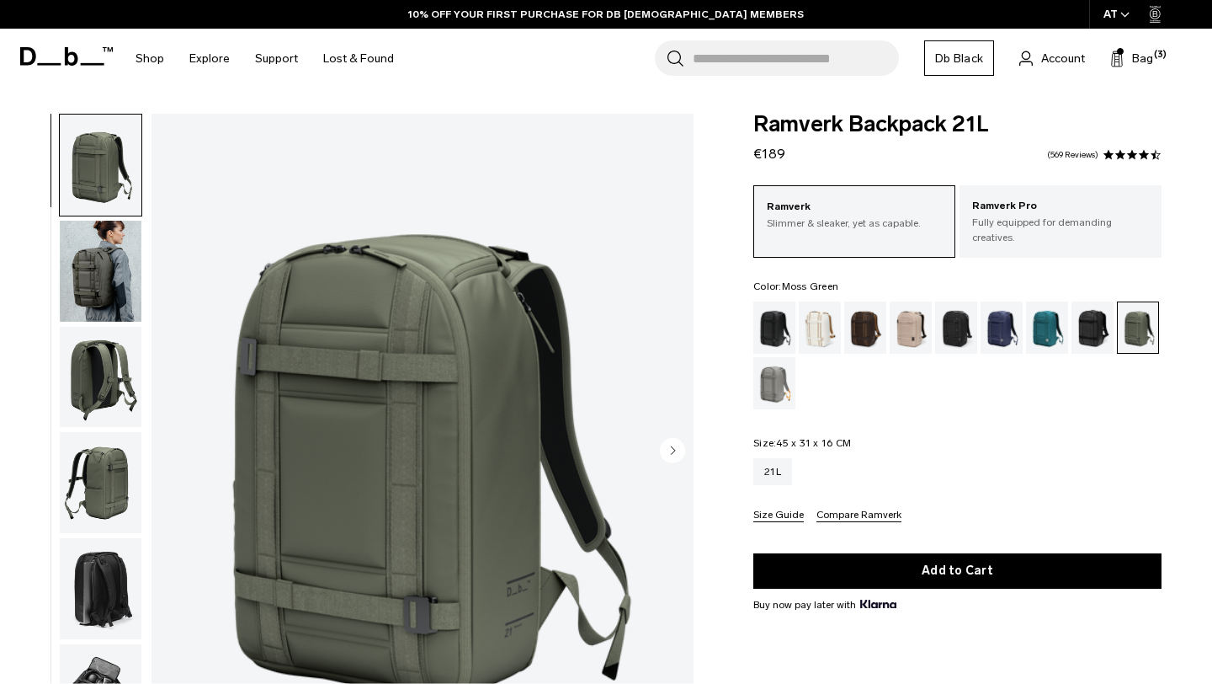
click at [78, 253] on img "button" at bounding box center [101, 271] width 82 height 101
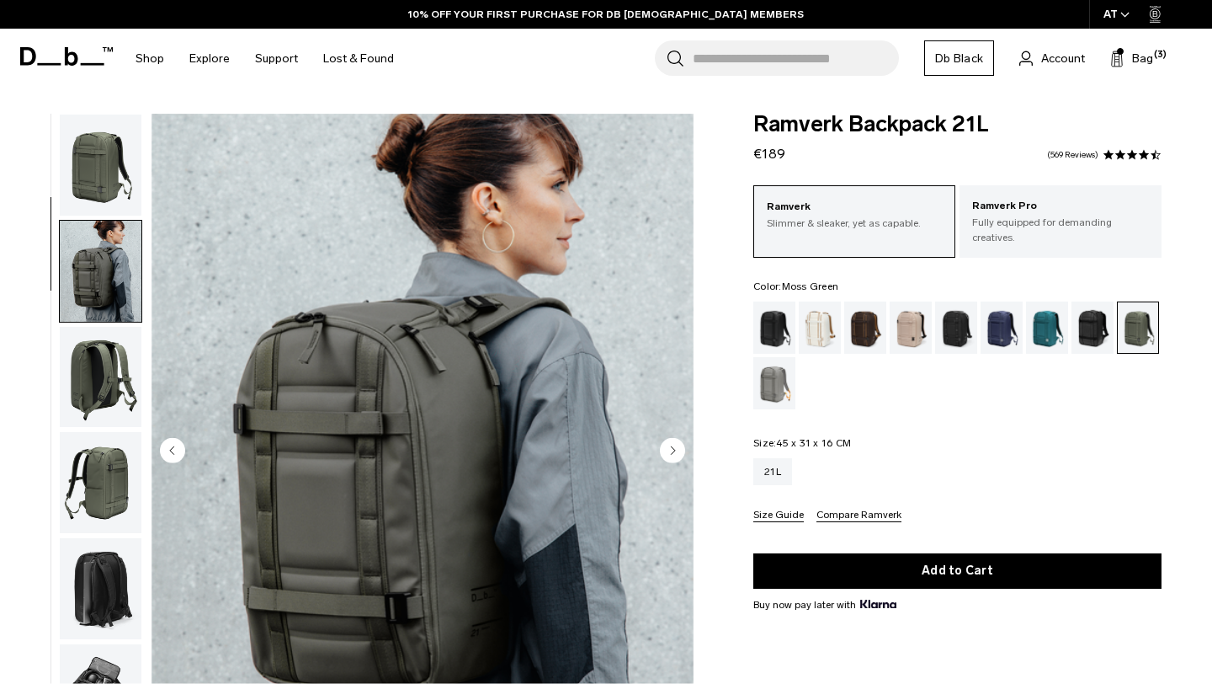
scroll to position [106, 0]
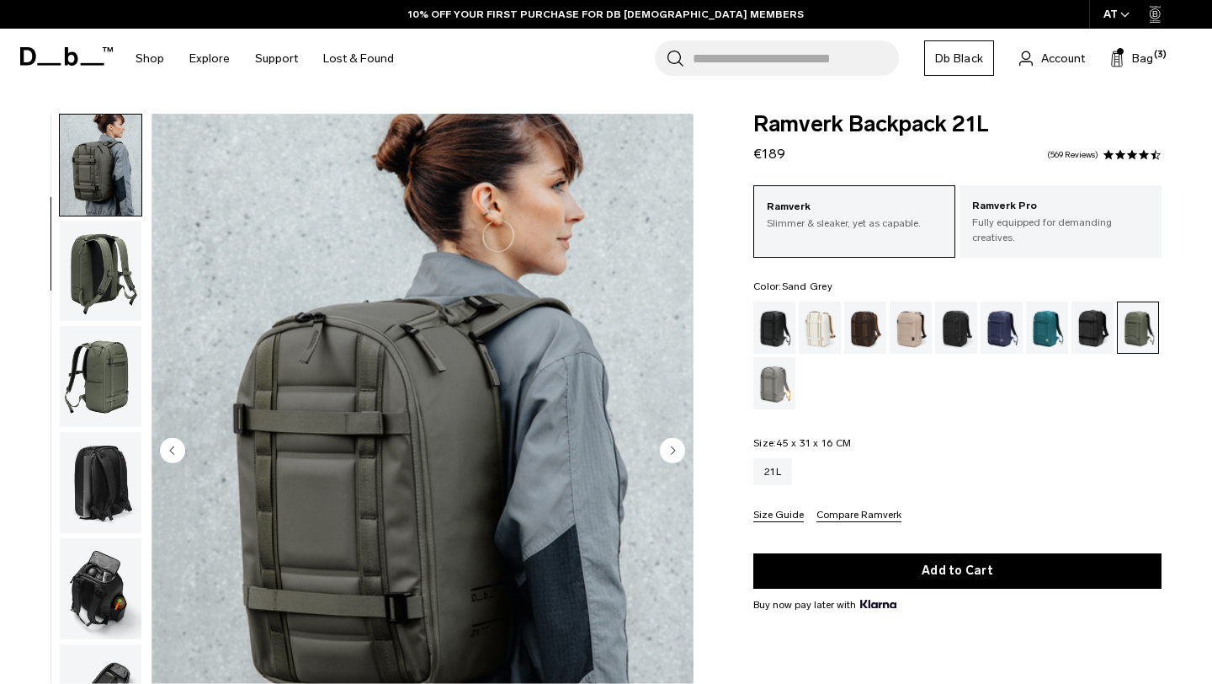
click at [772, 365] on div "Sand Grey" at bounding box center [775, 383] width 43 height 52
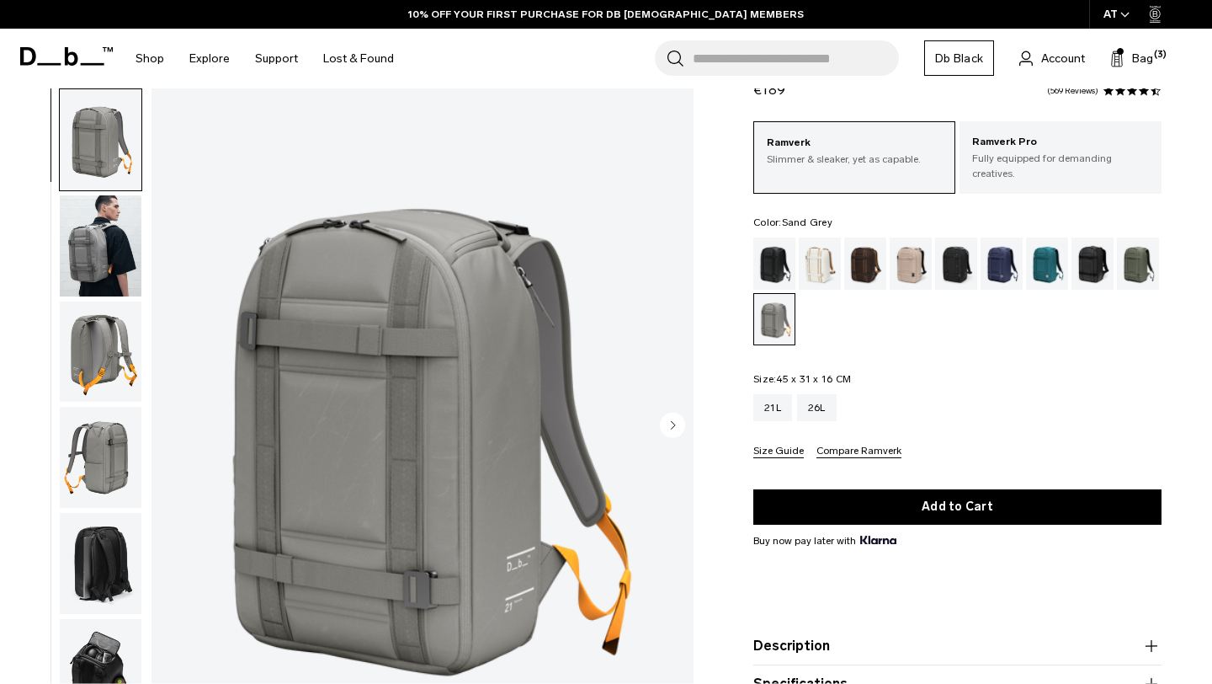
click at [98, 208] on img "button" at bounding box center [101, 245] width 82 height 101
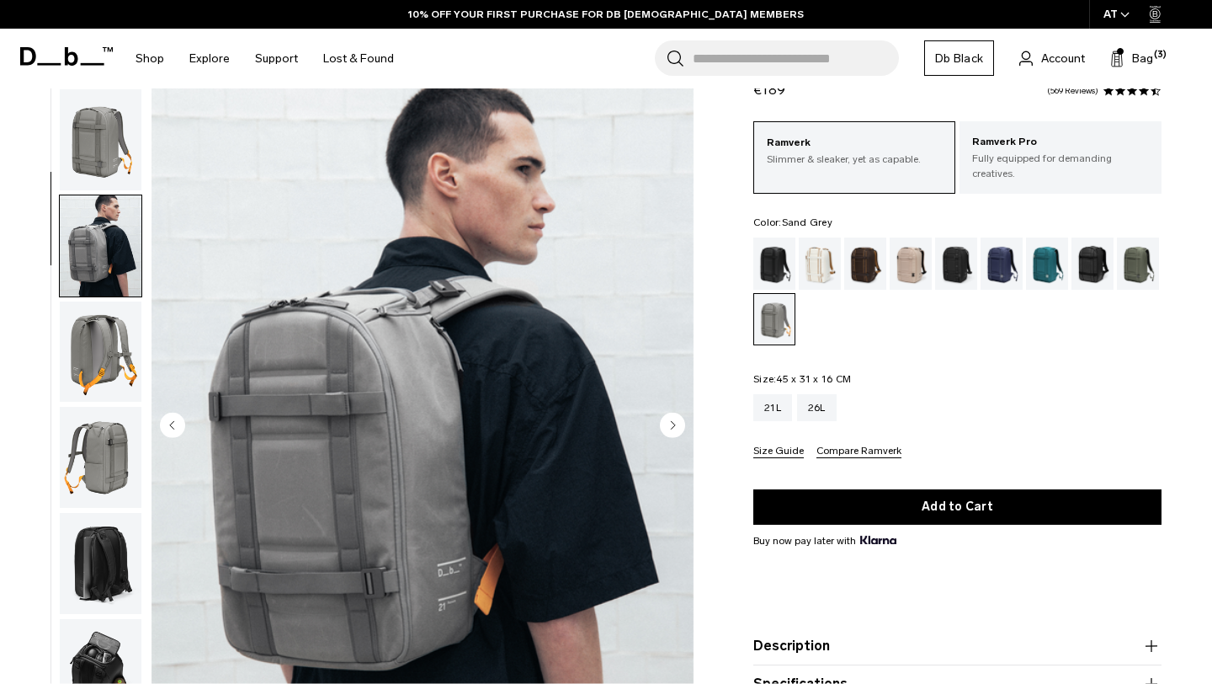
scroll to position [106, 0]
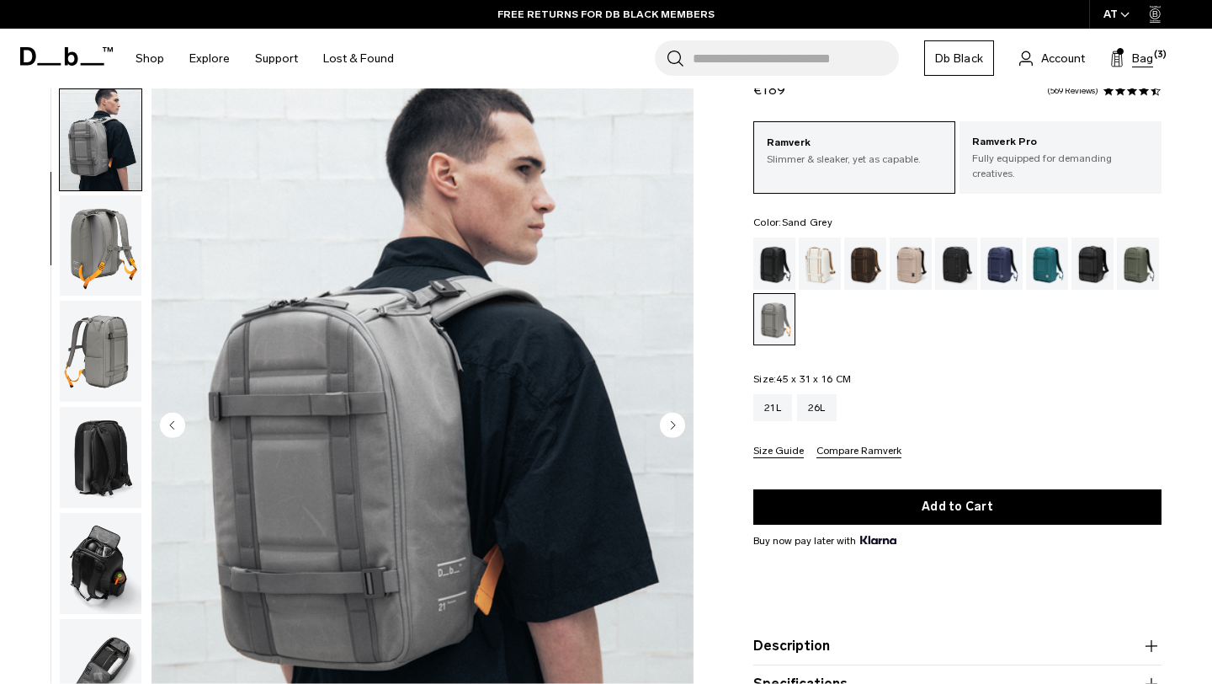
click at [1143, 58] on span "Bag" at bounding box center [1142, 59] width 21 height 18
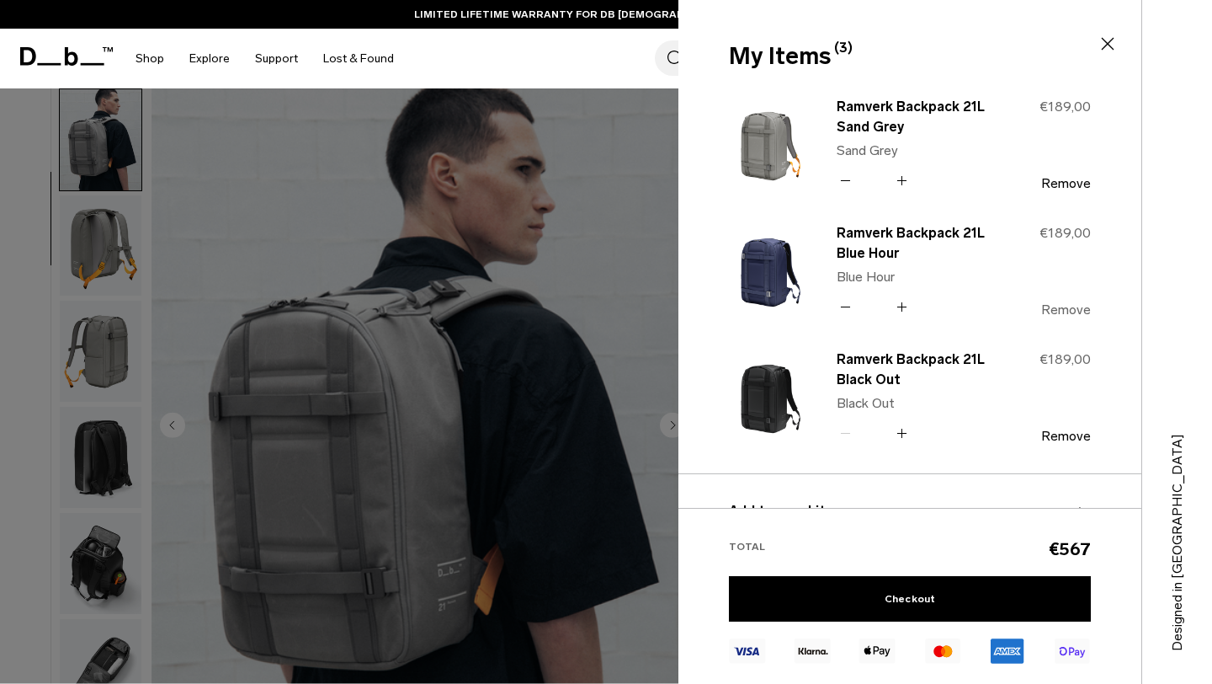
click at [1052, 310] on button "Remove" at bounding box center [1066, 309] width 50 height 15
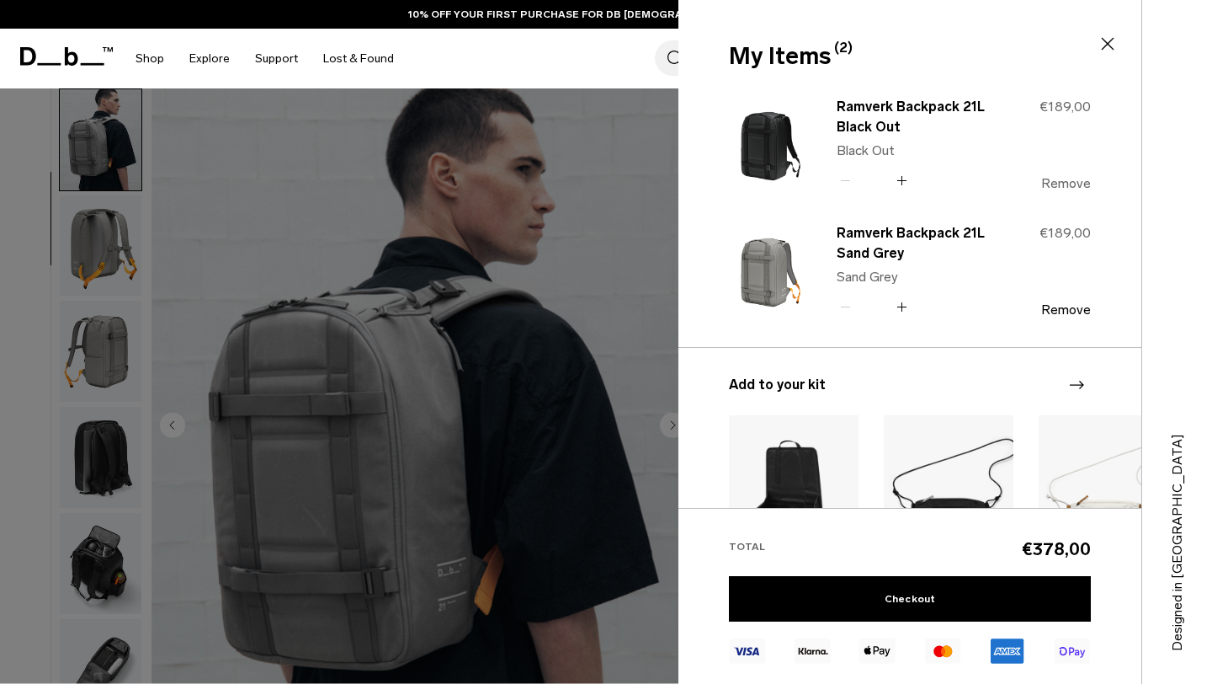
click at [1063, 184] on button "Remove" at bounding box center [1066, 183] width 50 height 15
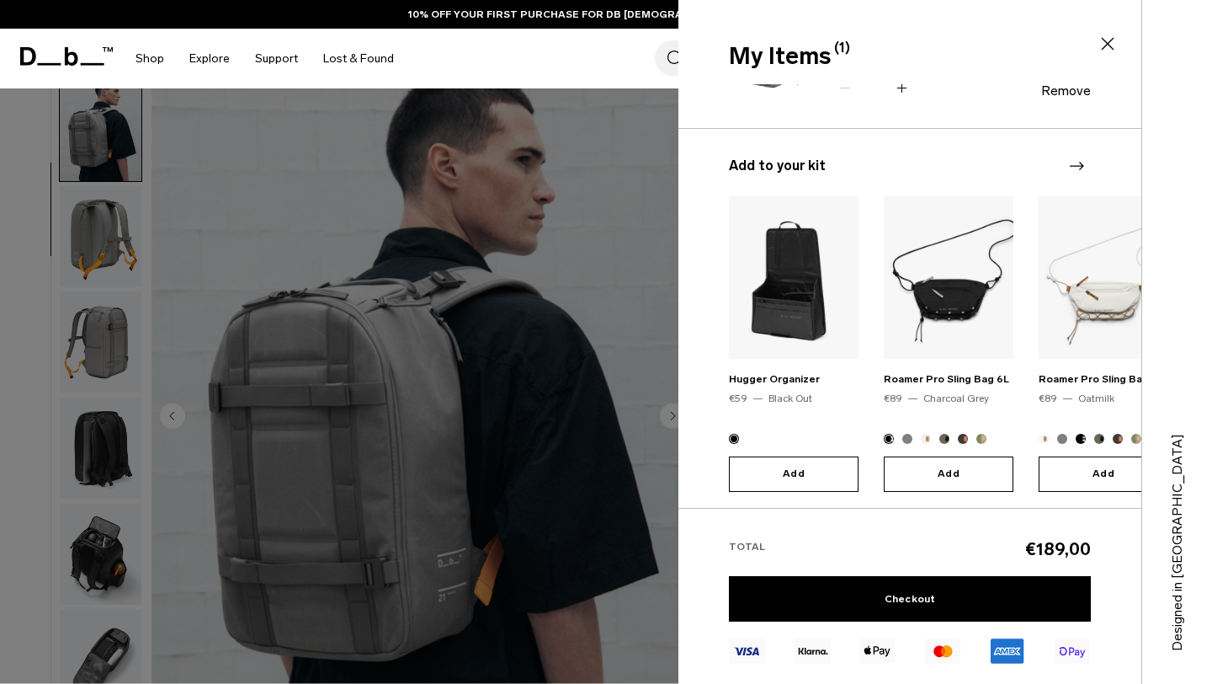
scroll to position [96, 0]
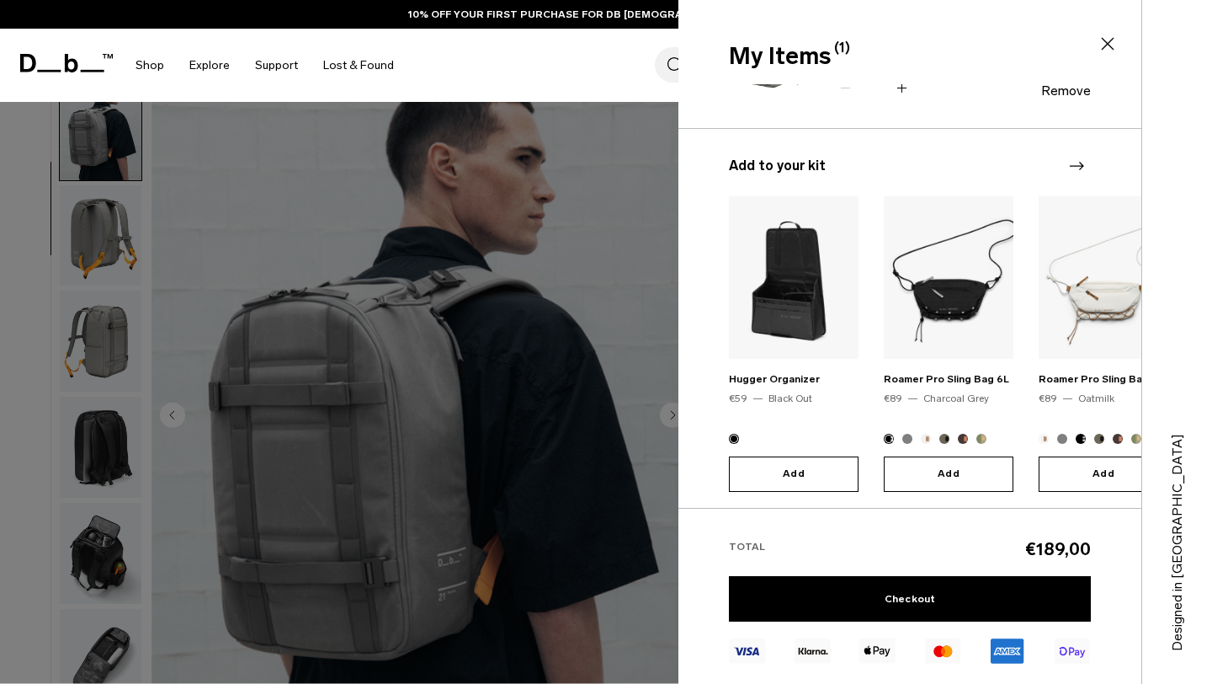
click at [1107, 46] on icon at bounding box center [1108, 44] width 20 height 20
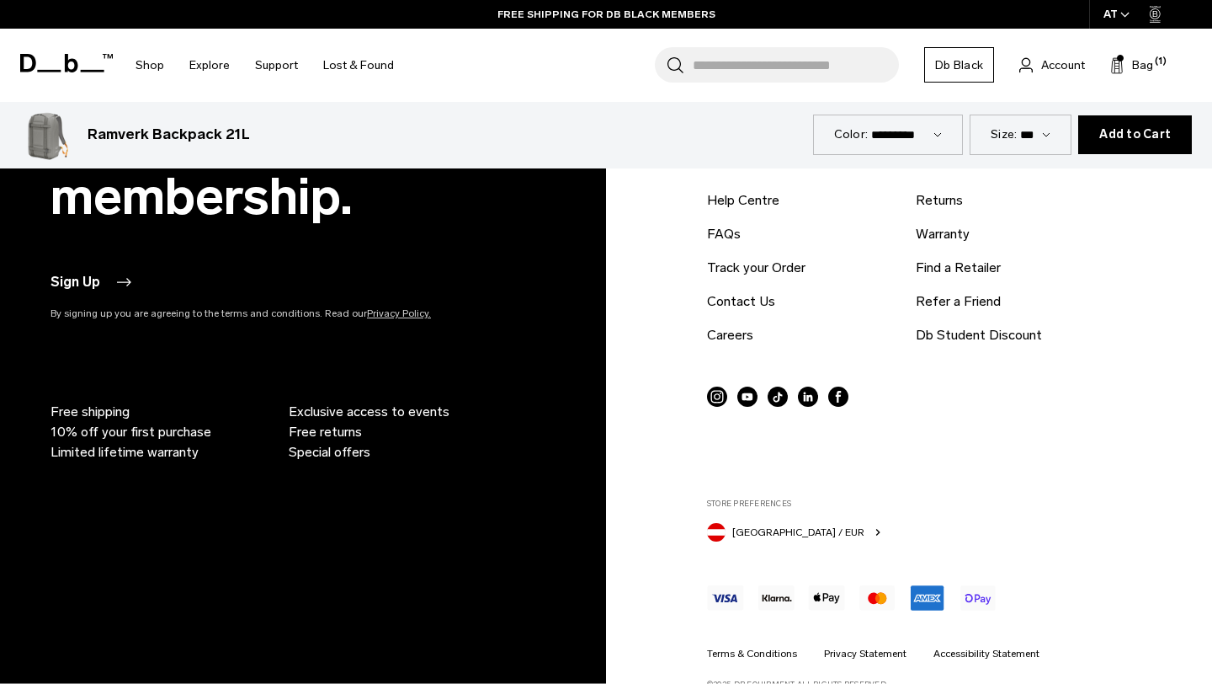
scroll to position [6633, 0]
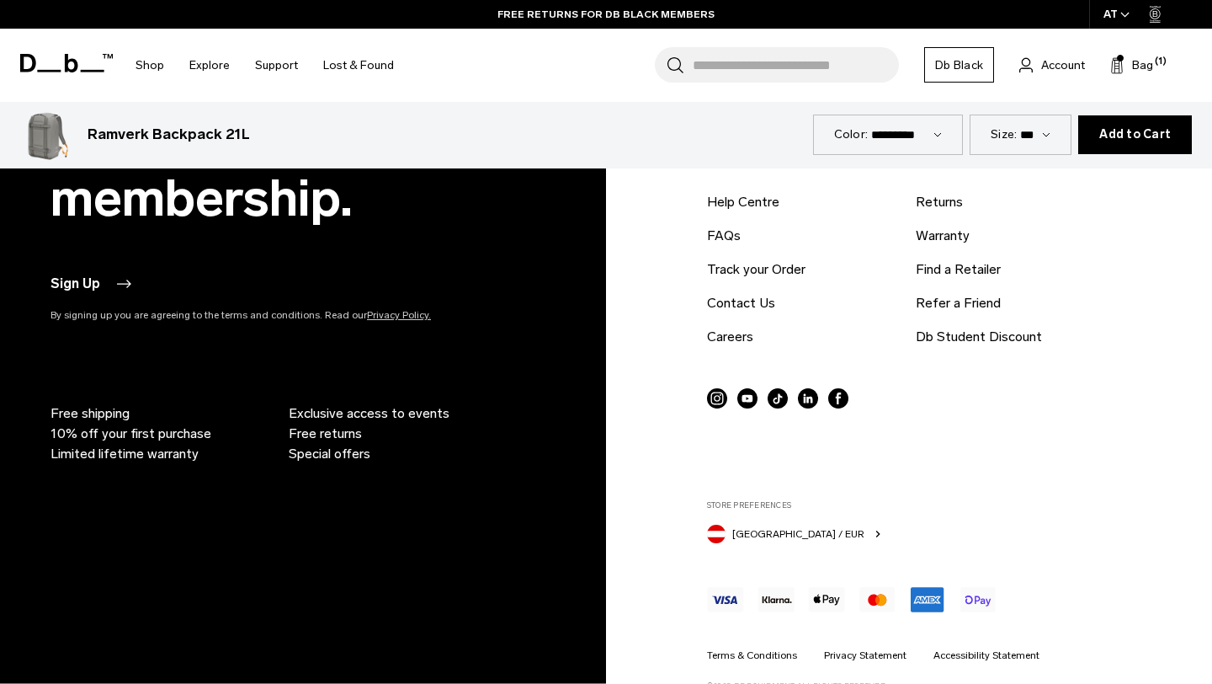
click at [349, 423] on span "Free returns" at bounding box center [325, 433] width 73 height 20
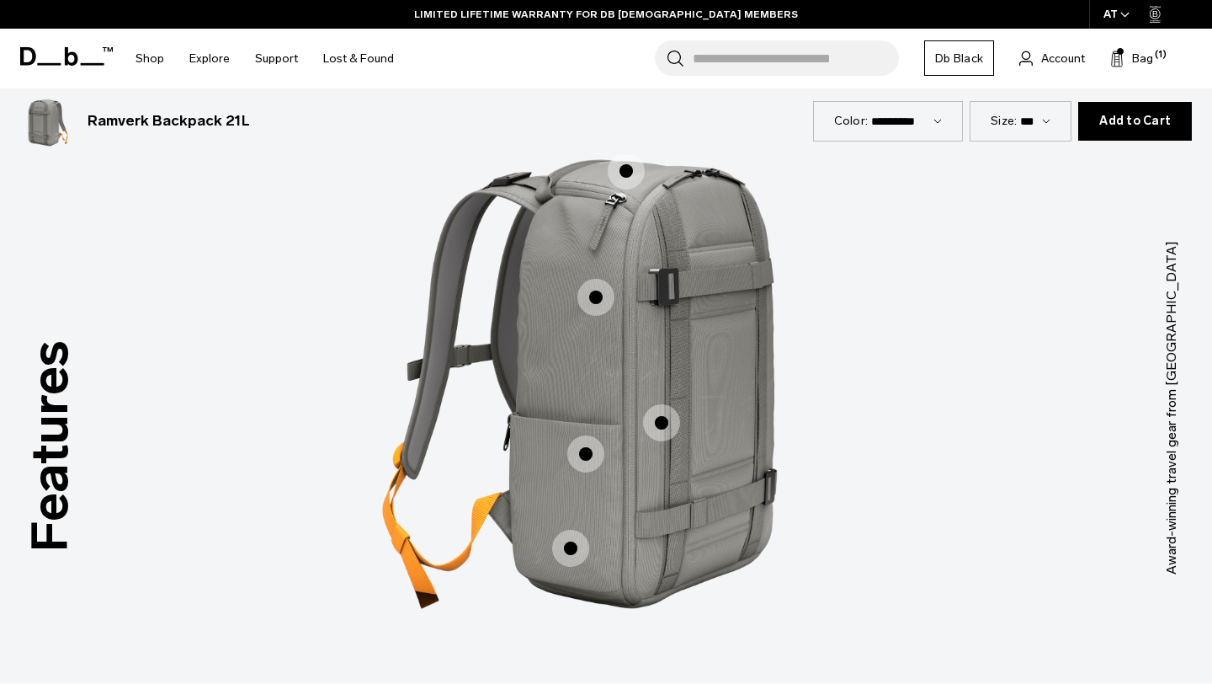
scroll to position [1286, 0]
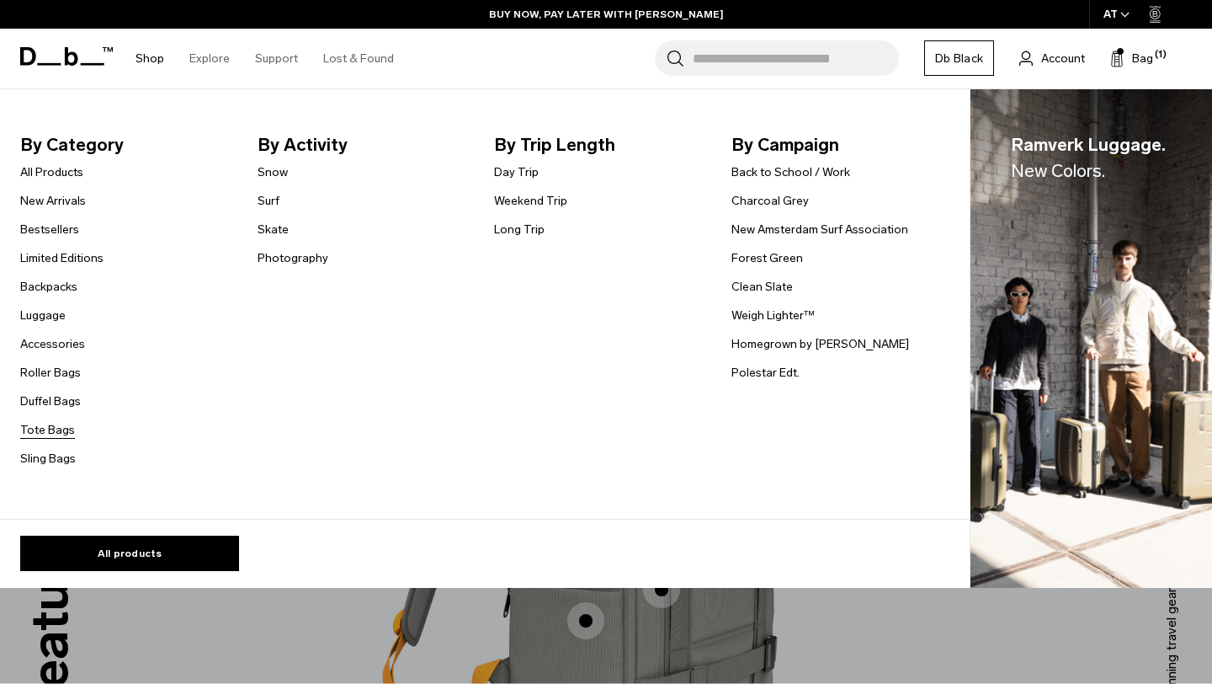
click at [52, 424] on link "Tote Bags" at bounding box center [47, 430] width 55 height 18
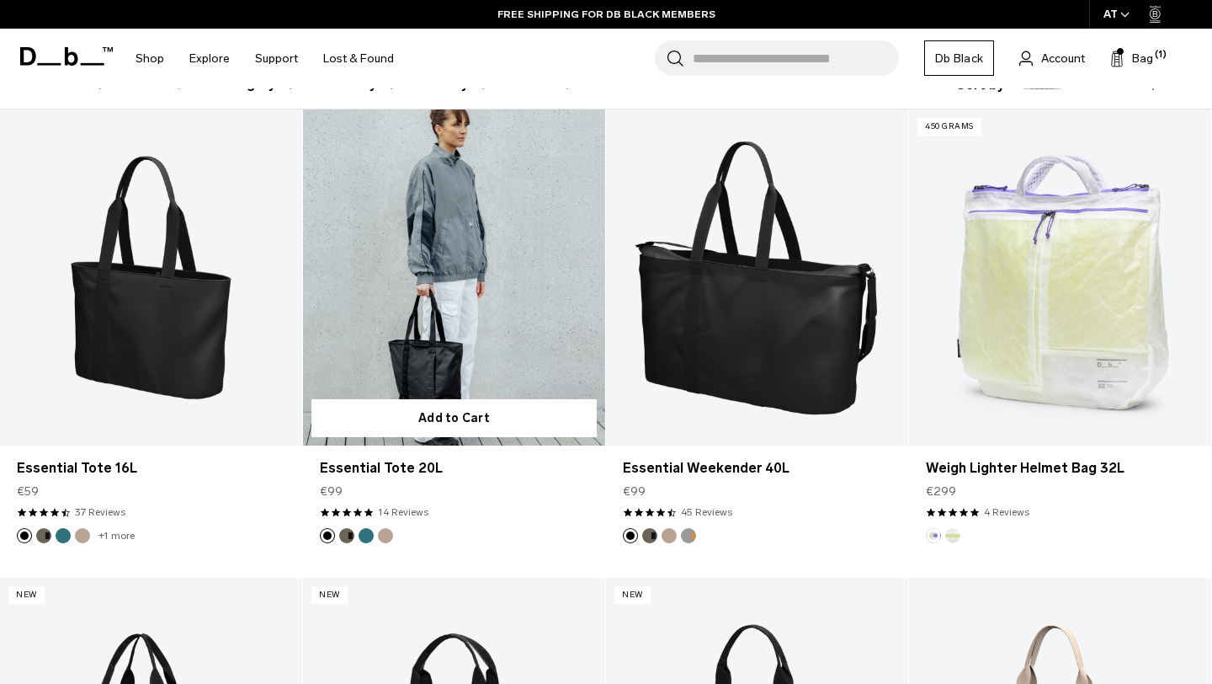
click at [457, 328] on link "Essential Tote 20L" at bounding box center [454, 277] width 302 height 336
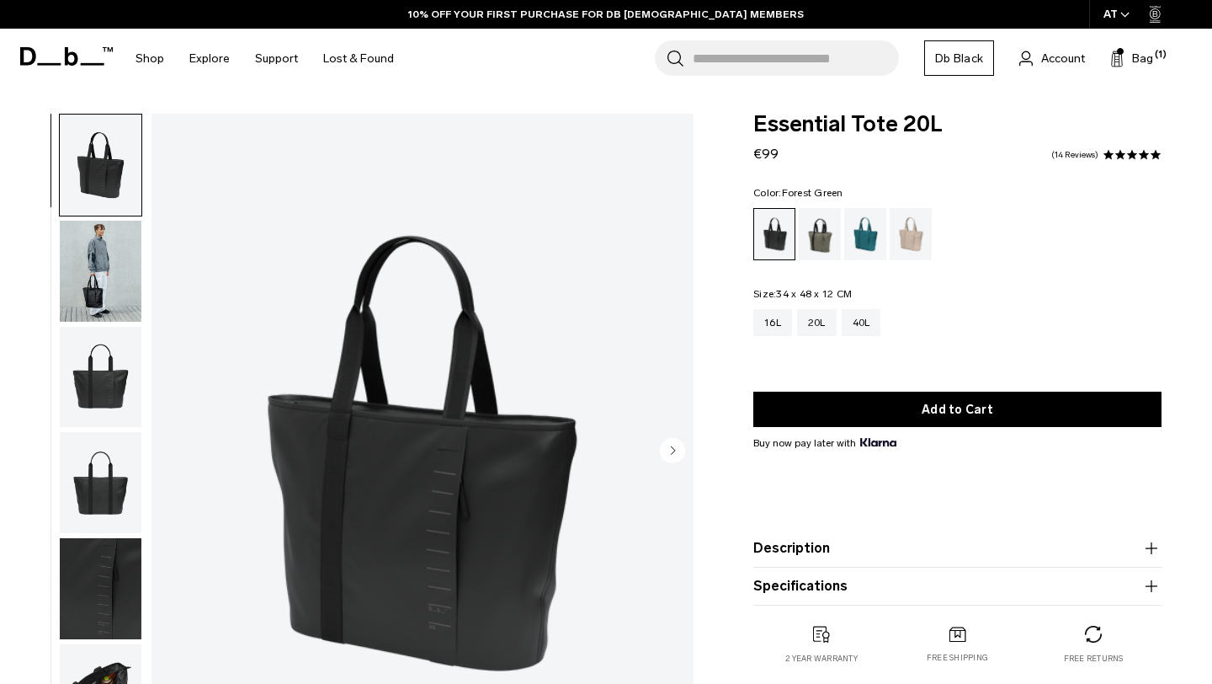
click at [814, 208] on div "Forest Green" at bounding box center [820, 234] width 43 height 52
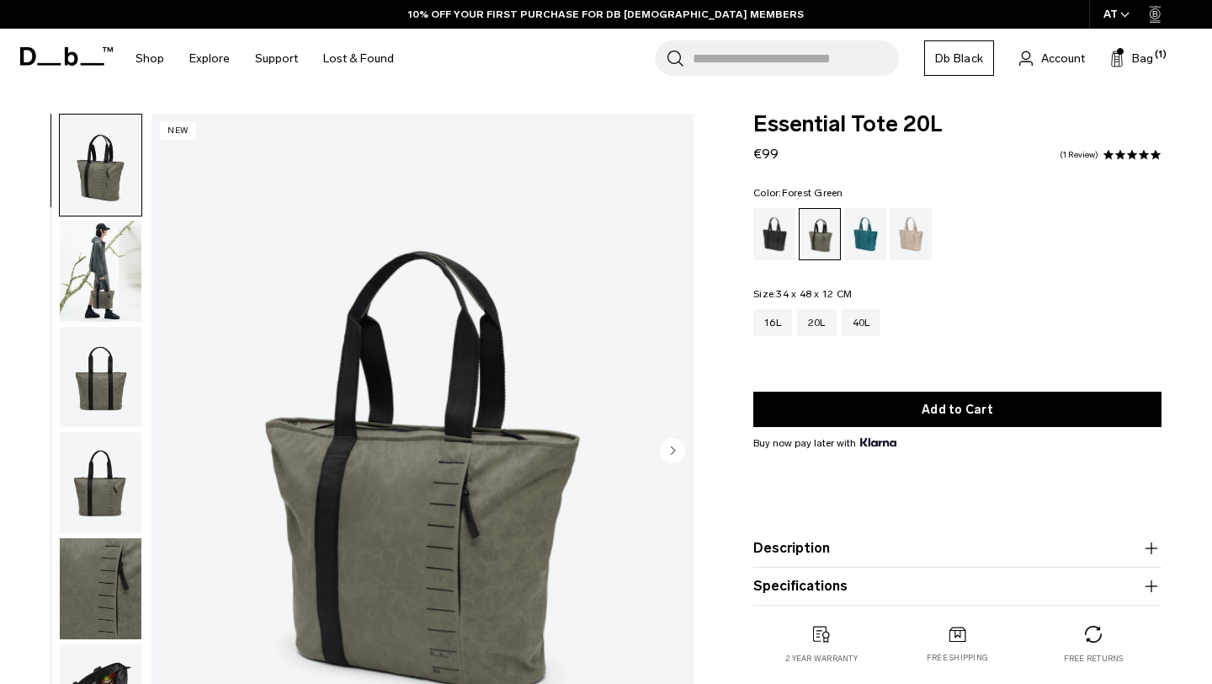
click at [856, 238] on div "Midnight Teal" at bounding box center [865, 234] width 43 height 52
click at [899, 238] on div "Fogbow Beige" at bounding box center [911, 234] width 43 height 52
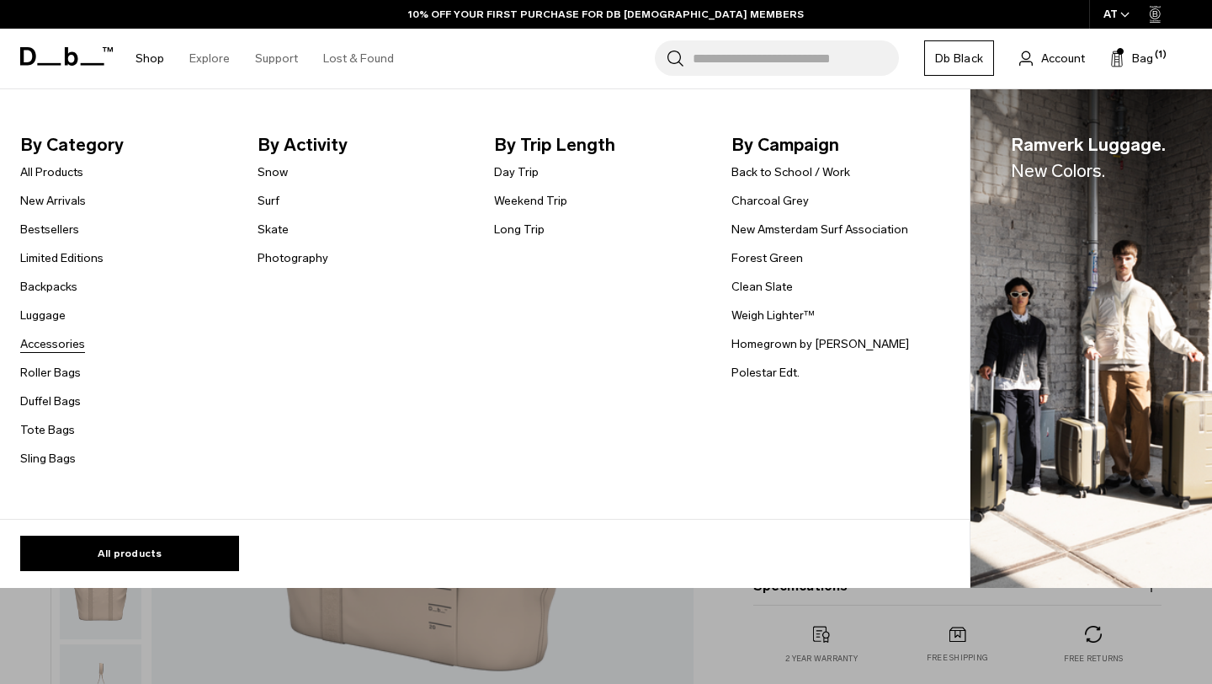
click at [63, 341] on link "Accessories" at bounding box center [52, 344] width 65 height 18
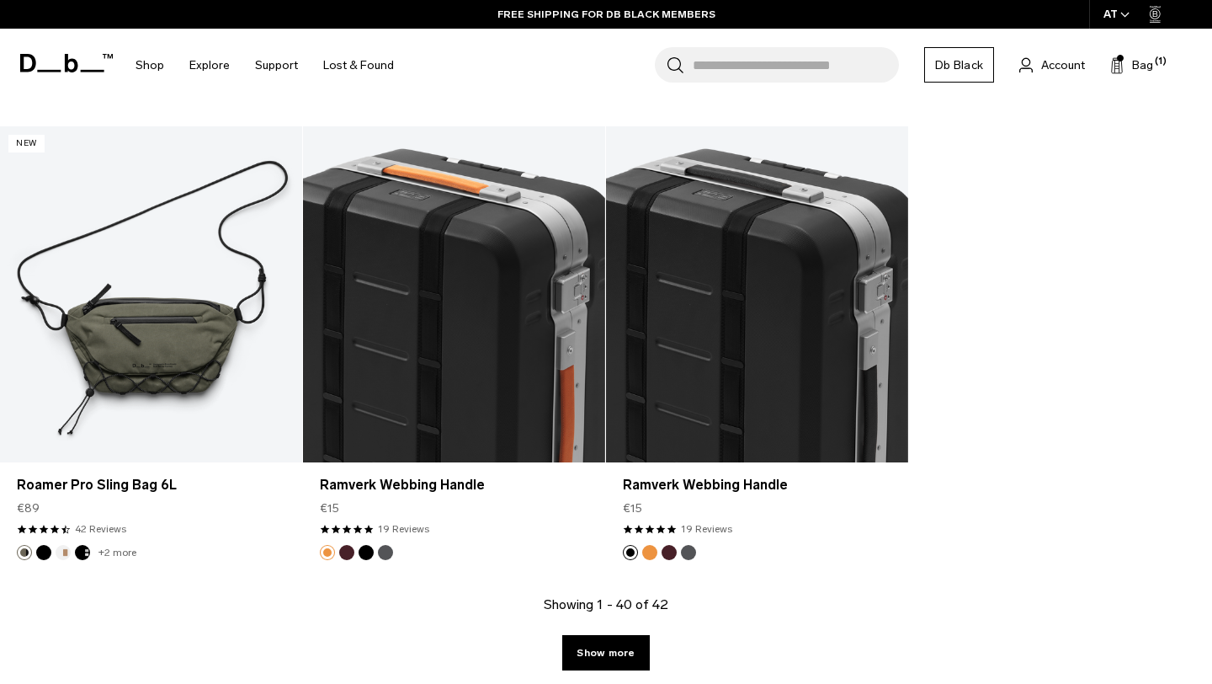
scroll to position [4980, 0]
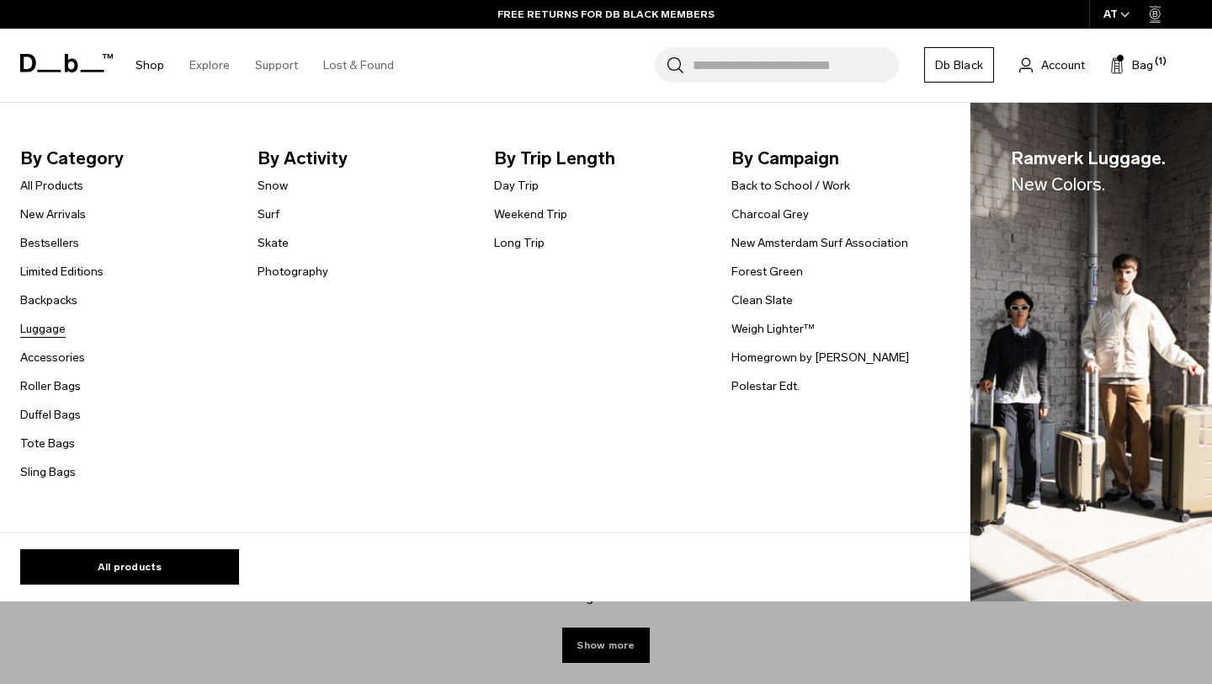
click at [43, 326] on link "Luggage" at bounding box center [42, 329] width 45 height 18
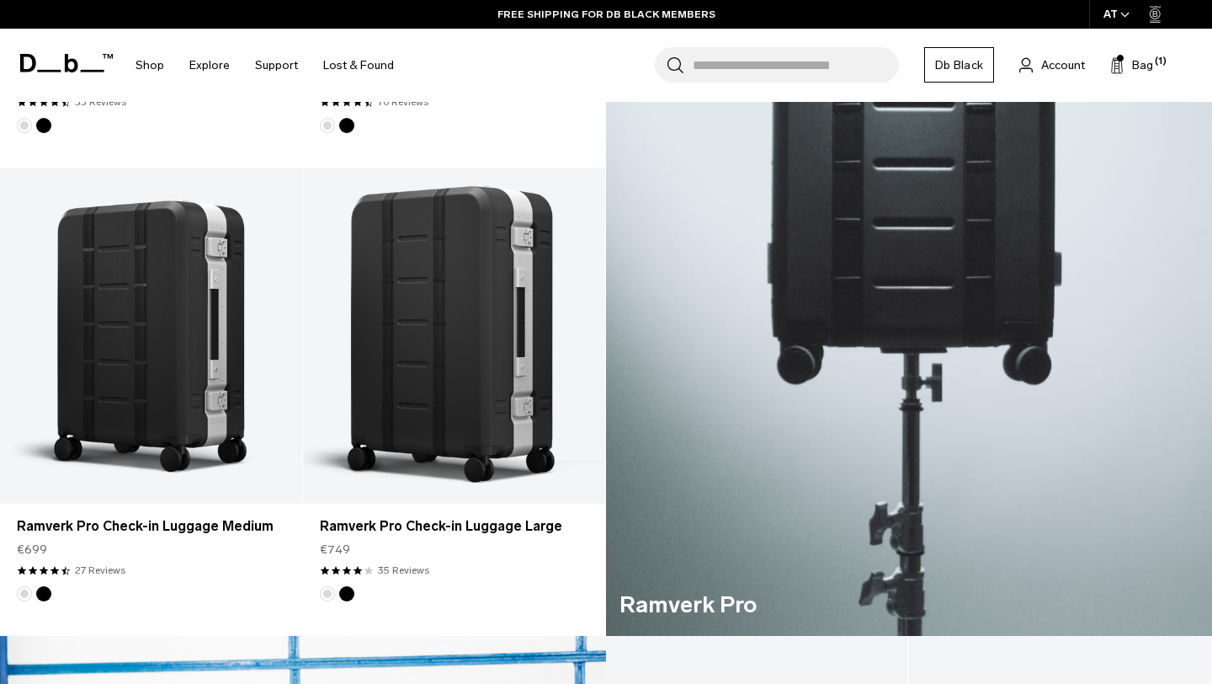
scroll to position [721, 0]
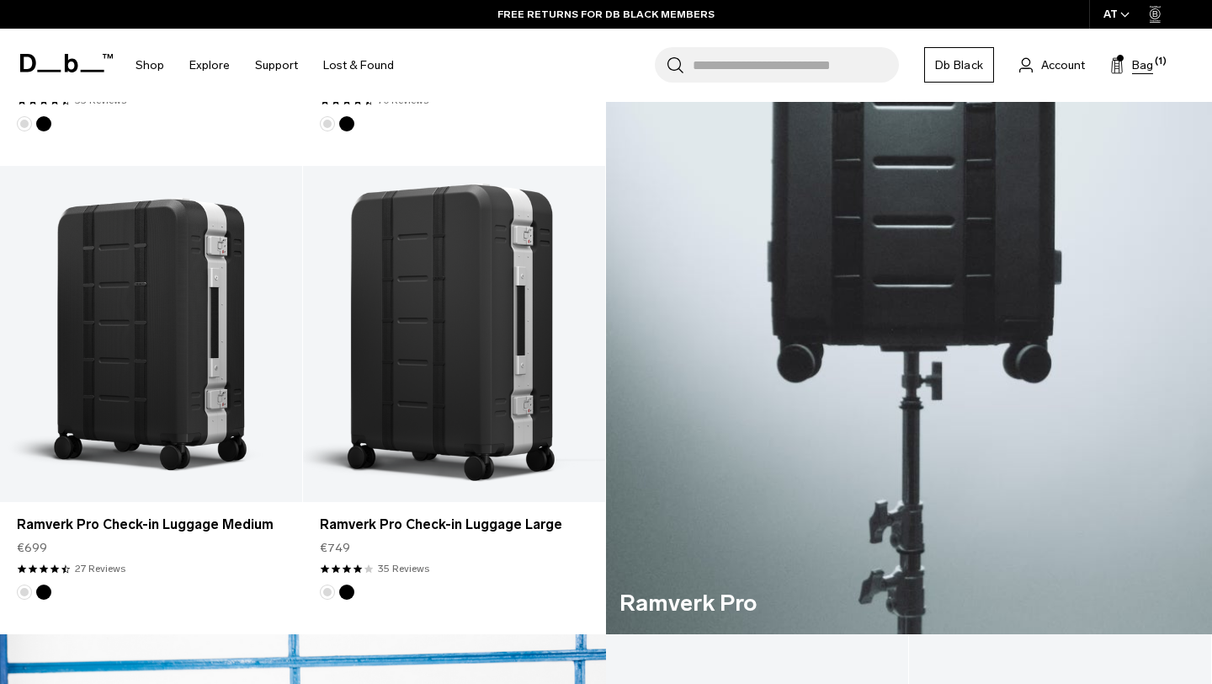
click at [1144, 61] on span "Bag" at bounding box center [1142, 65] width 21 height 18
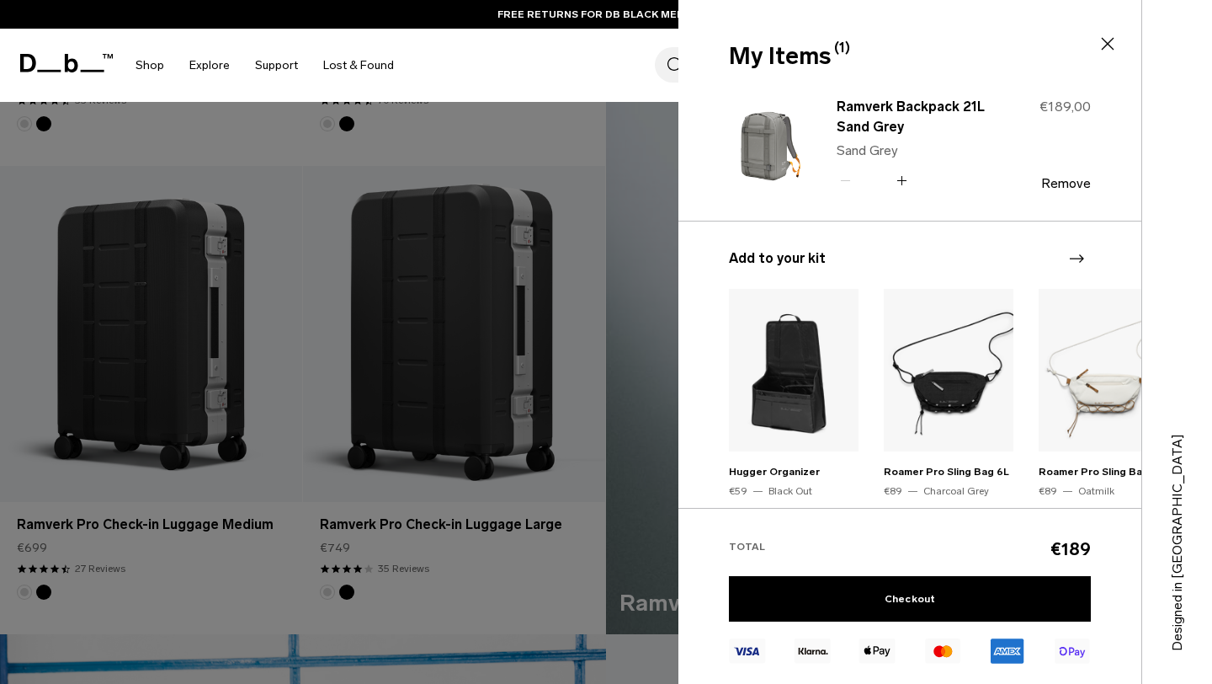
click at [776, 139] on img at bounding box center [769, 143] width 81 height 99
click at [842, 104] on link "Ramverk Backpack 21L Sand Grey" at bounding box center [911, 117] width 148 height 40
